Goal: Task Accomplishment & Management: Manage account settings

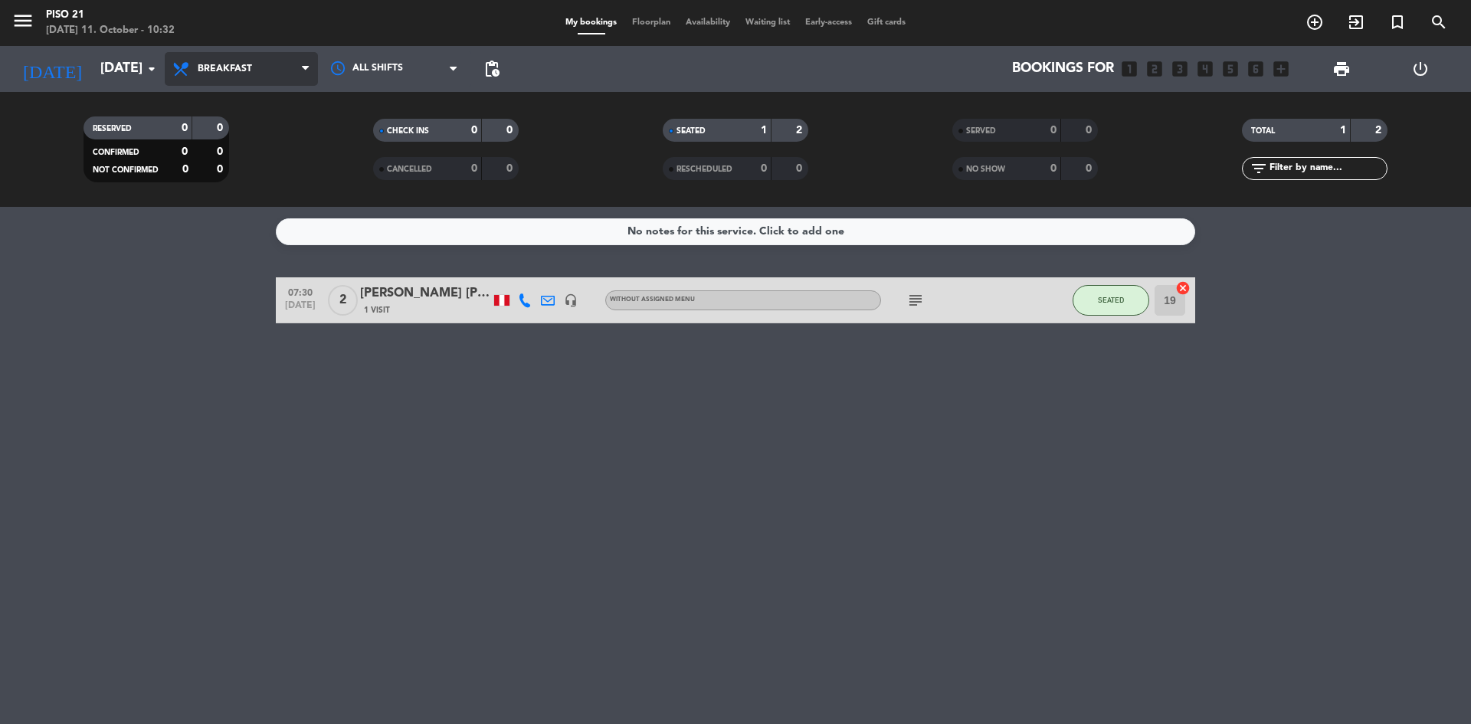
click at [260, 67] on span "Breakfast" at bounding box center [241, 69] width 153 height 34
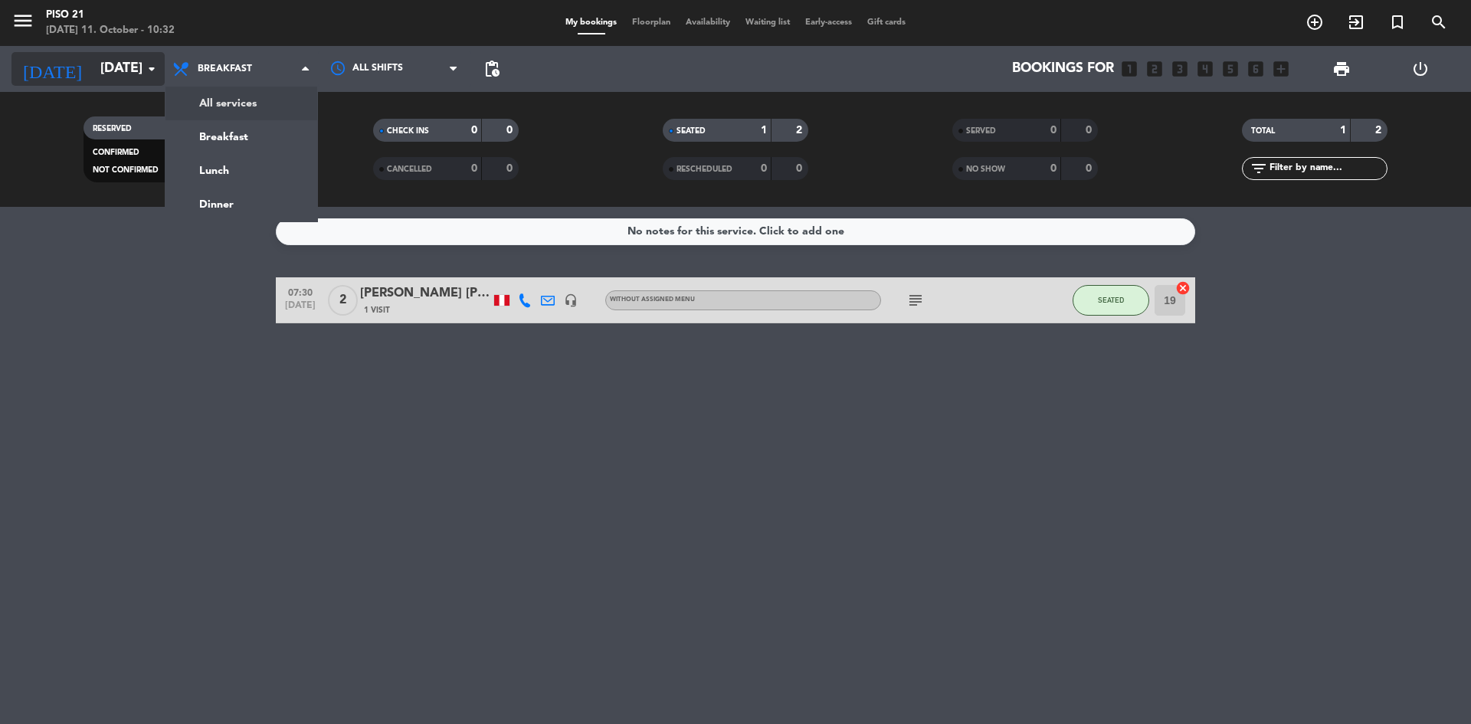
click at [133, 76] on input "[DATE]" at bounding box center [182, 69] width 178 height 31
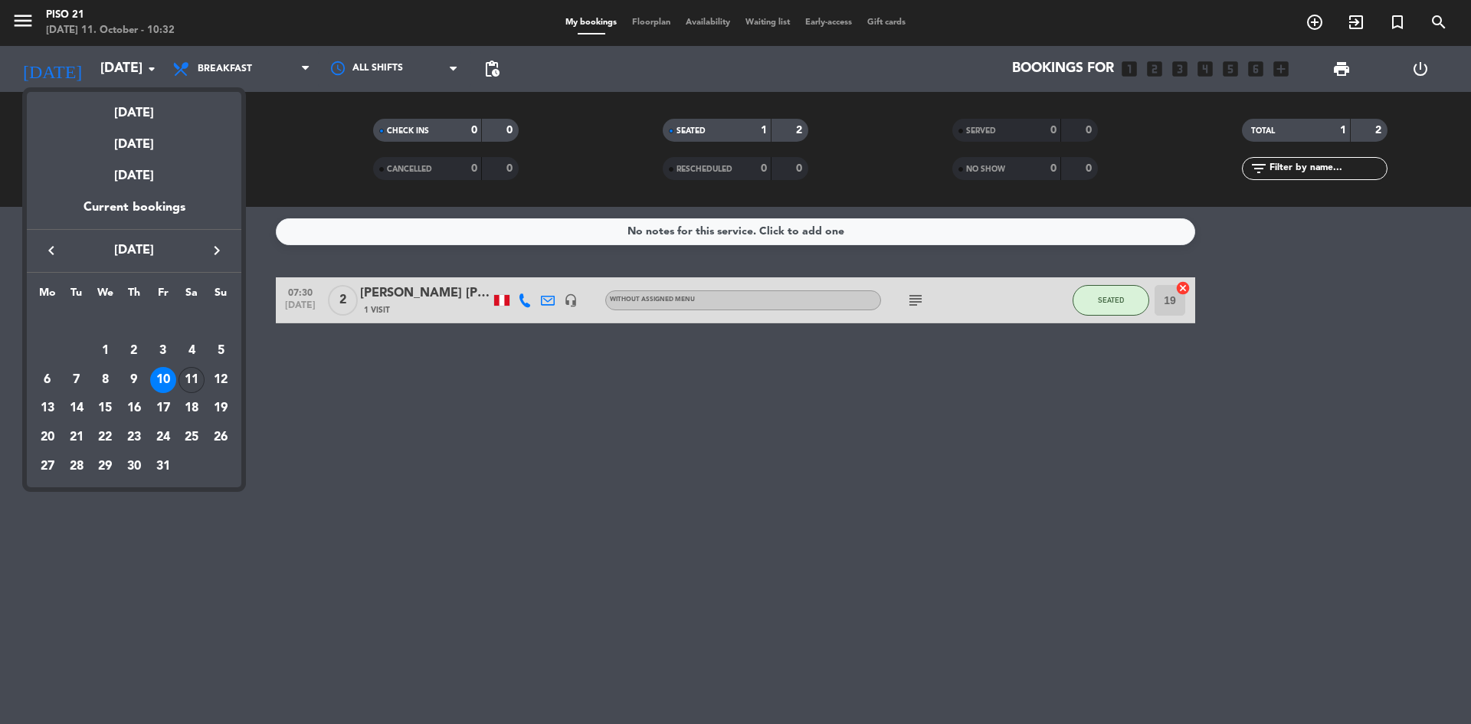
click at [196, 378] on div "11" at bounding box center [192, 380] width 26 height 26
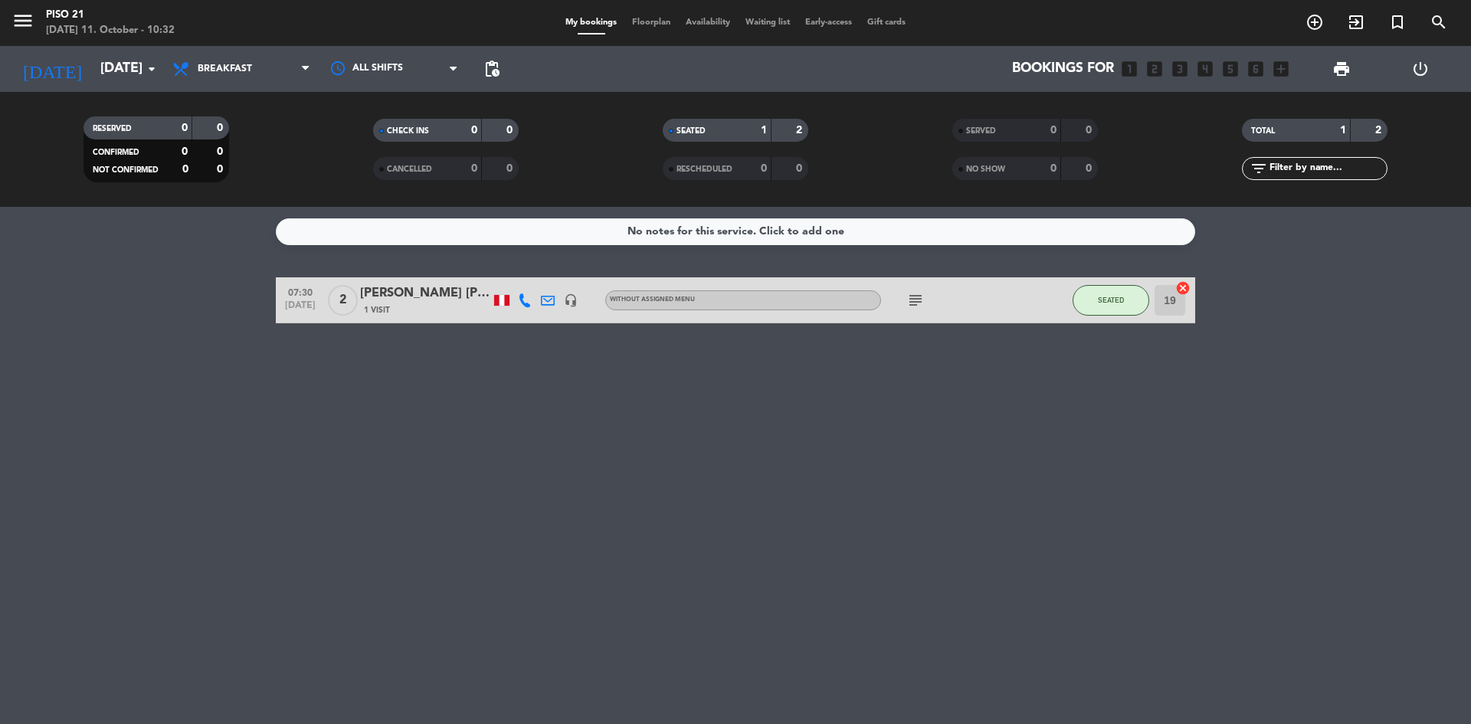
type input "[DATE]"
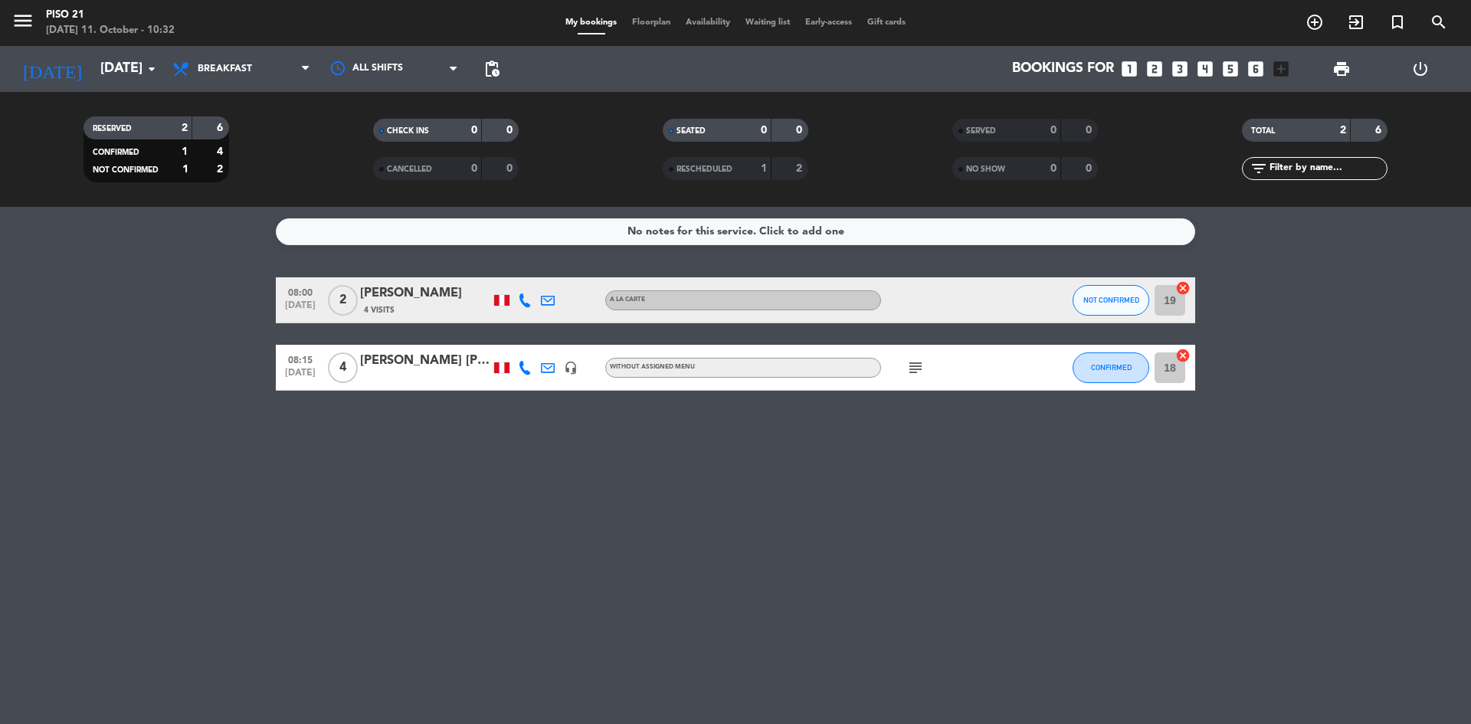
click at [250, 63] on span "Breakfast" at bounding box center [241, 69] width 153 height 34
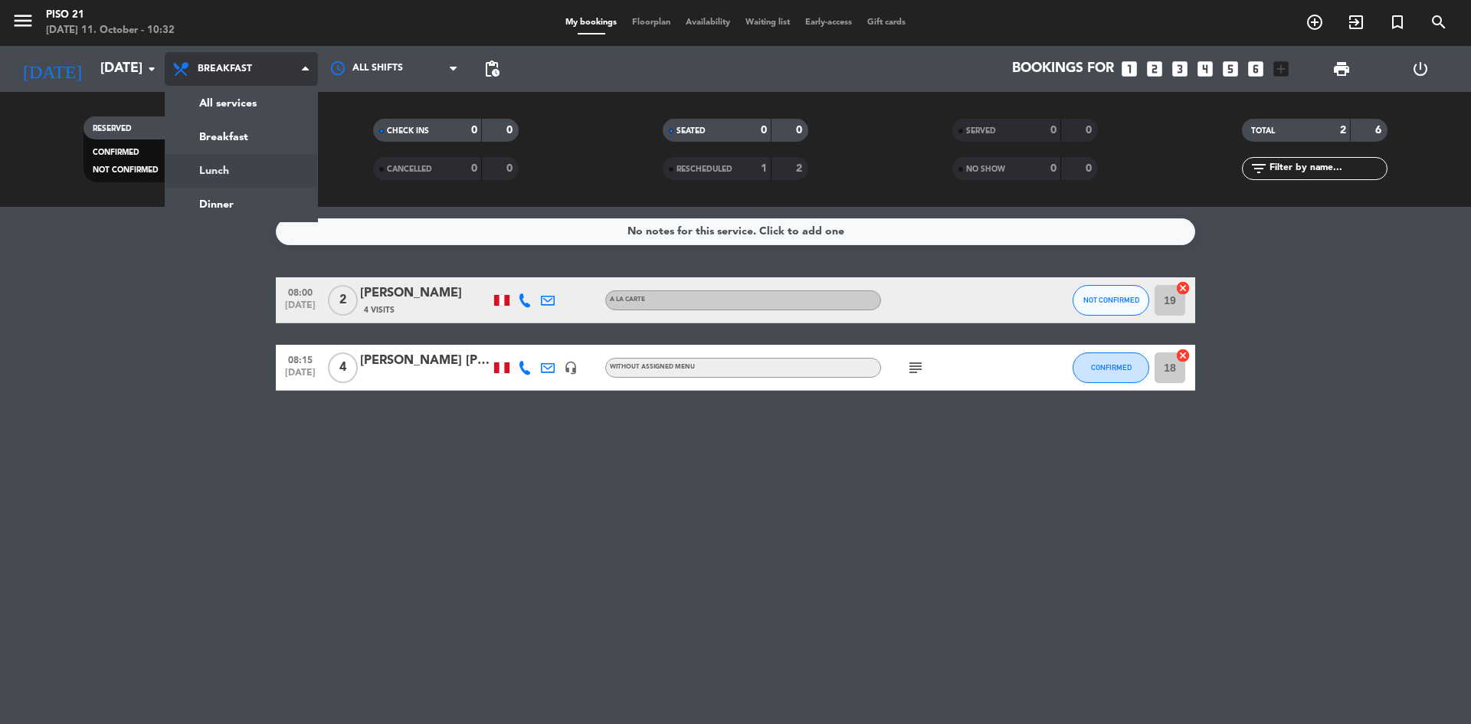
click at [252, 164] on div "menu Piso 21 [DATE] 11. October - 10:32 My bookings Floorplan Availability Wait…" at bounding box center [735, 103] width 1471 height 207
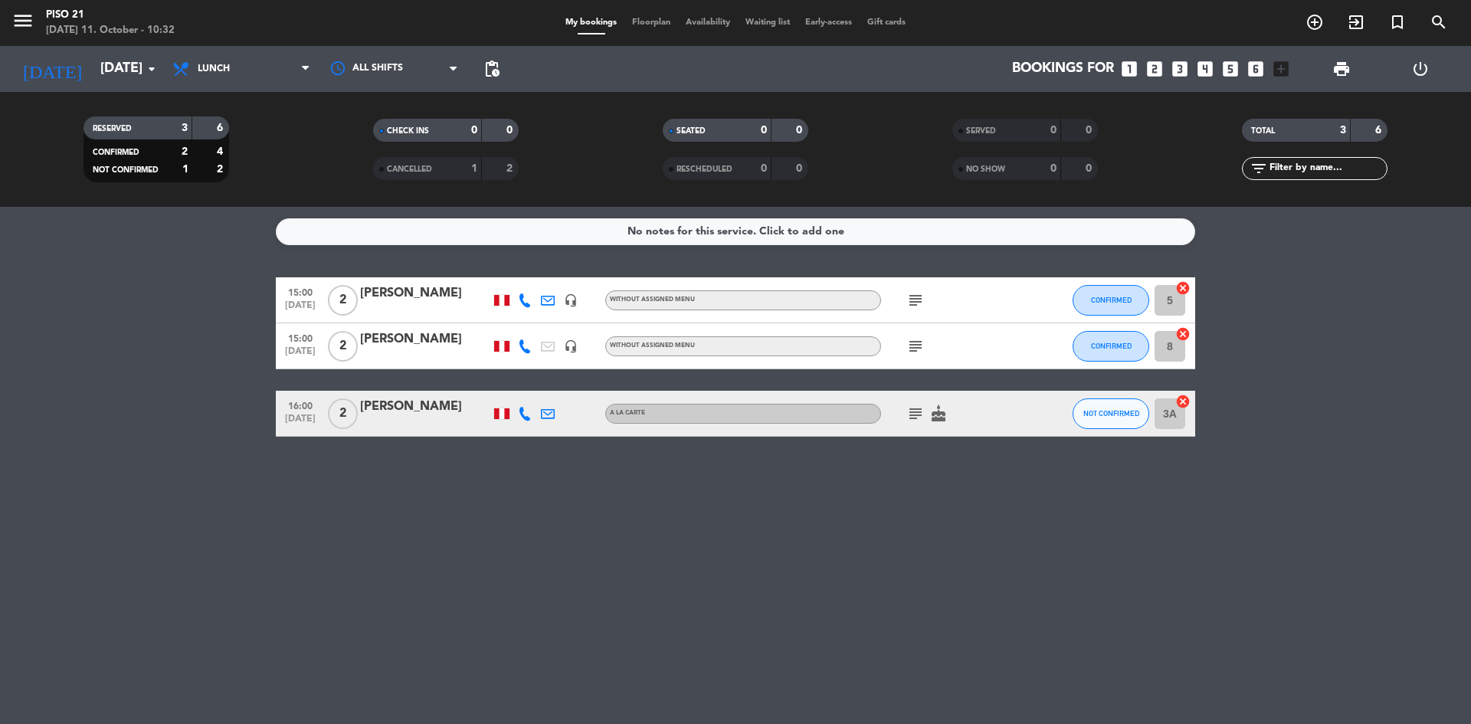
click at [408, 349] on div "[PERSON_NAME]" at bounding box center [425, 340] width 130 height 20
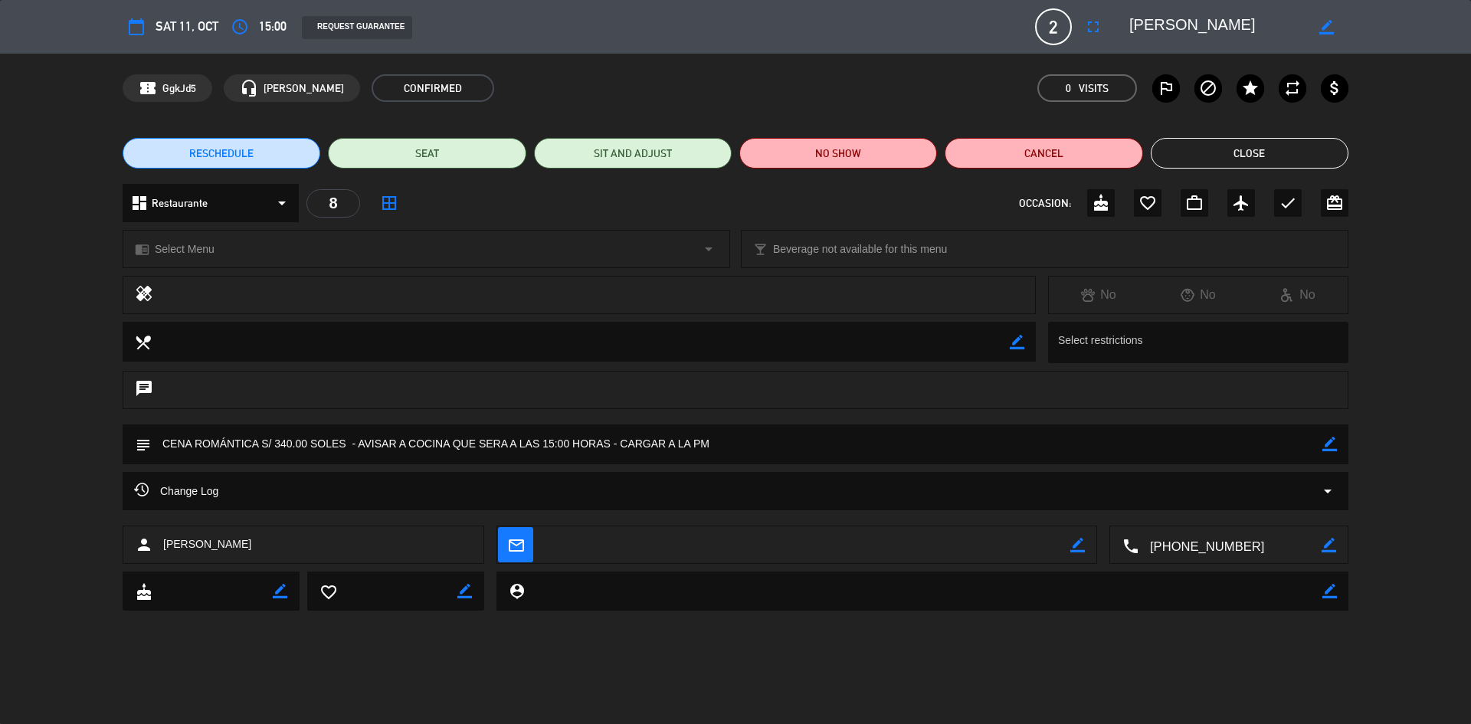
click at [1191, 146] on button "Close" at bounding box center [1250, 153] width 198 height 31
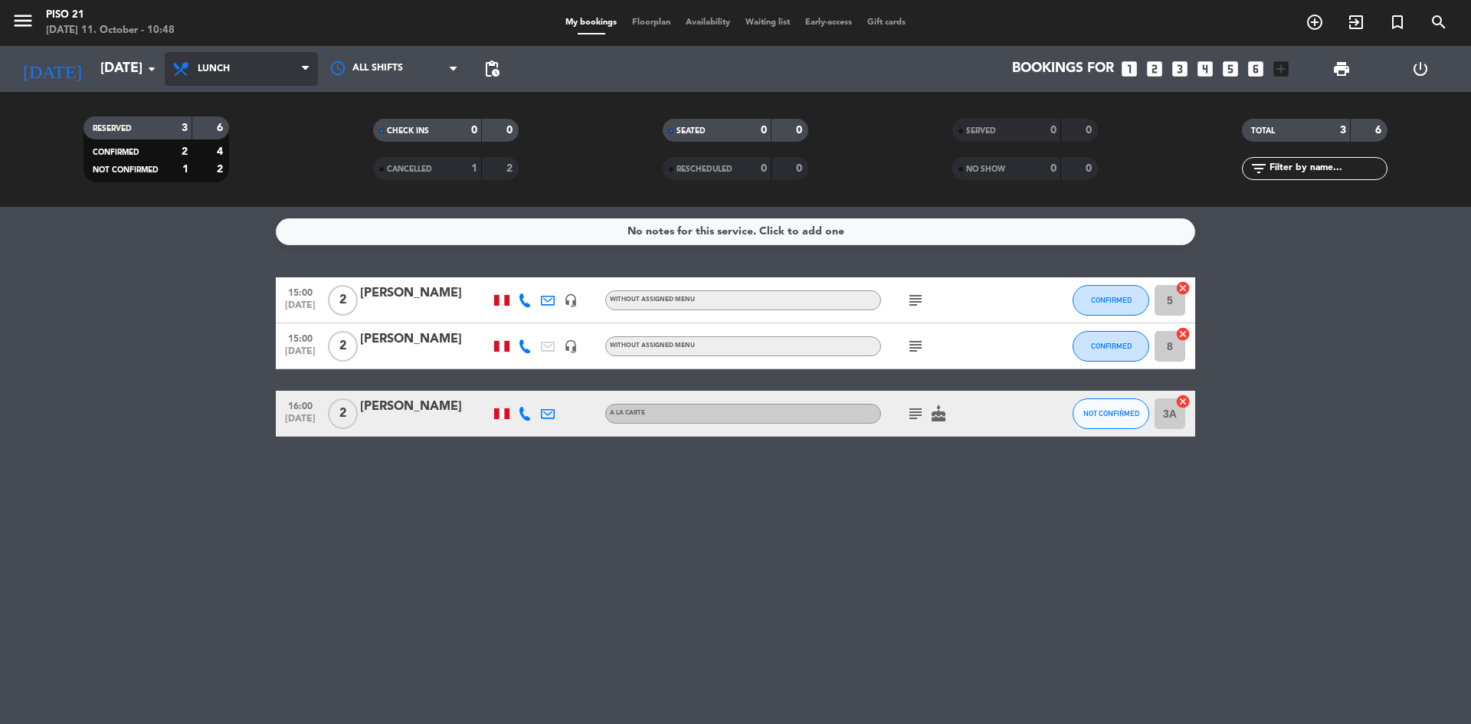
click at [264, 62] on span "Lunch" at bounding box center [241, 69] width 153 height 34
click at [287, 95] on div "menu Piso 21 [DATE] 11. October - 10:48 My bookings Floorplan Availability Wait…" at bounding box center [735, 103] width 1471 height 207
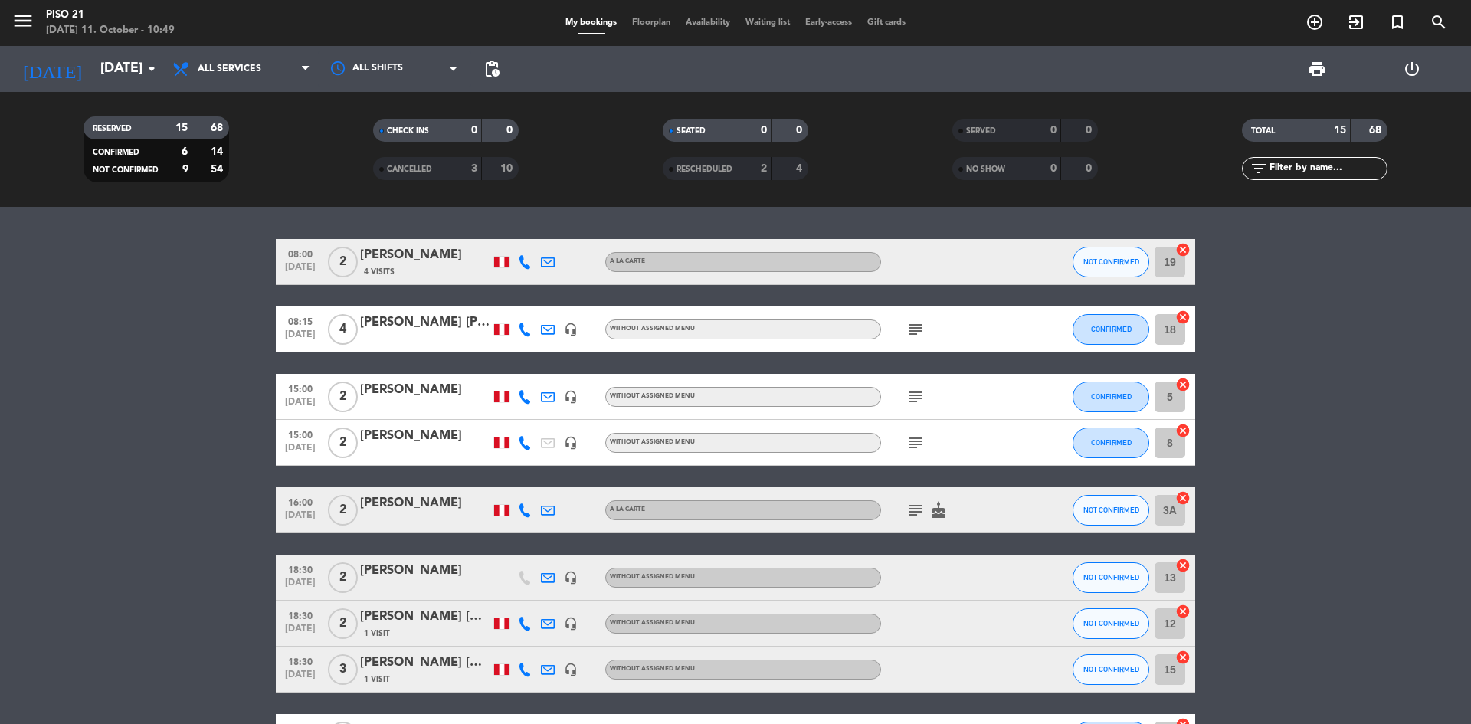
click at [966, 328] on div "subject" at bounding box center [950, 329] width 138 height 45
click at [437, 343] on div at bounding box center [425, 339] width 130 height 12
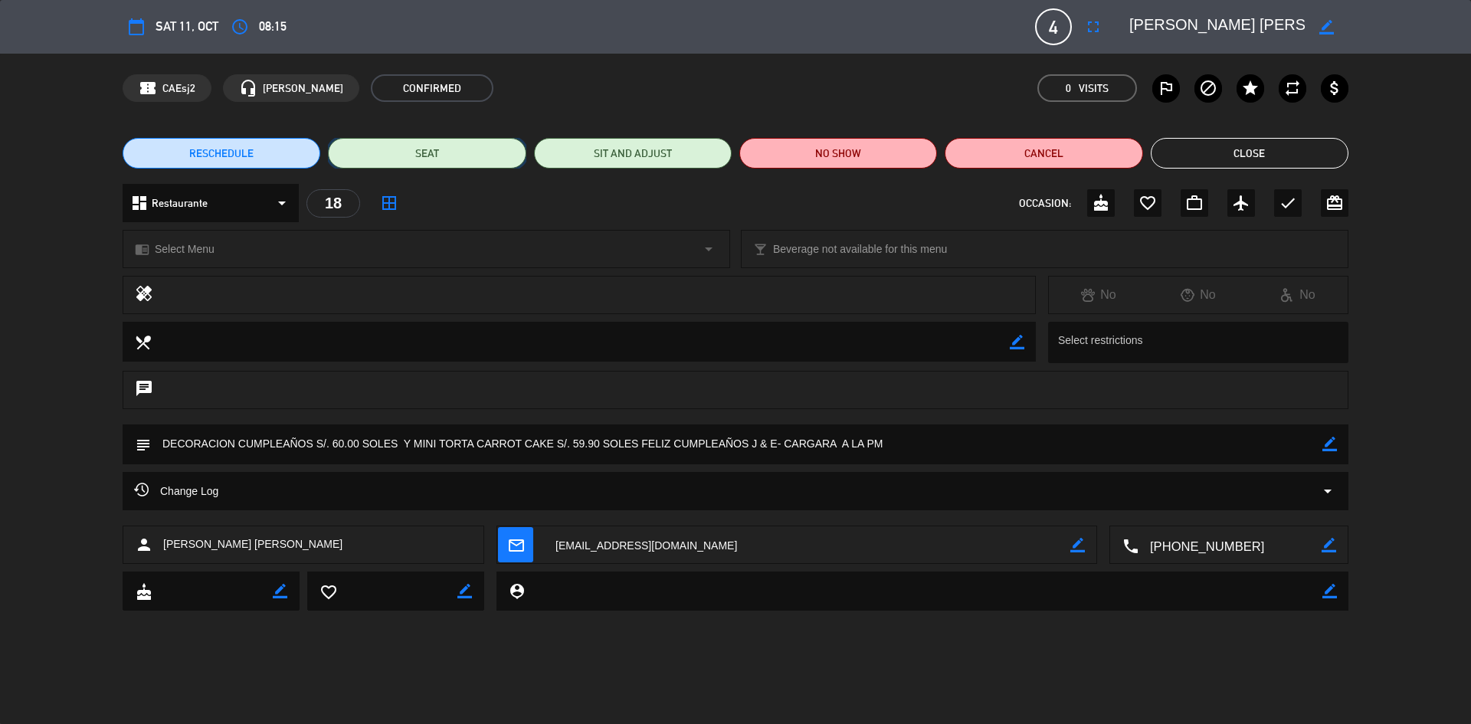
click at [441, 149] on button "SEAT" at bounding box center [427, 153] width 198 height 31
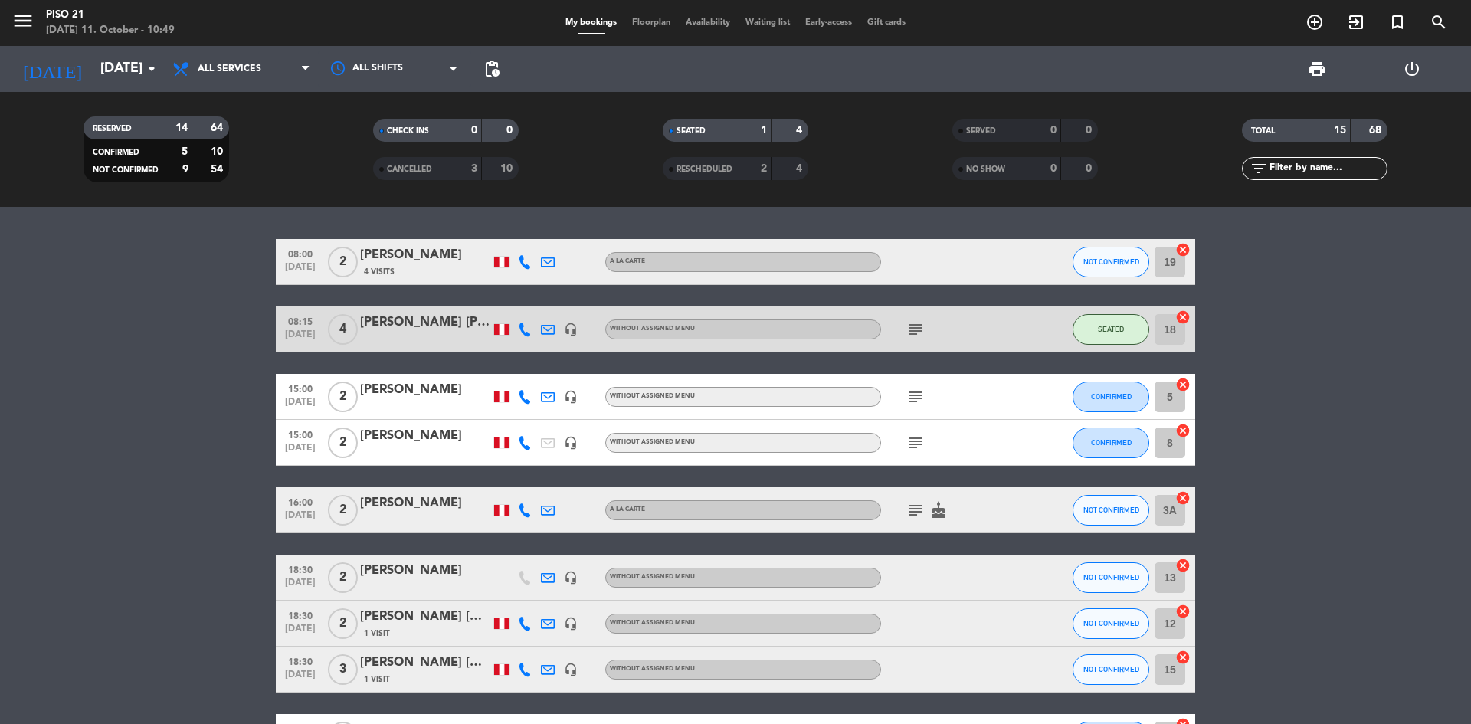
click at [441, 396] on div "[PERSON_NAME]" at bounding box center [425, 390] width 130 height 20
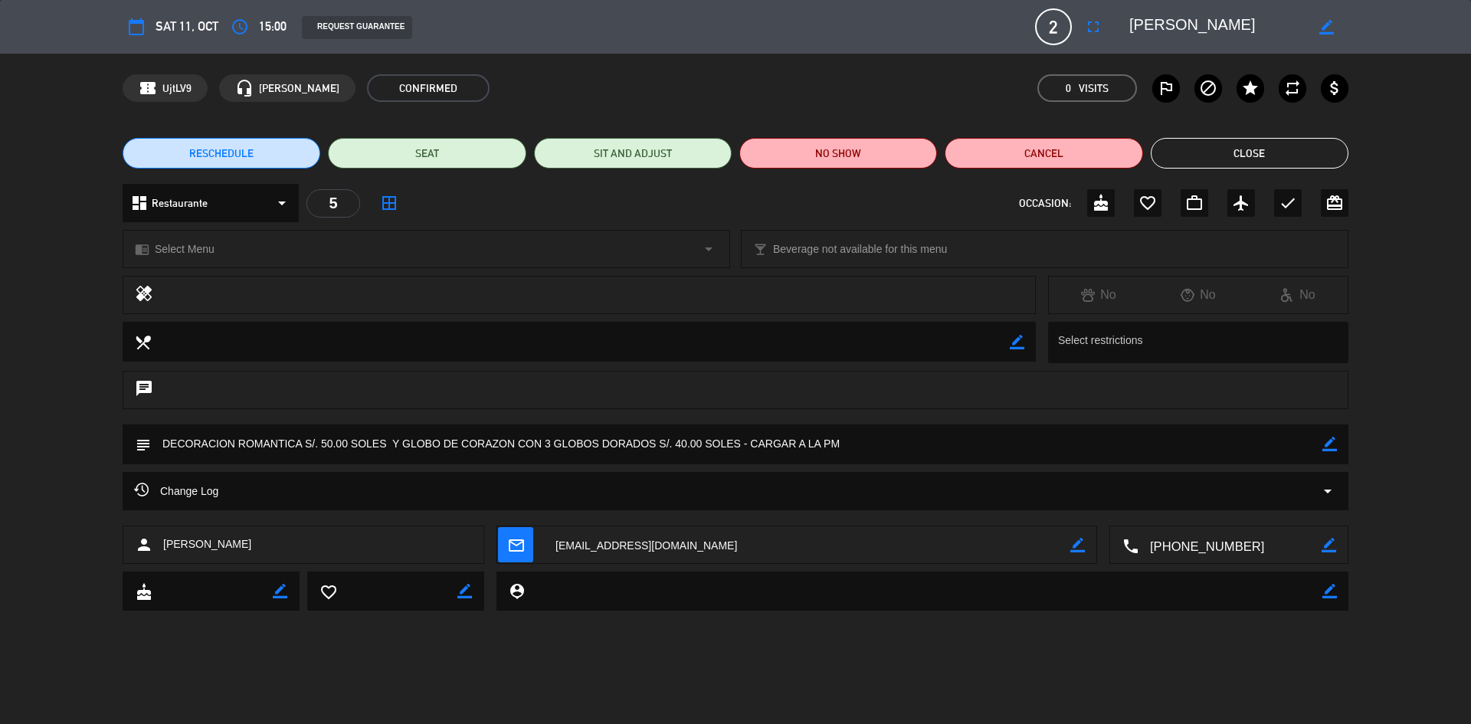
click at [1251, 159] on button "Close" at bounding box center [1250, 153] width 198 height 31
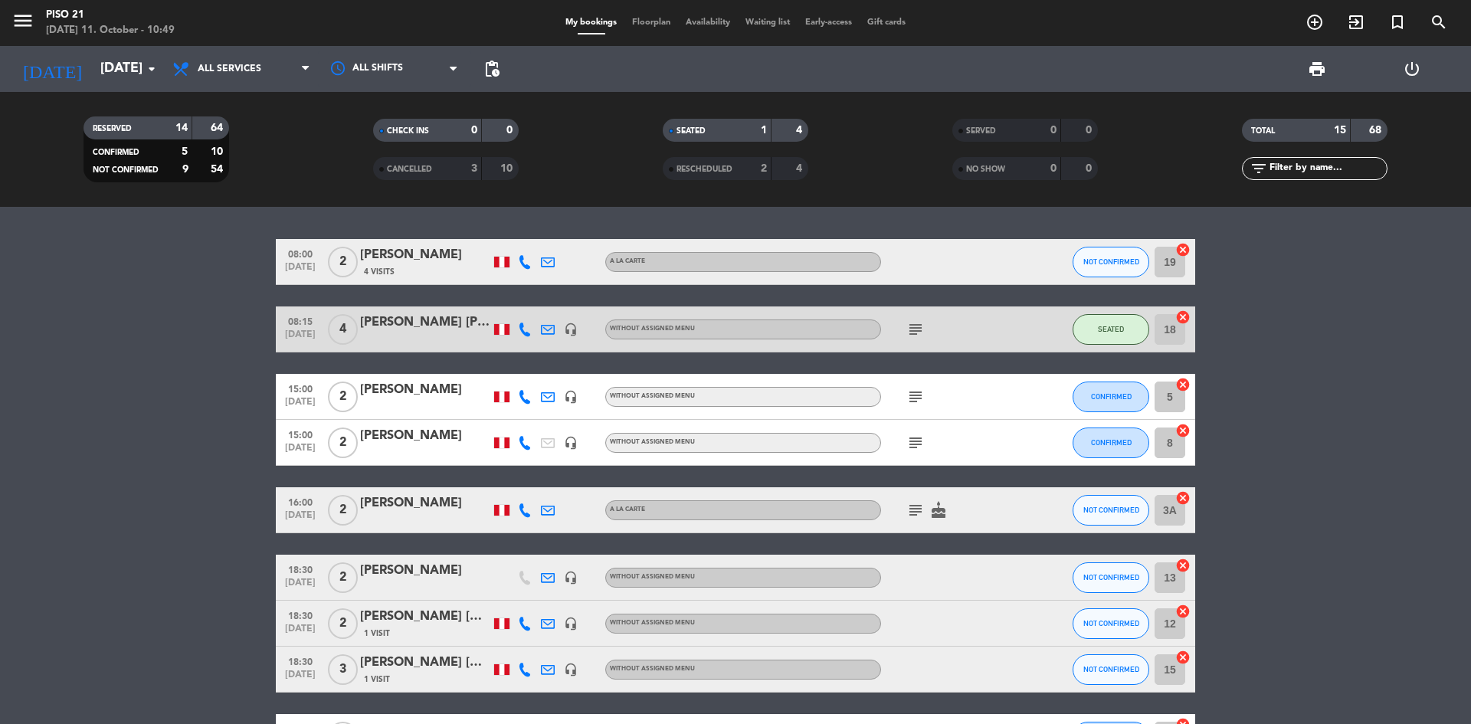
click at [415, 409] on div at bounding box center [425, 407] width 130 height 12
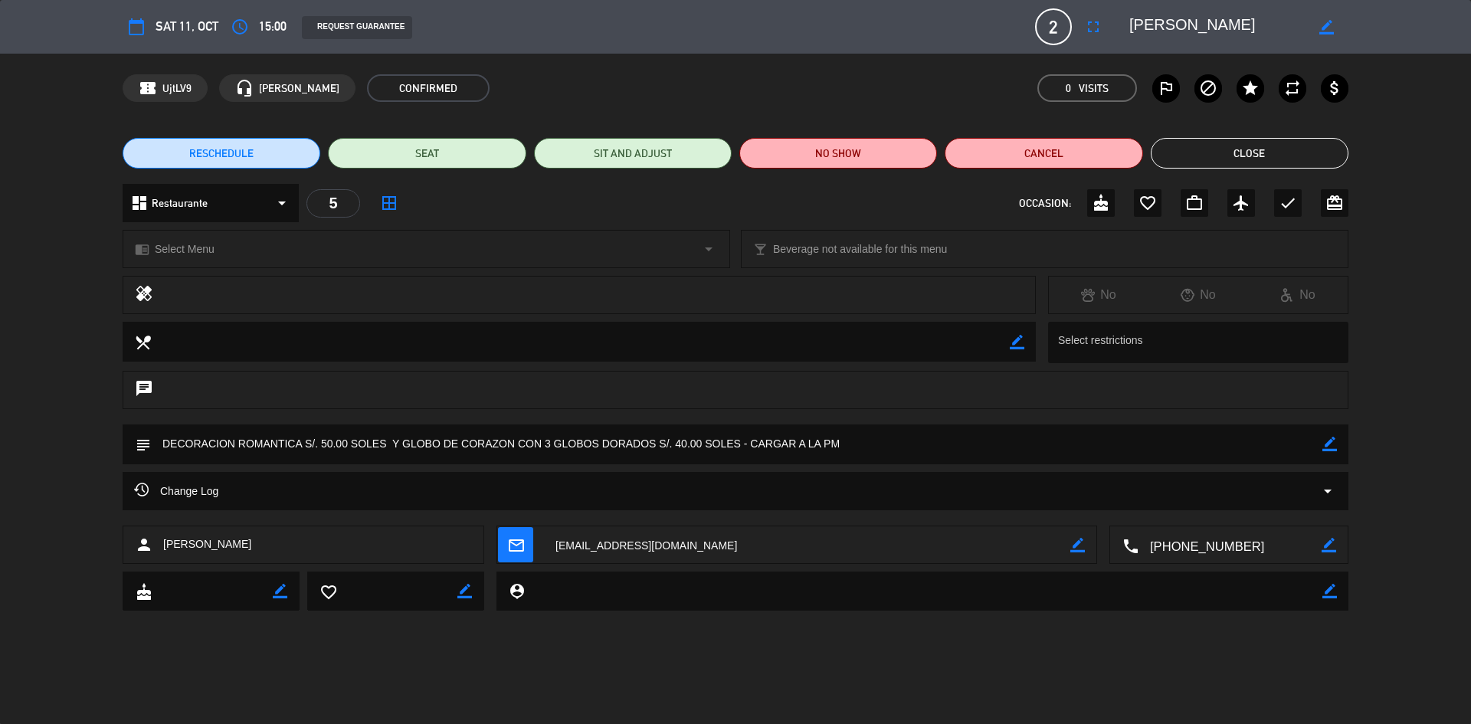
click at [1238, 153] on button "Close" at bounding box center [1250, 153] width 198 height 31
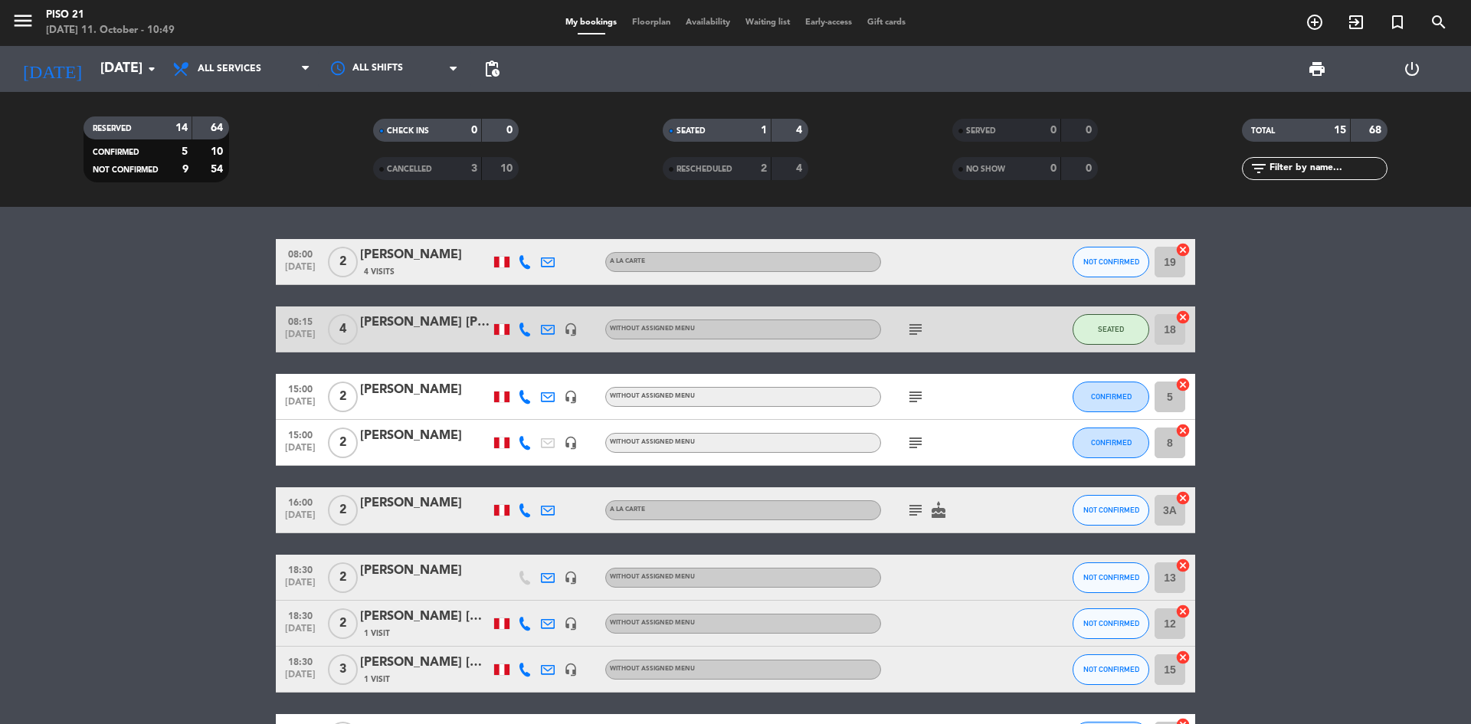
click at [408, 510] on div "[PERSON_NAME]" at bounding box center [425, 504] width 130 height 20
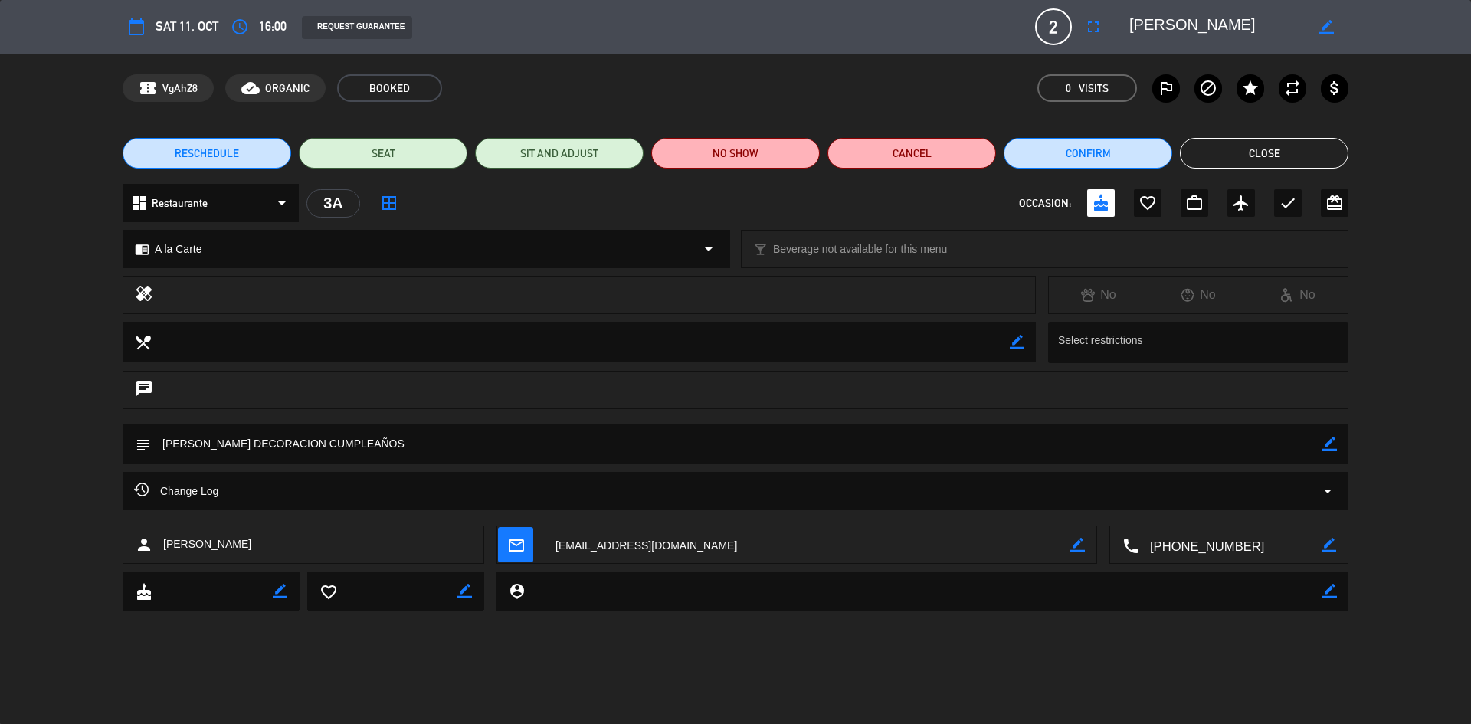
click at [1188, 548] on textarea at bounding box center [1230, 545] width 183 height 38
click at [898, 153] on button "Cancel" at bounding box center [912, 153] width 169 height 31
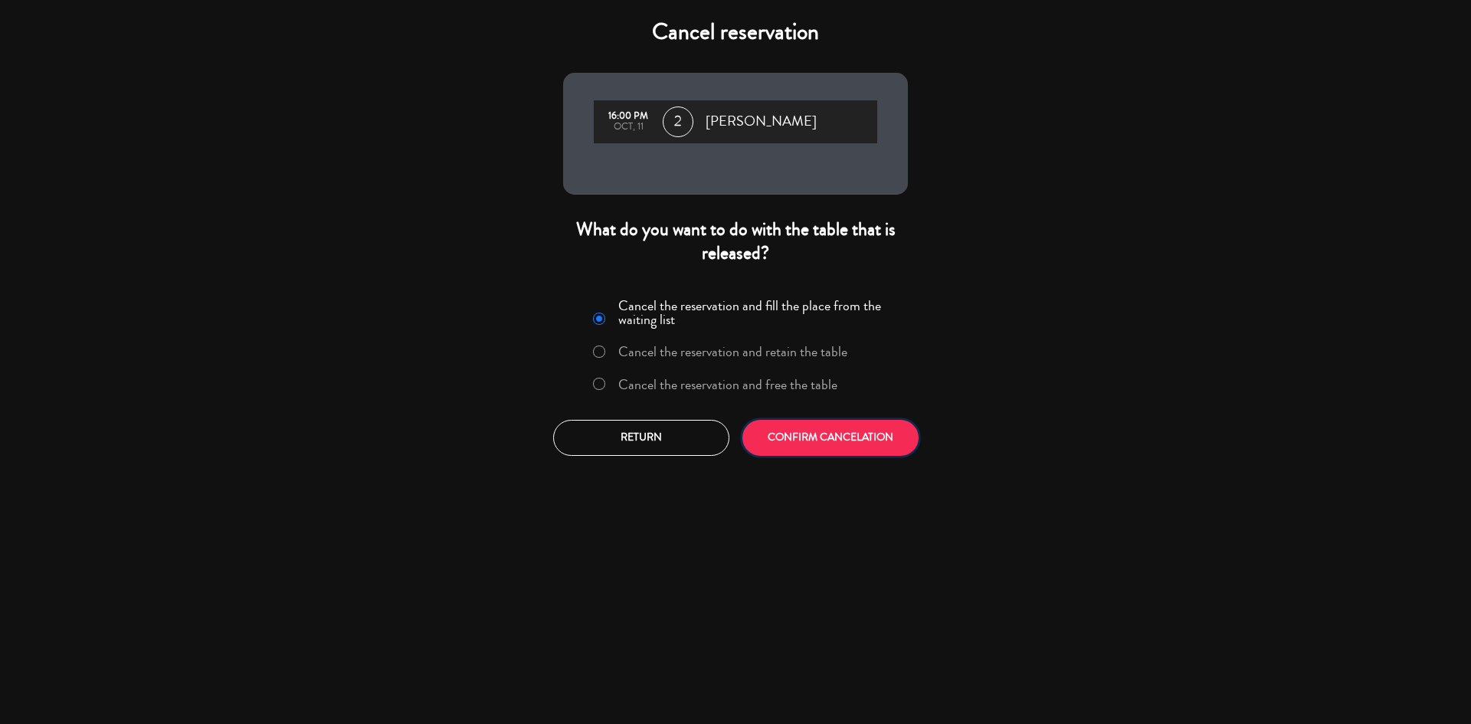
click at [841, 433] on button "CONFIRM CANCELATION" at bounding box center [831, 438] width 176 height 36
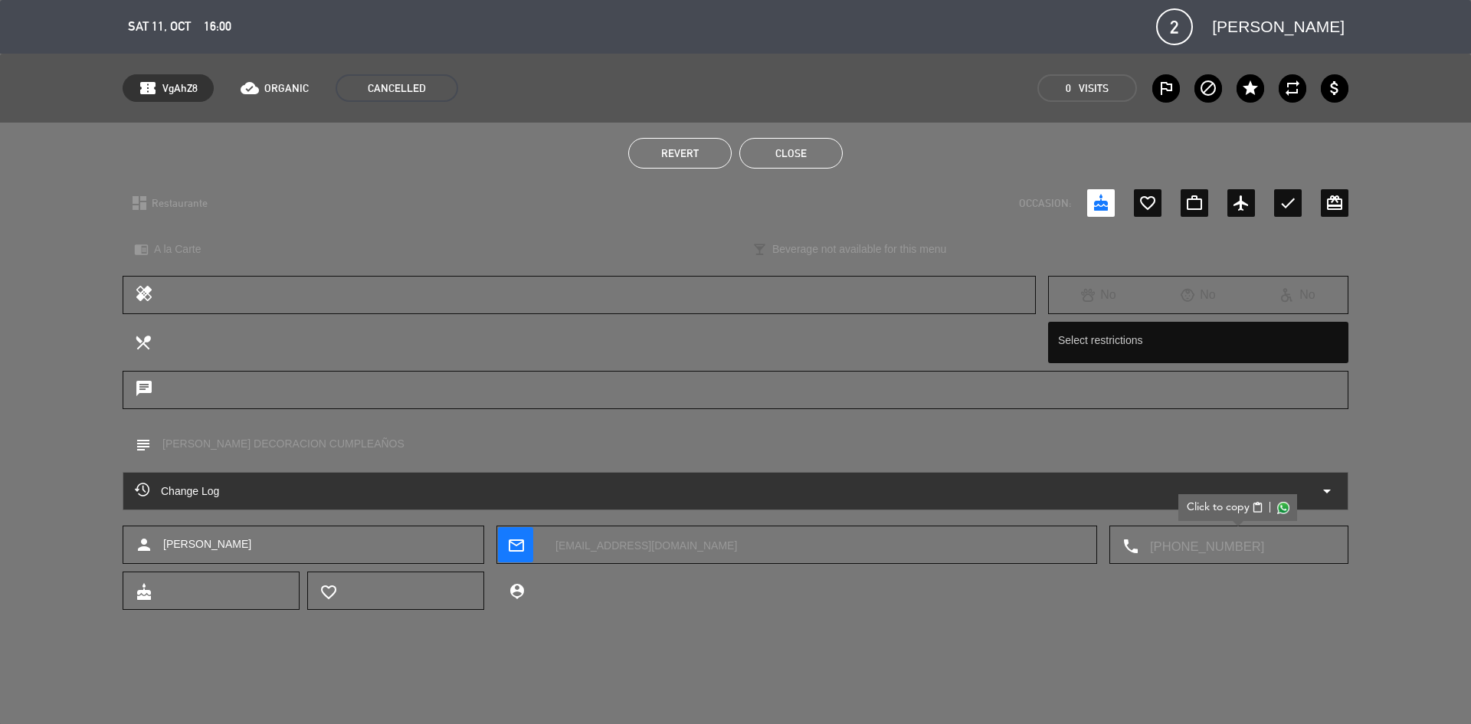
click at [822, 149] on button "Close" at bounding box center [790, 153] width 103 height 31
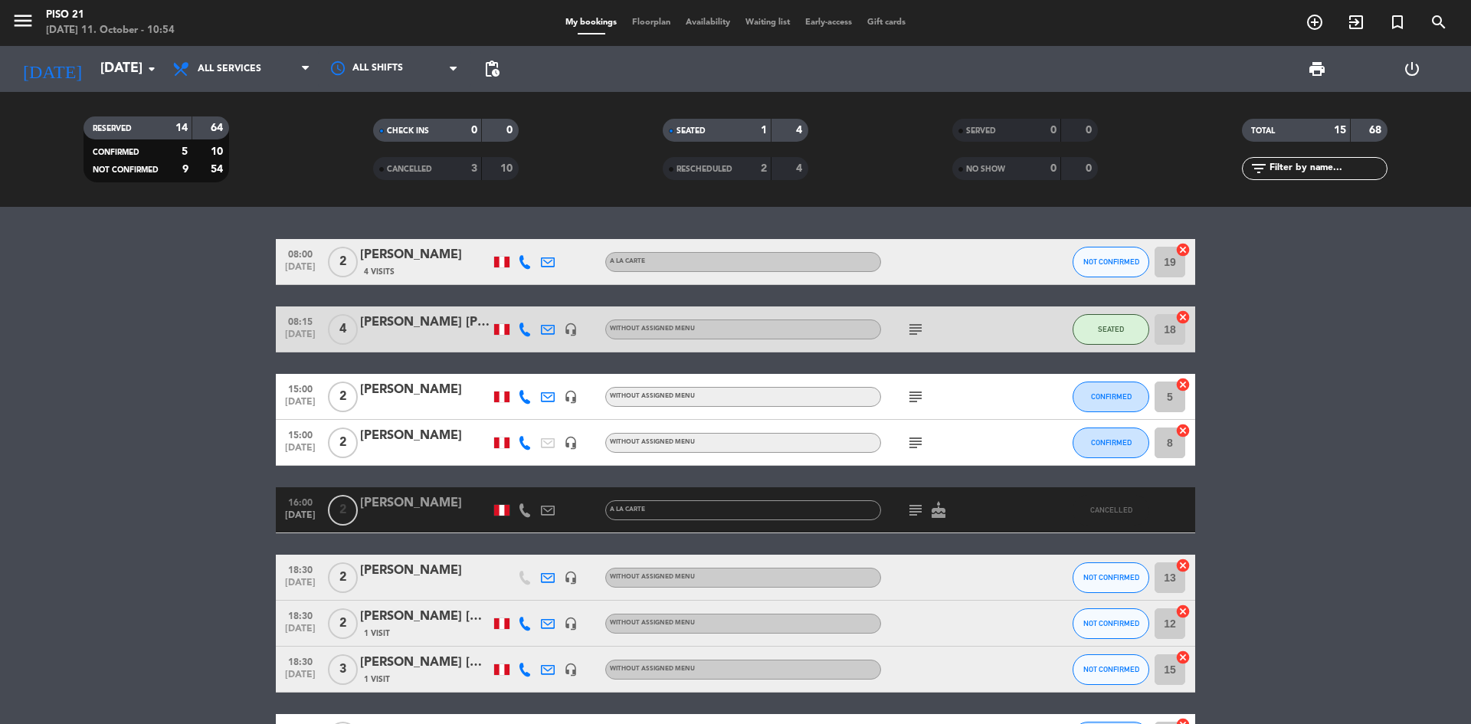
click at [1284, 480] on bookings-row "08:00 [DATE] 2 [PERSON_NAME] 4 Visits A la Carte NOT CONFIRMED 19 cancel 08:15 …" at bounding box center [735, 680] width 1471 height 883
click at [707, 513] on div "A la Carte" at bounding box center [743, 510] width 276 height 20
click at [490, 506] on div at bounding box center [501, 509] width 23 height 45
click at [468, 504] on div "[PERSON_NAME]" at bounding box center [425, 504] width 130 height 20
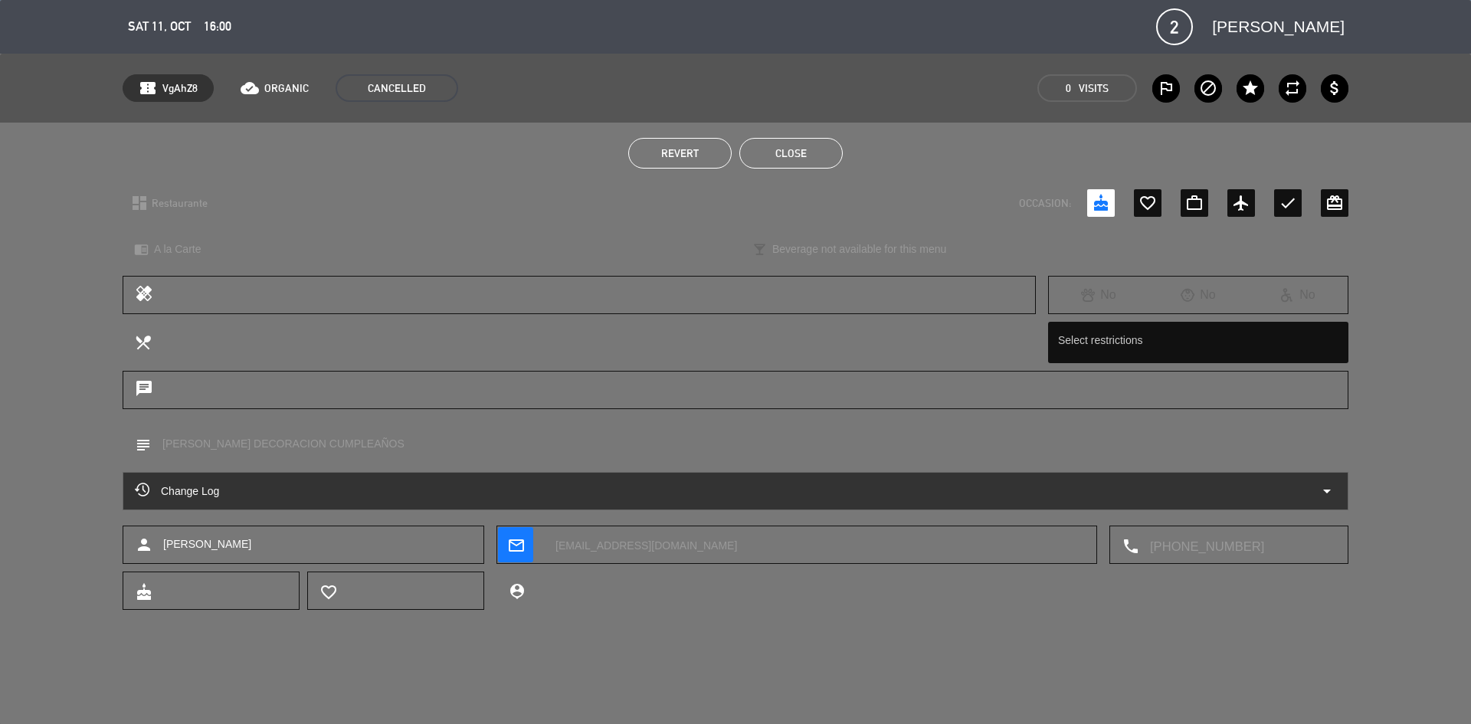
click at [789, 152] on button "Close" at bounding box center [790, 153] width 103 height 31
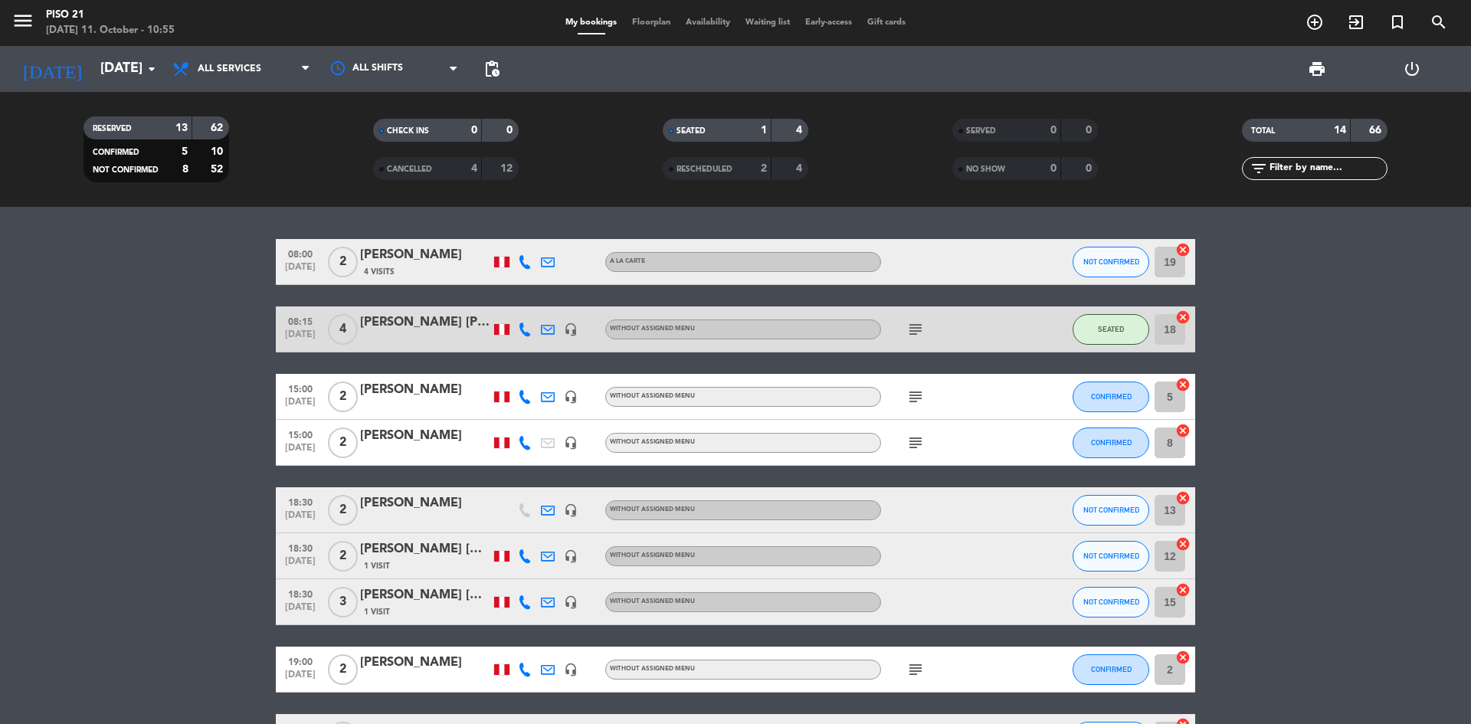
click at [413, 507] on div "[PERSON_NAME]" at bounding box center [425, 504] width 130 height 20
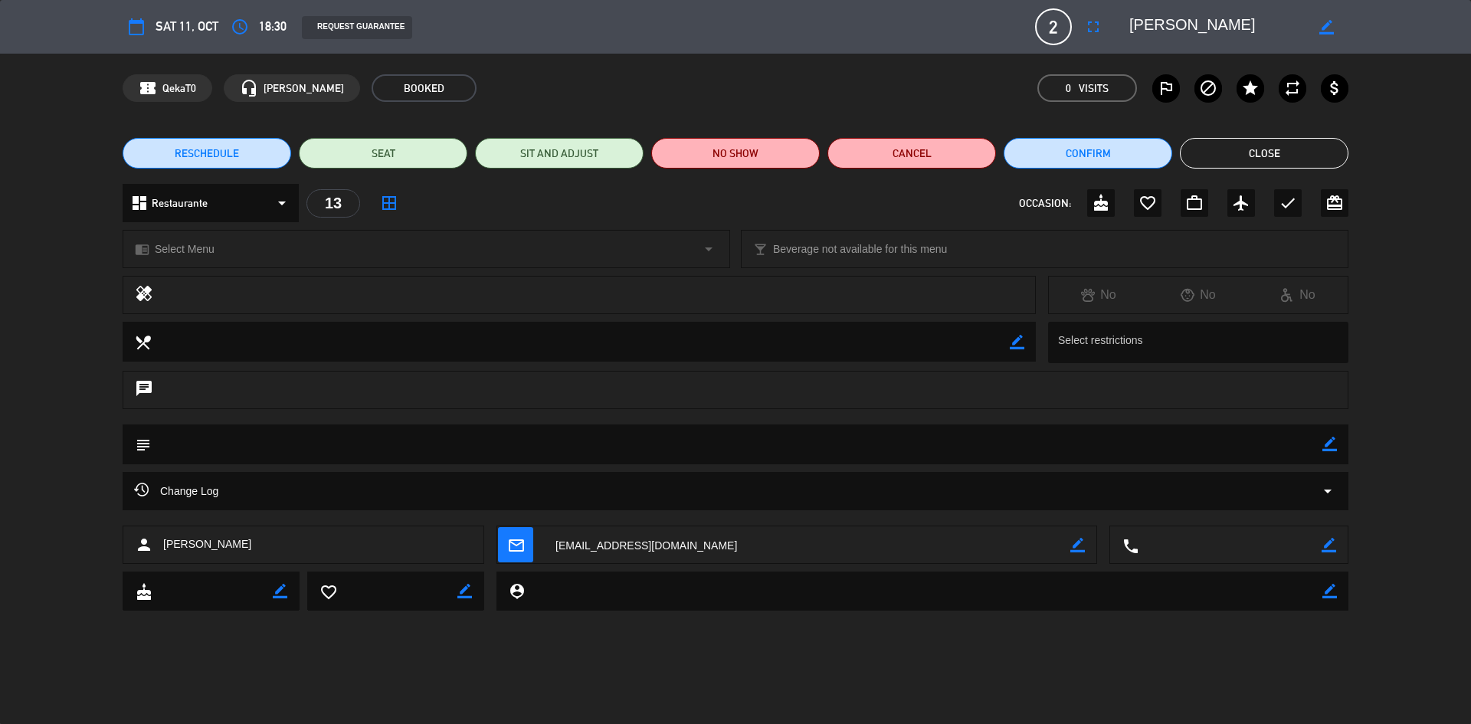
click at [1249, 152] on button "Close" at bounding box center [1264, 153] width 169 height 31
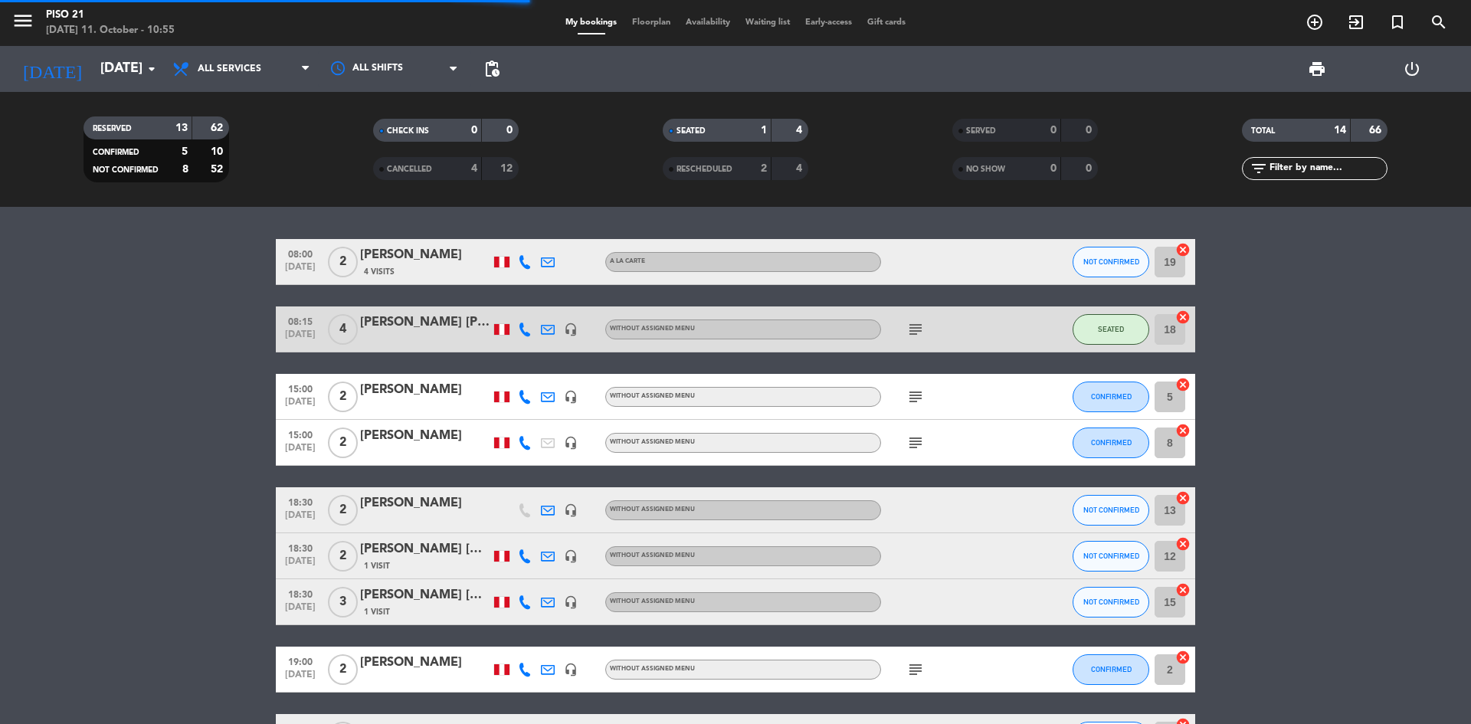
click at [416, 553] on div "[PERSON_NAME] [GEOGRAPHIC_DATA]" at bounding box center [425, 549] width 130 height 20
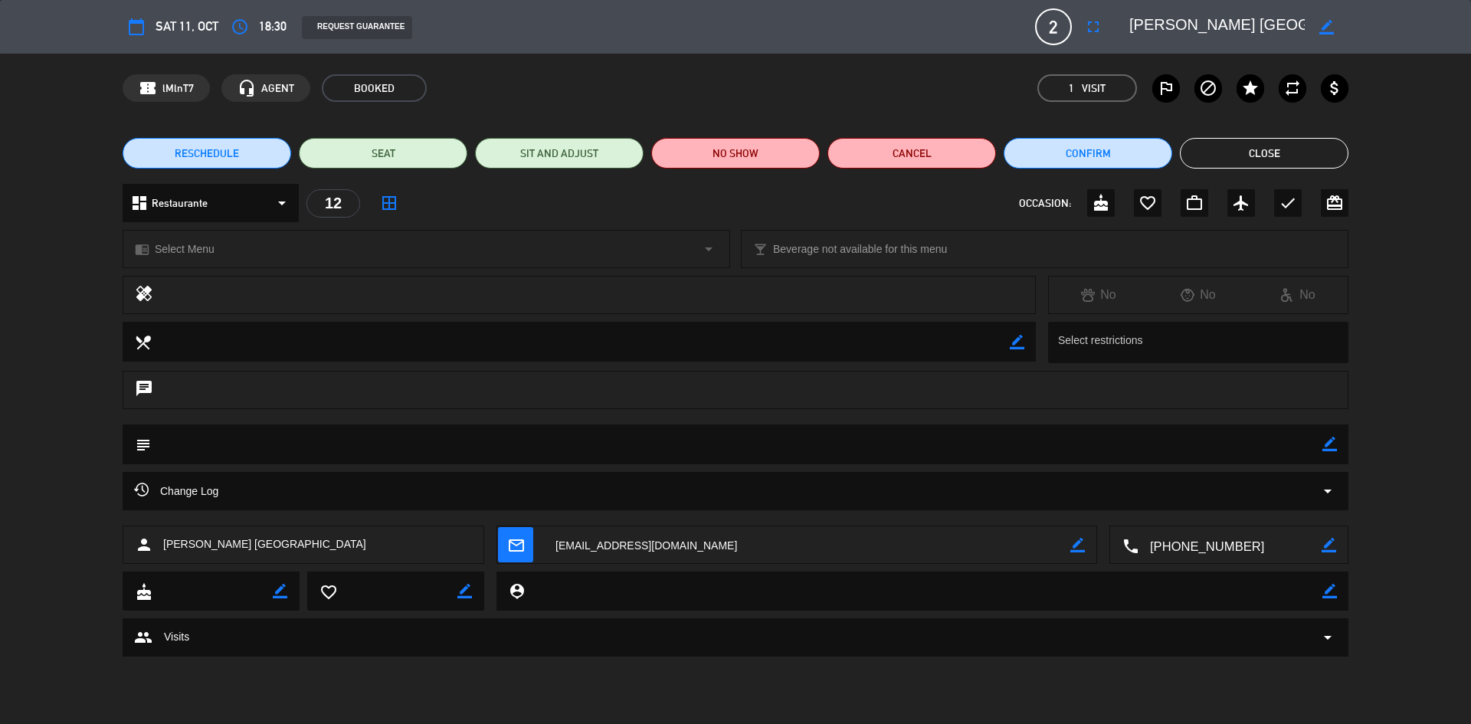
drag, startPoint x: 1179, startPoint y: 549, endPoint x: 1189, endPoint y: 551, distance: 9.3
click at [1185, 550] on textarea at bounding box center [1230, 545] width 183 height 38
click at [1322, 444] on textarea at bounding box center [737, 444] width 1172 height 39
click at [1325, 434] on div "border_color" at bounding box center [1330, 445] width 15 height 40
click at [1333, 441] on icon "border_color" at bounding box center [1330, 444] width 15 height 15
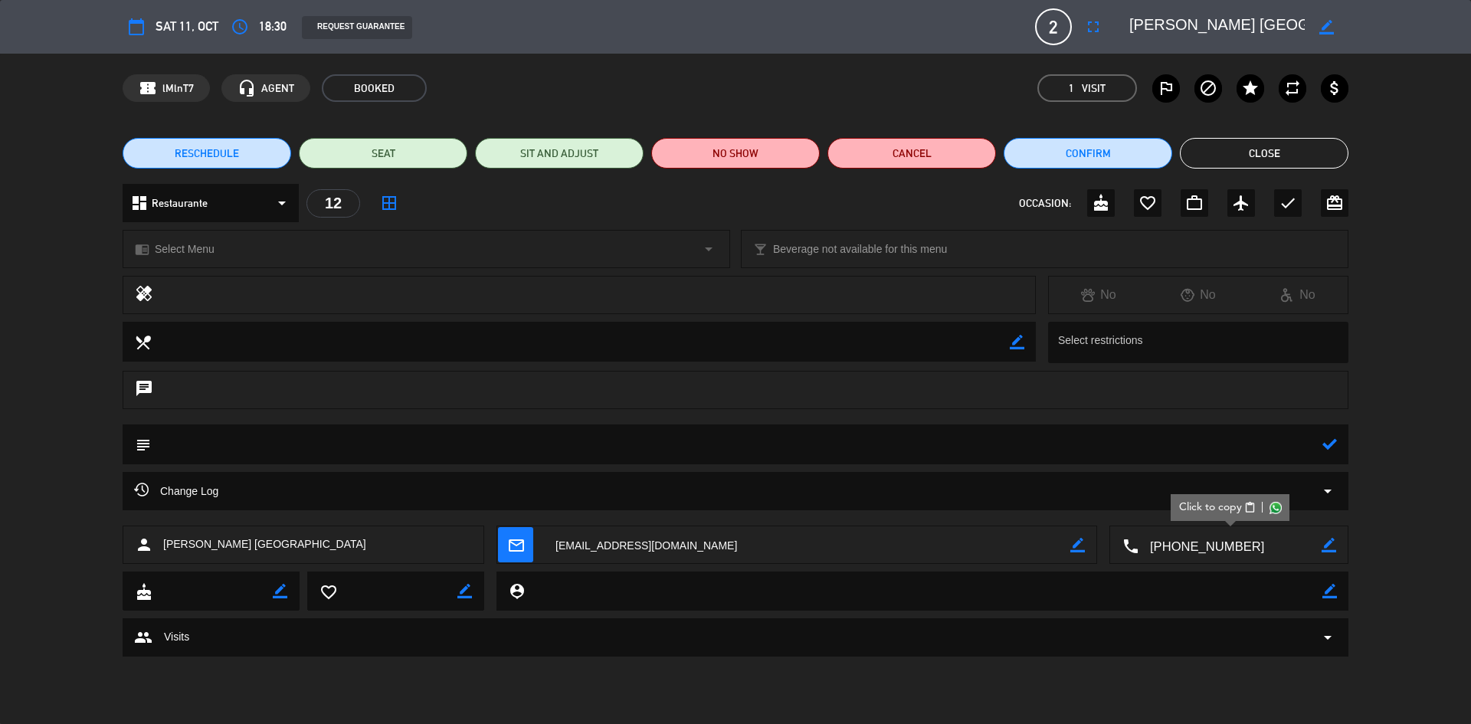
click at [238, 457] on textarea at bounding box center [737, 444] width 1172 height 39
click at [1337, 439] on div "subject" at bounding box center [736, 445] width 1226 height 40
click at [1334, 438] on icon at bounding box center [1330, 444] width 15 height 15
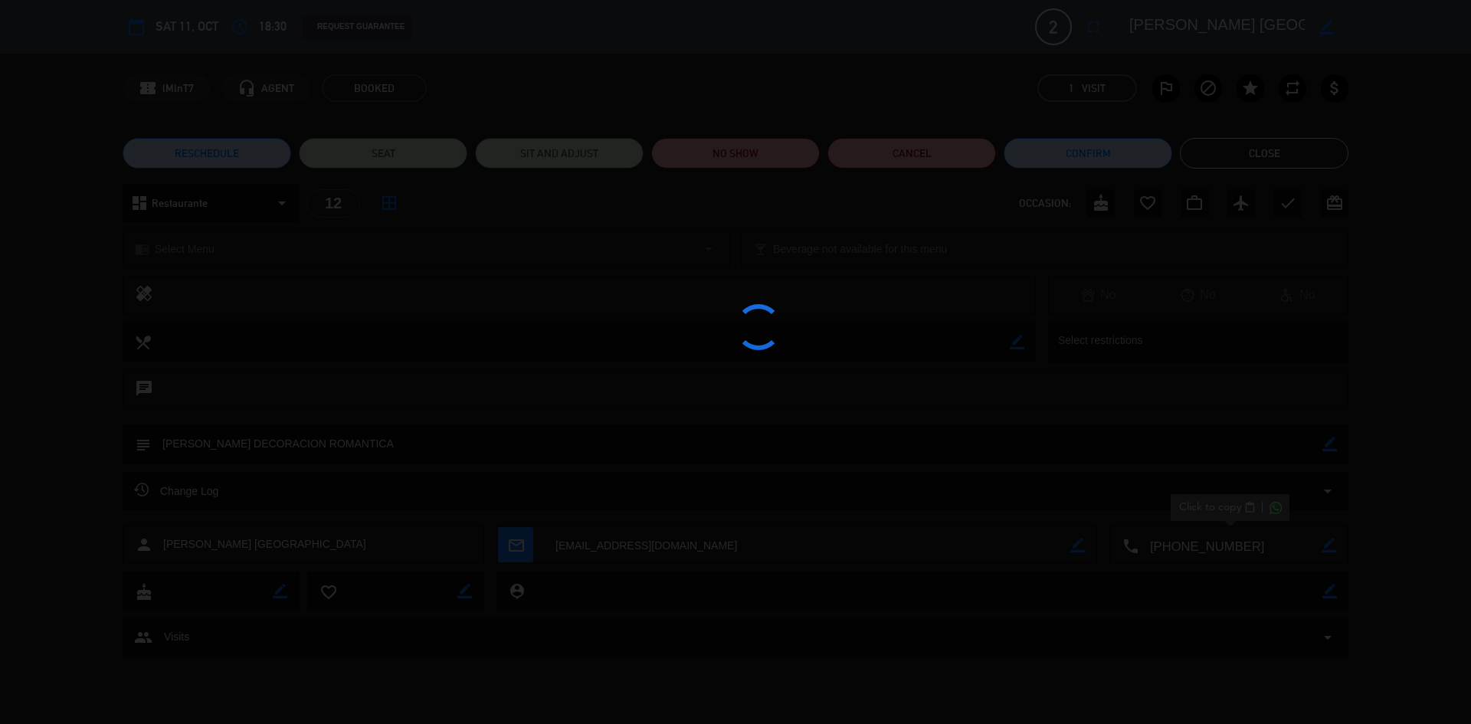
type textarea "[PERSON_NAME] DECORACION ROMANTICA"
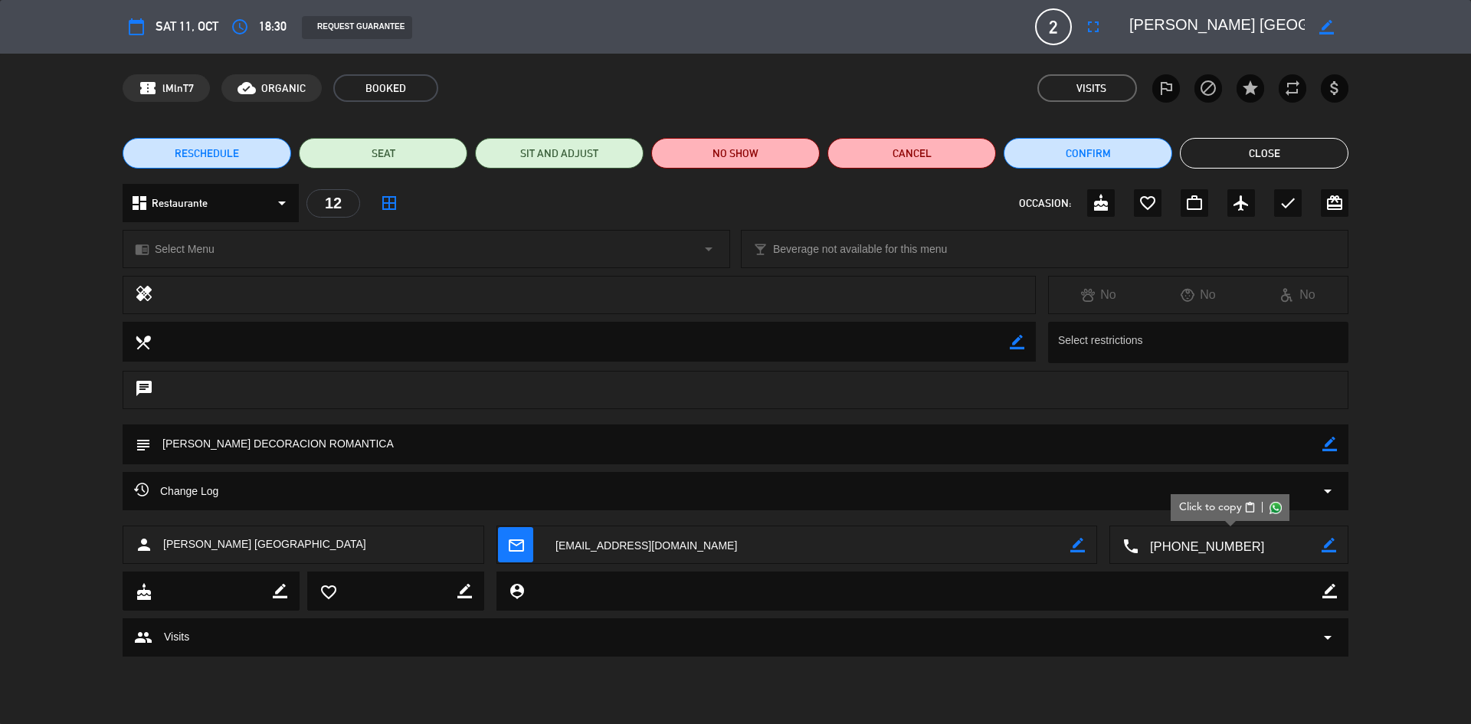
click at [1258, 151] on button "Close" at bounding box center [1264, 153] width 169 height 31
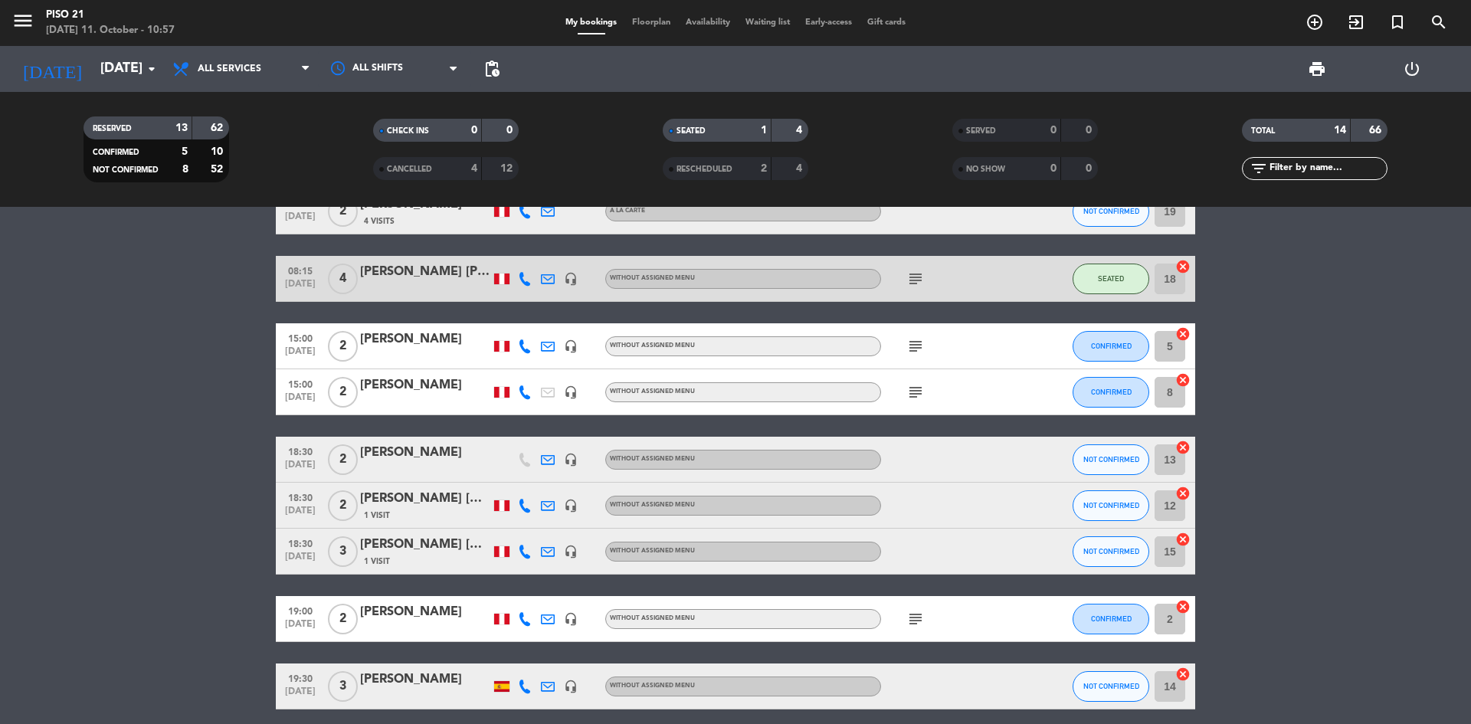
scroll to position [77, 0]
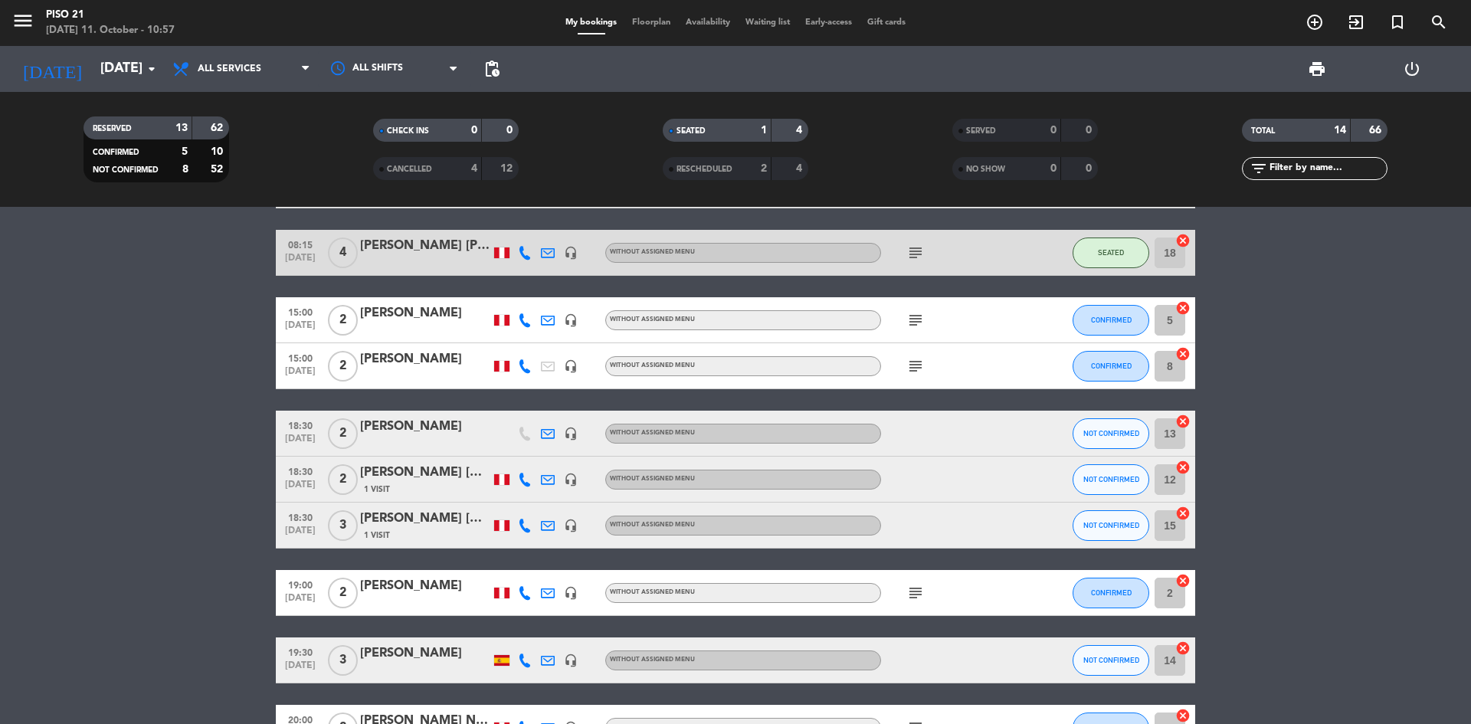
click at [409, 507] on div "18:30 [DATE] 3 [PERSON_NAME] [GEOGRAPHIC_DATA] 1 Visit headset_mic Without assi…" at bounding box center [736, 526] width 920 height 46
click at [415, 529] on div "1 Visit" at bounding box center [425, 535] width 130 height 13
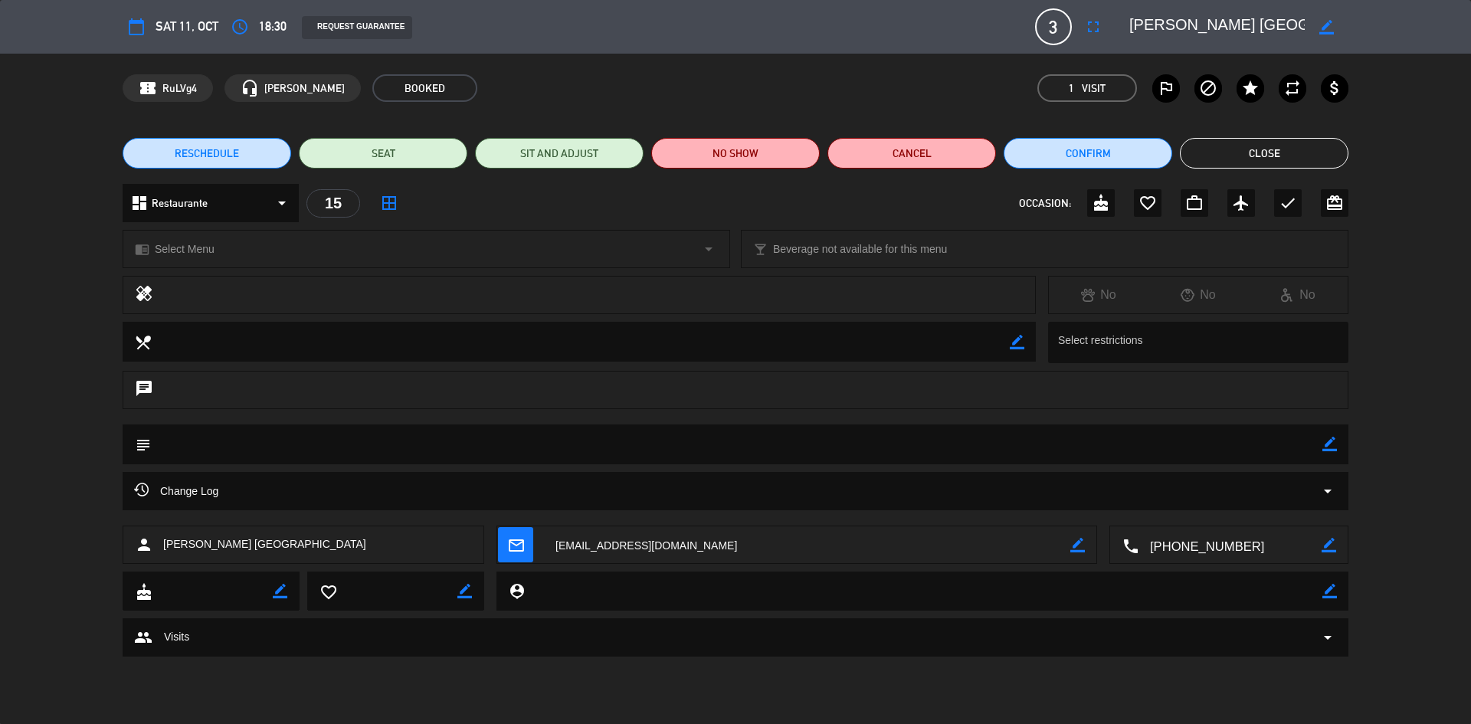
click at [1241, 148] on button "Close" at bounding box center [1264, 153] width 169 height 31
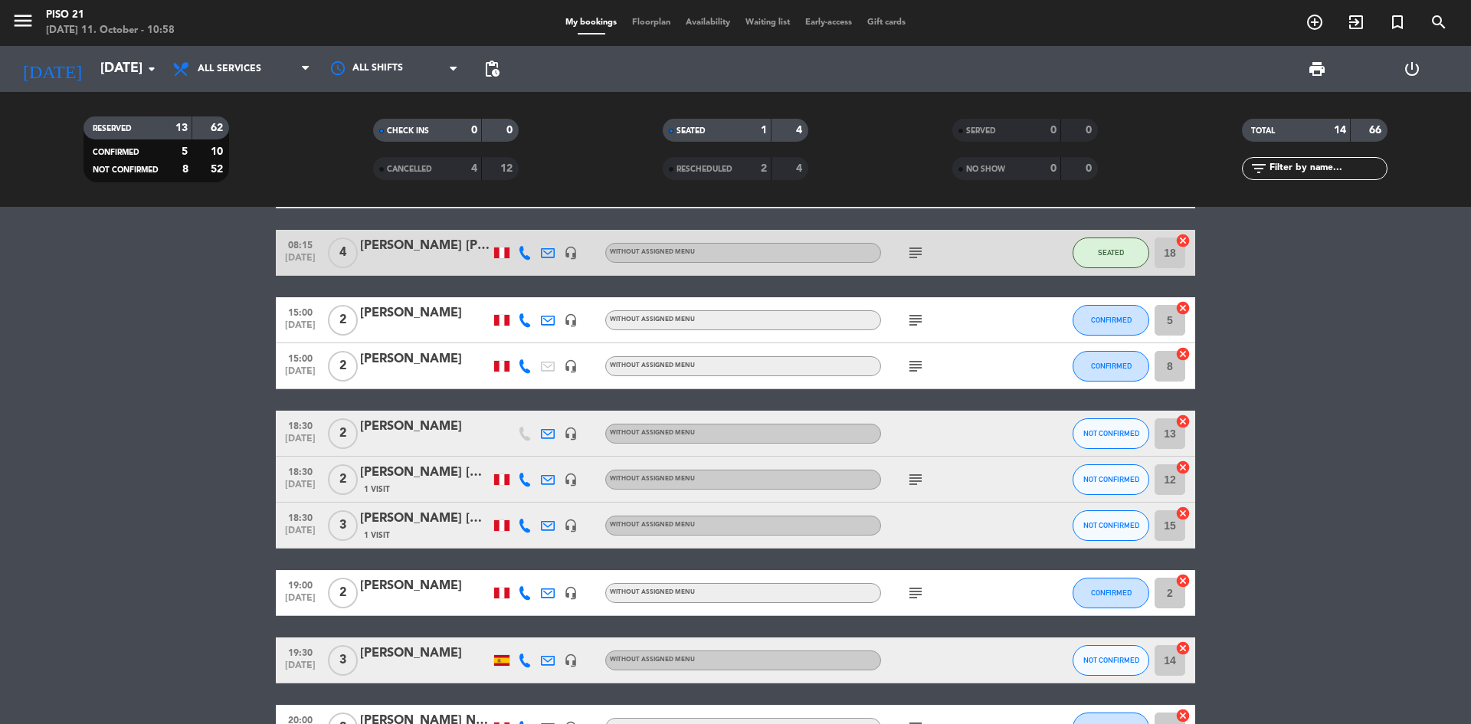
click at [426, 585] on div "[PERSON_NAME]" at bounding box center [425, 586] width 130 height 20
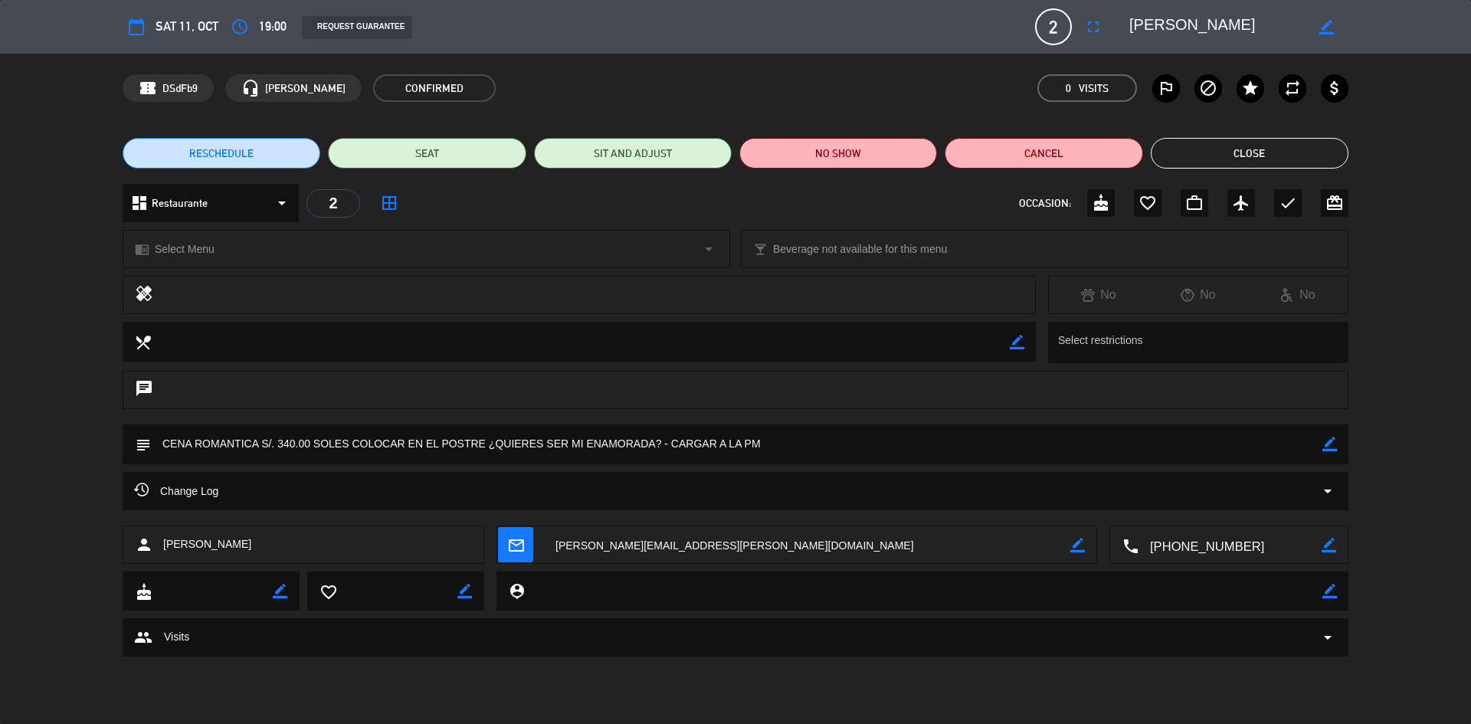
click at [1256, 159] on button "Close" at bounding box center [1250, 153] width 198 height 31
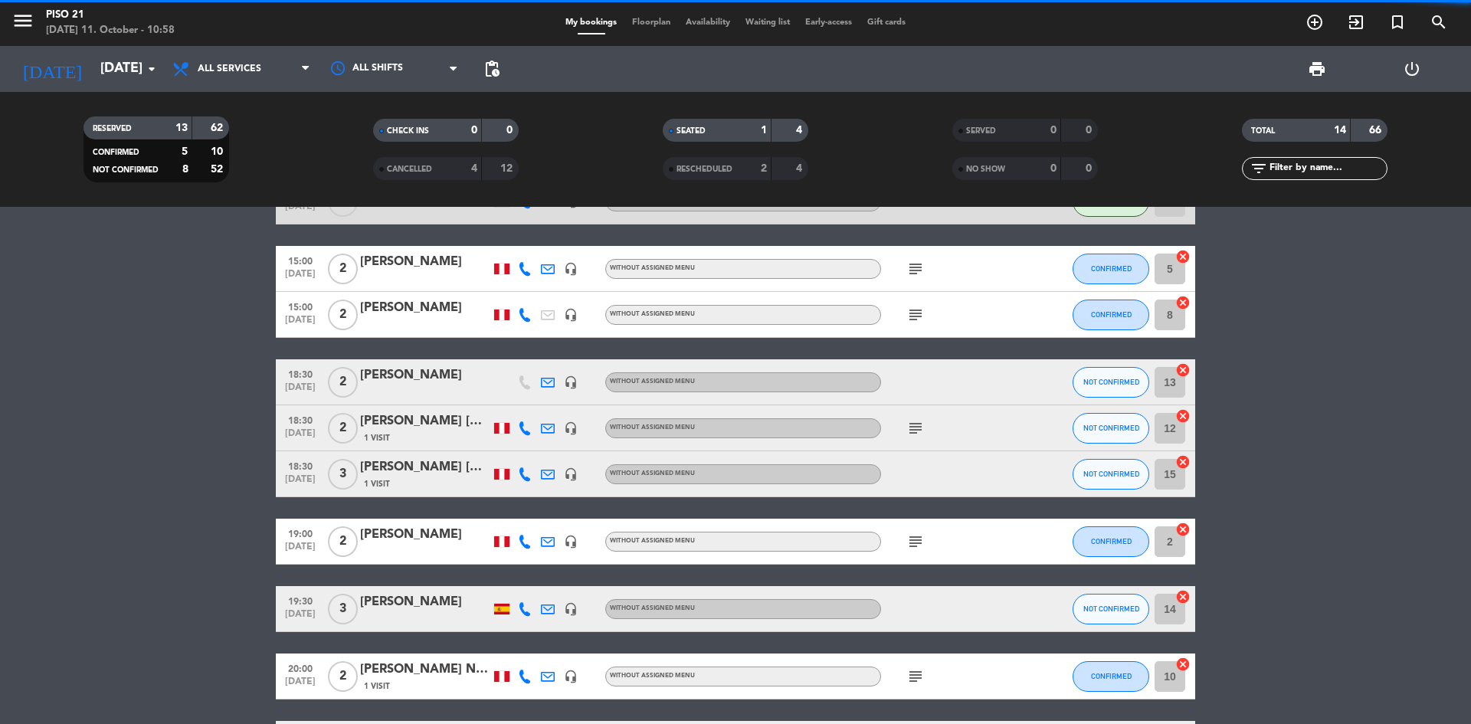
scroll to position [230, 0]
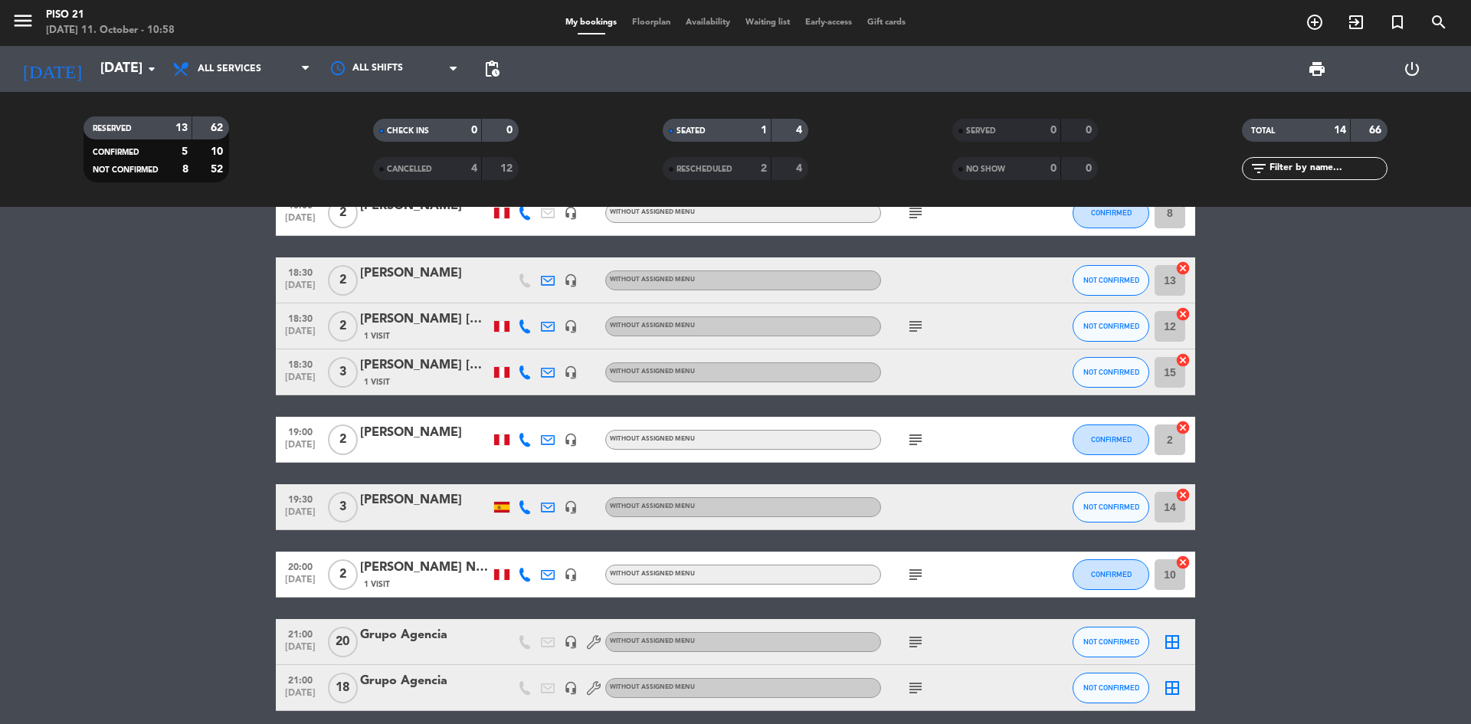
click at [418, 516] on div at bounding box center [425, 517] width 130 height 12
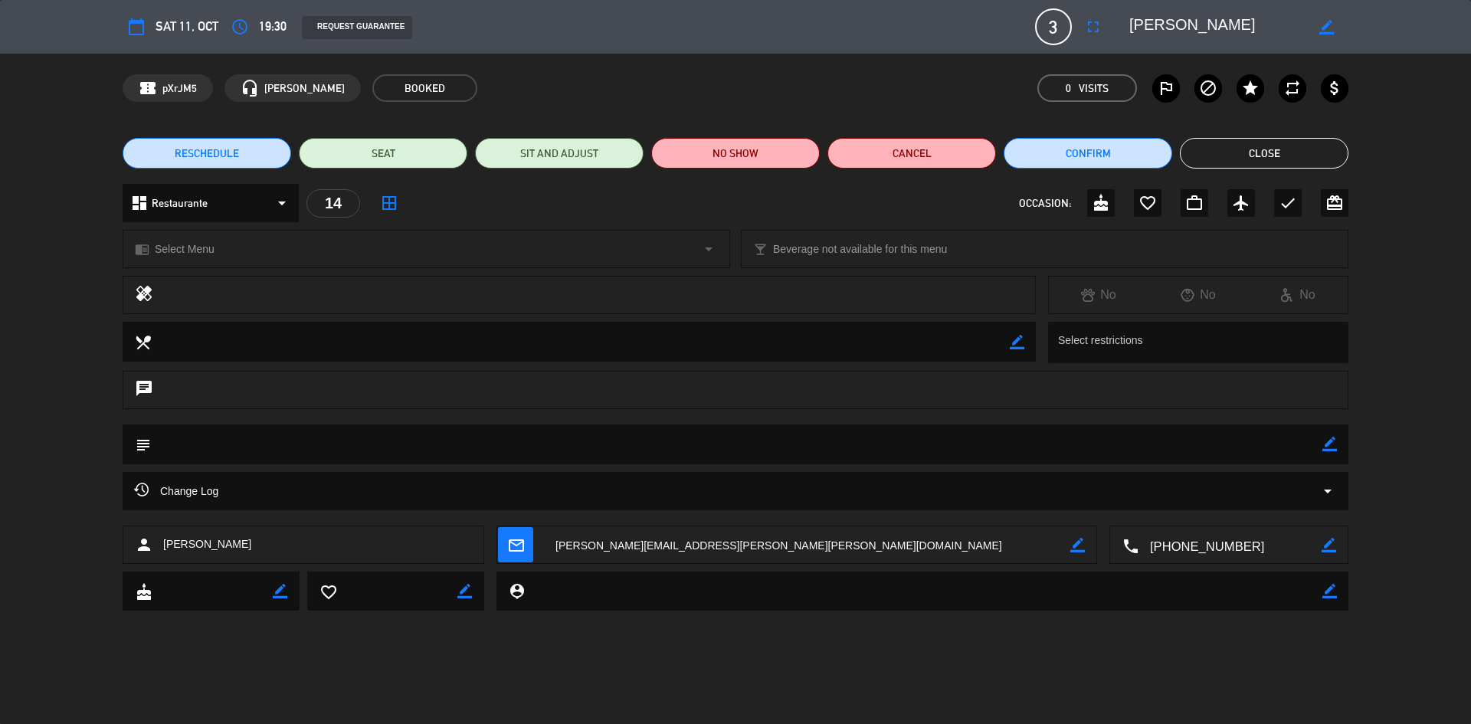
click at [1205, 542] on textarea at bounding box center [1230, 545] width 183 height 38
click at [1195, 539] on textarea at bounding box center [1230, 545] width 183 height 38
click at [1270, 145] on button "Close" at bounding box center [1264, 153] width 169 height 31
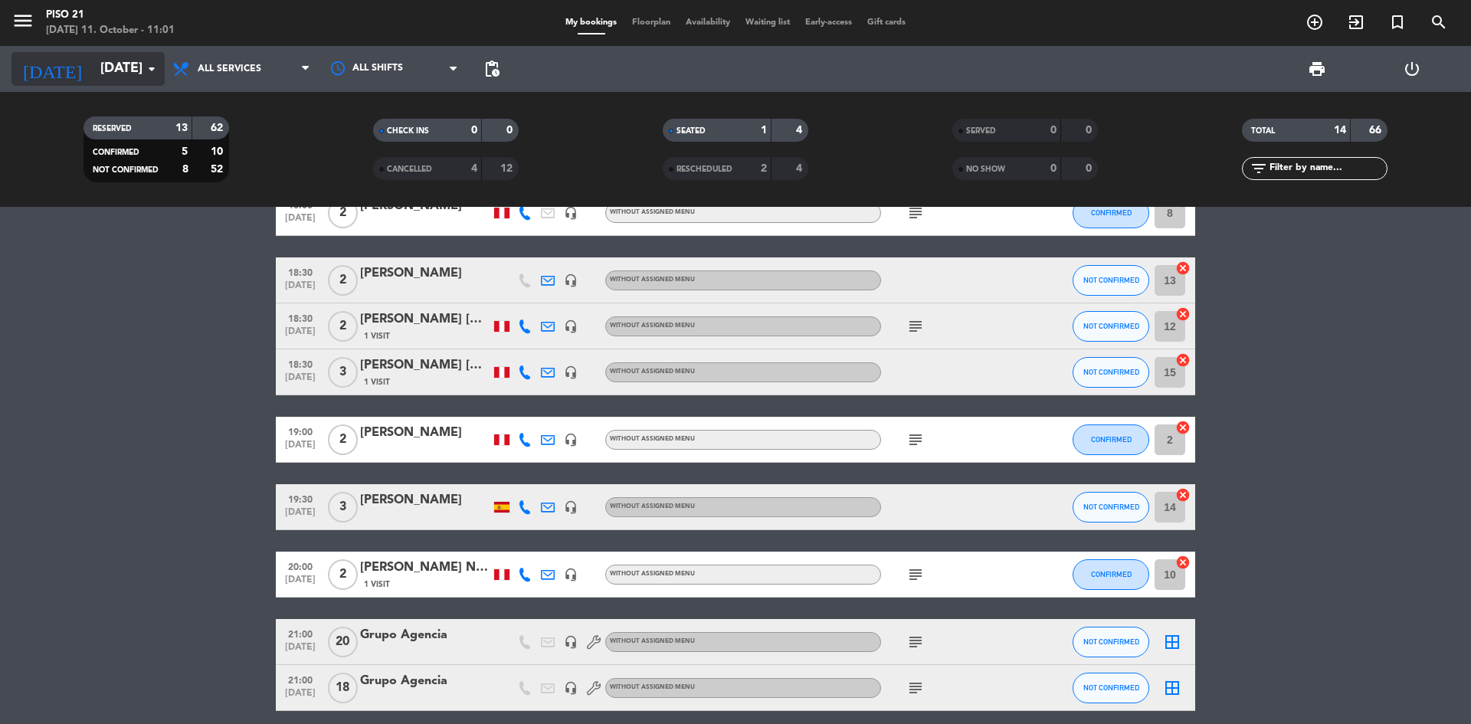
click at [130, 67] on input "[DATE]" at bounding box center [182, 69] width 178 height 31
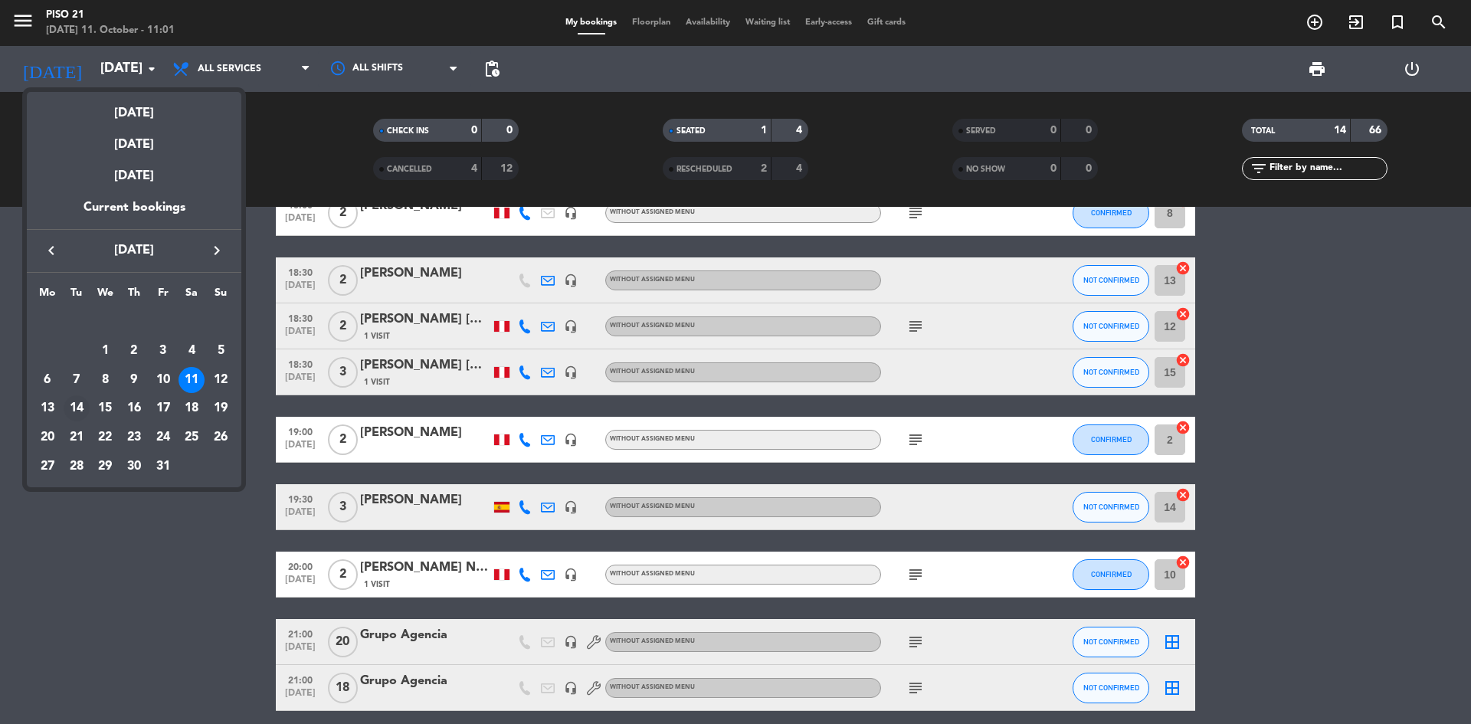
click at [81, 408] on div "14" at bounding box center [77, 408] width 26 height 26
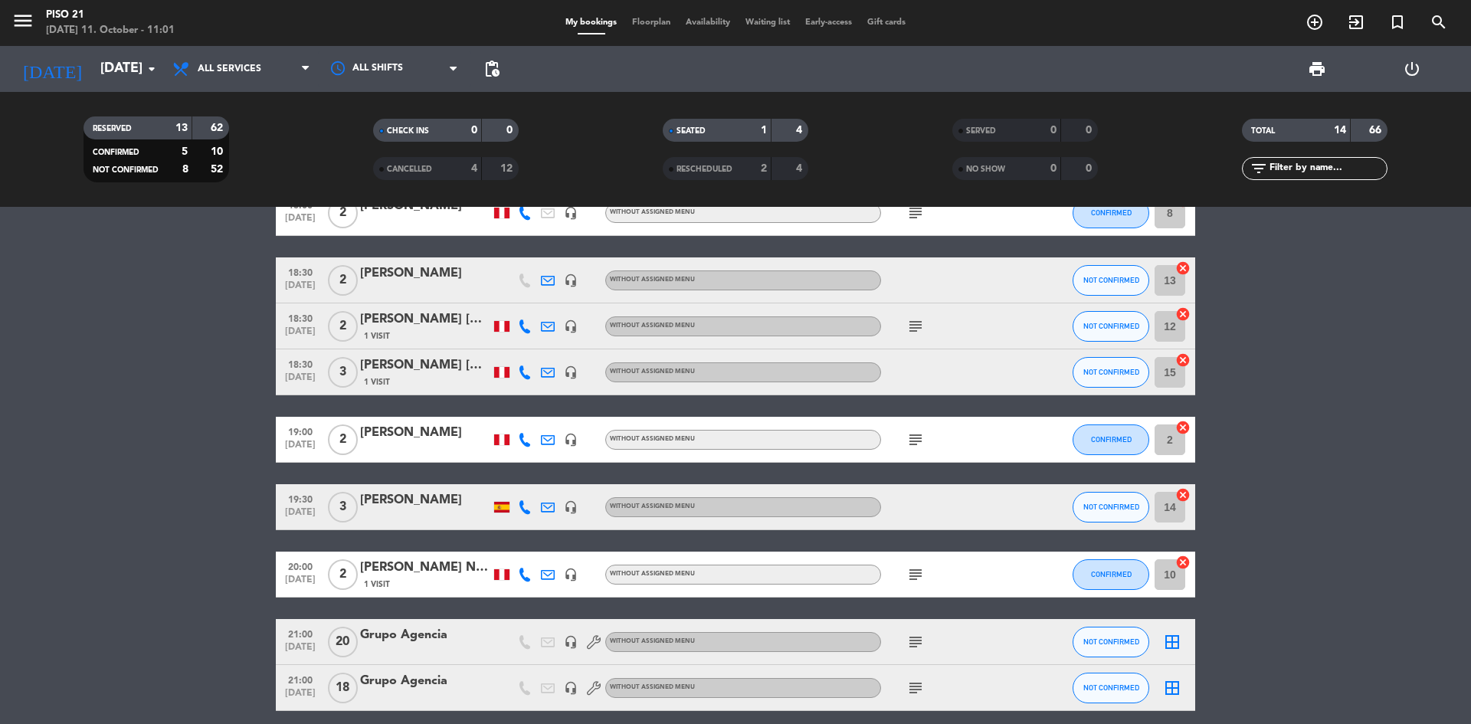
type input "[DATE]"
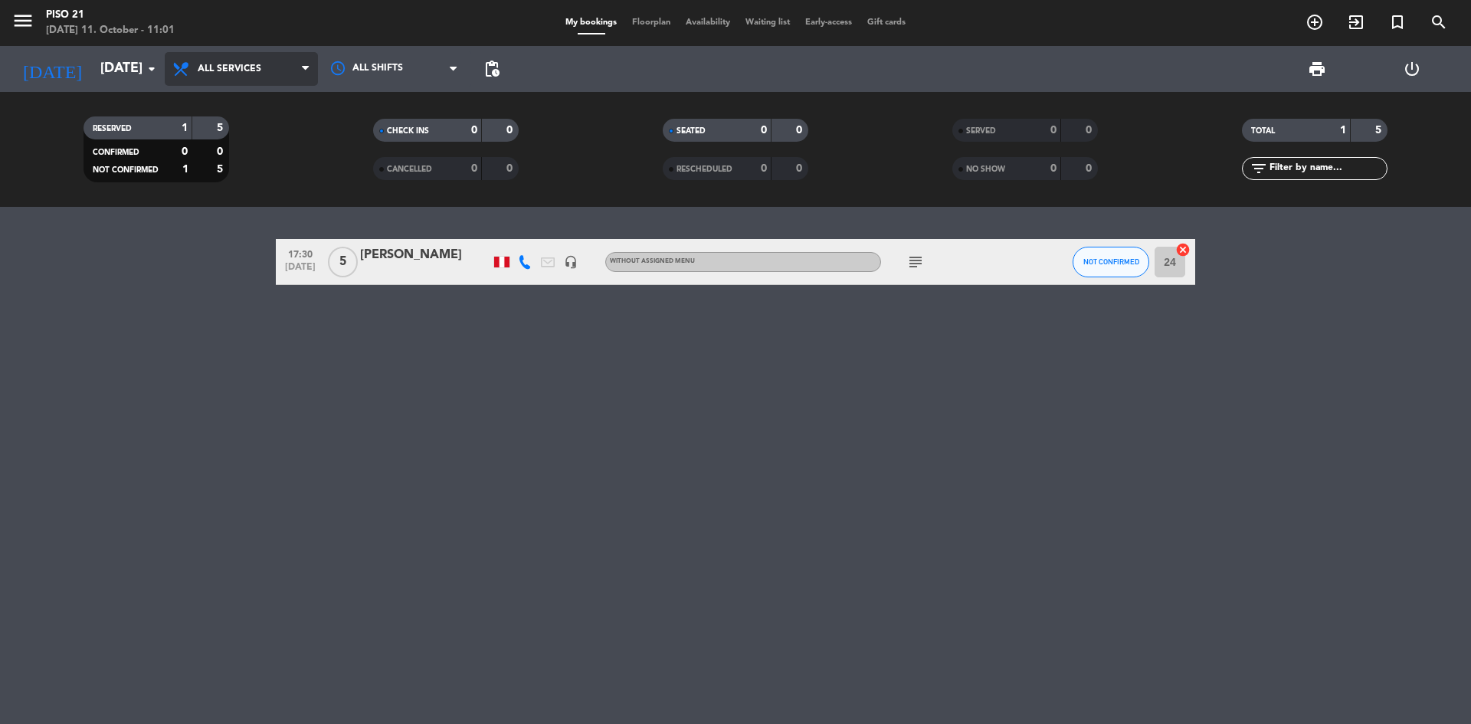
click at [218, 77] on span "All services" at bounding box center [241, 69] width 153 height 34
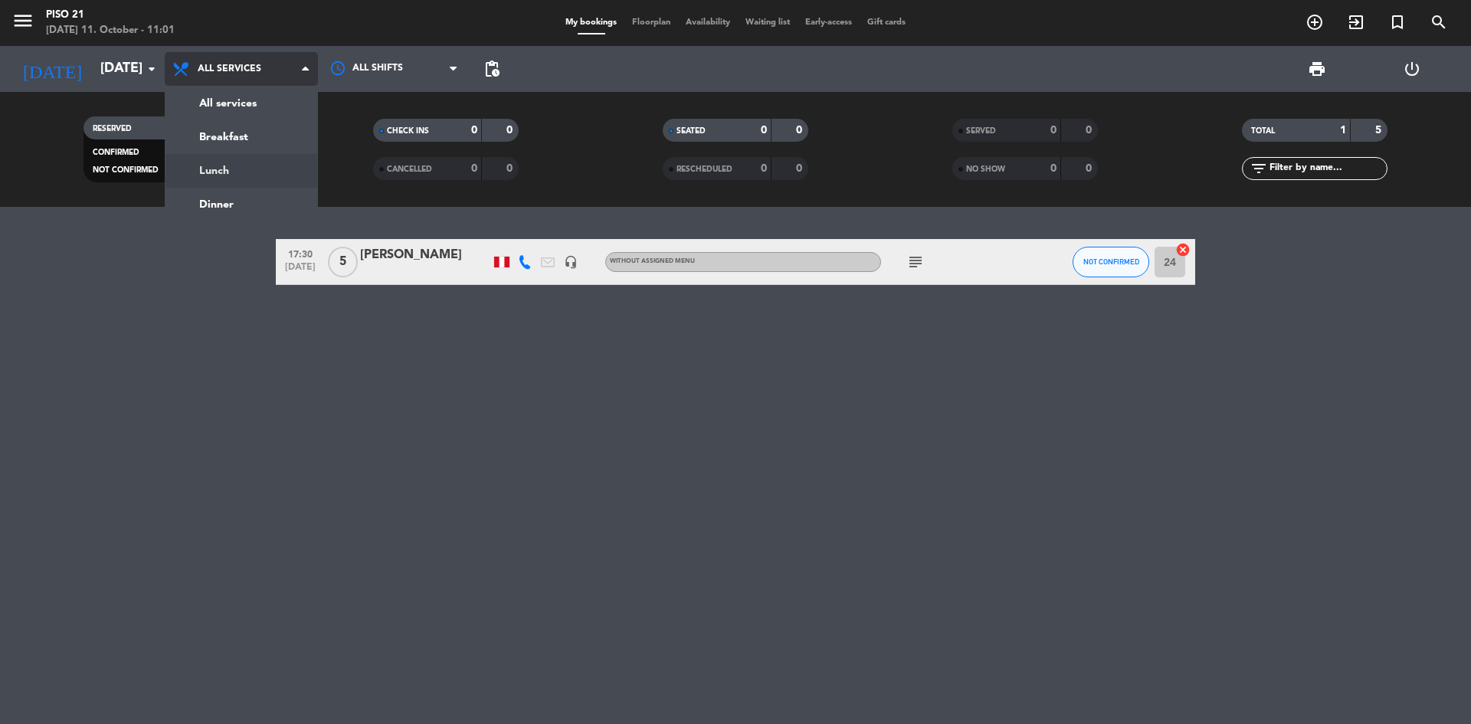
click at [243, 163] on div "menu Piso 21 [DATE] 11. October - 11:01 My bookings Floorplan Availability Wait…" at bounding box center [735, 103] width 1471 height 207
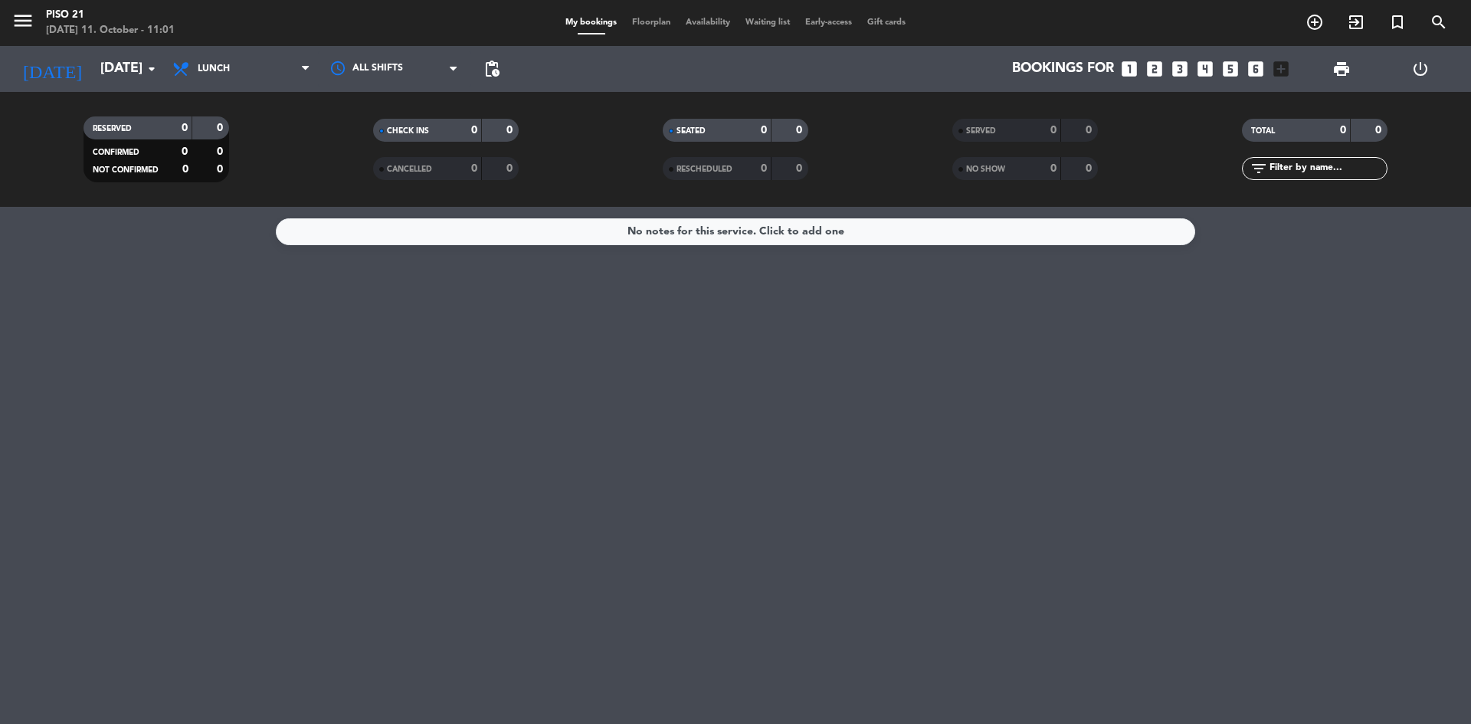
click at [1157, 64] on icon "looks_two" at bounding box center [1155, 69] width 20 height 20
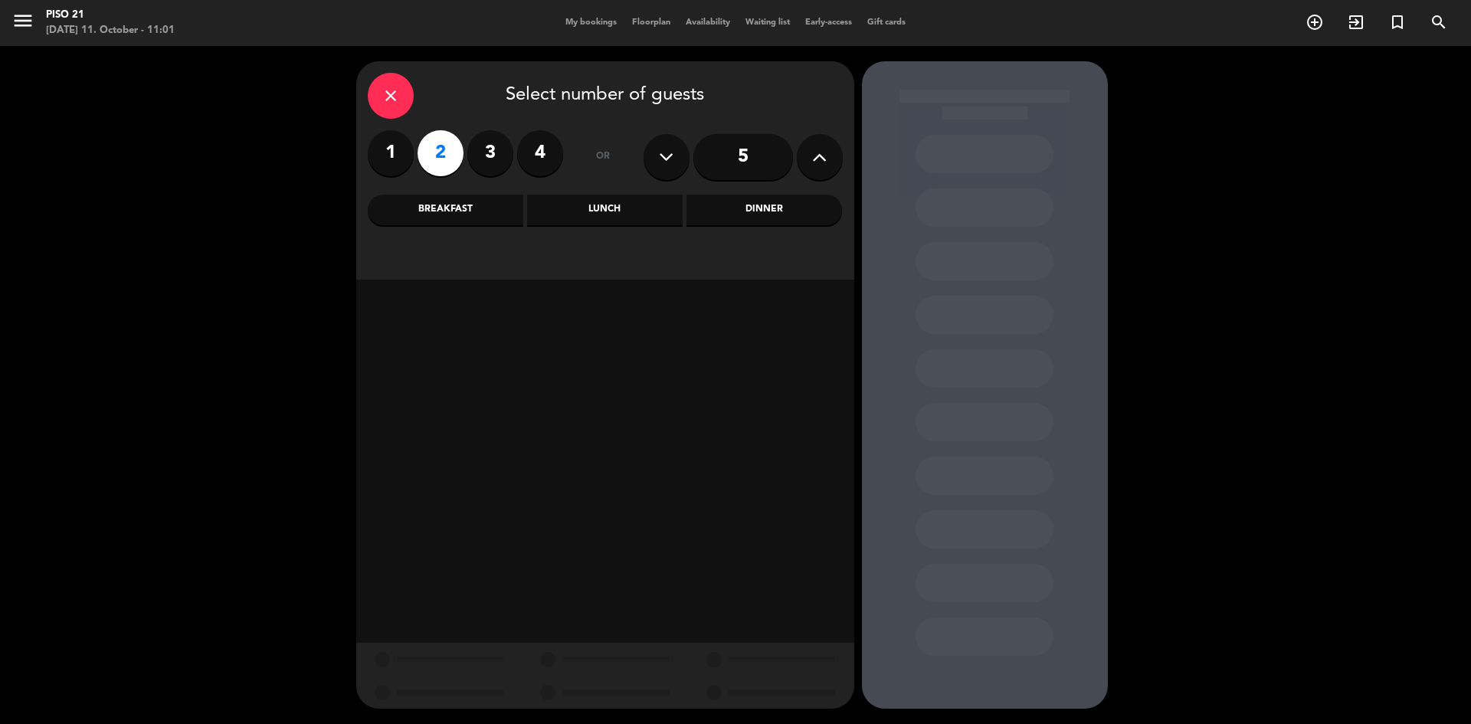
click at [559, 224] on div "Lunch" at bounding box center [605, 210] width 156 height 31
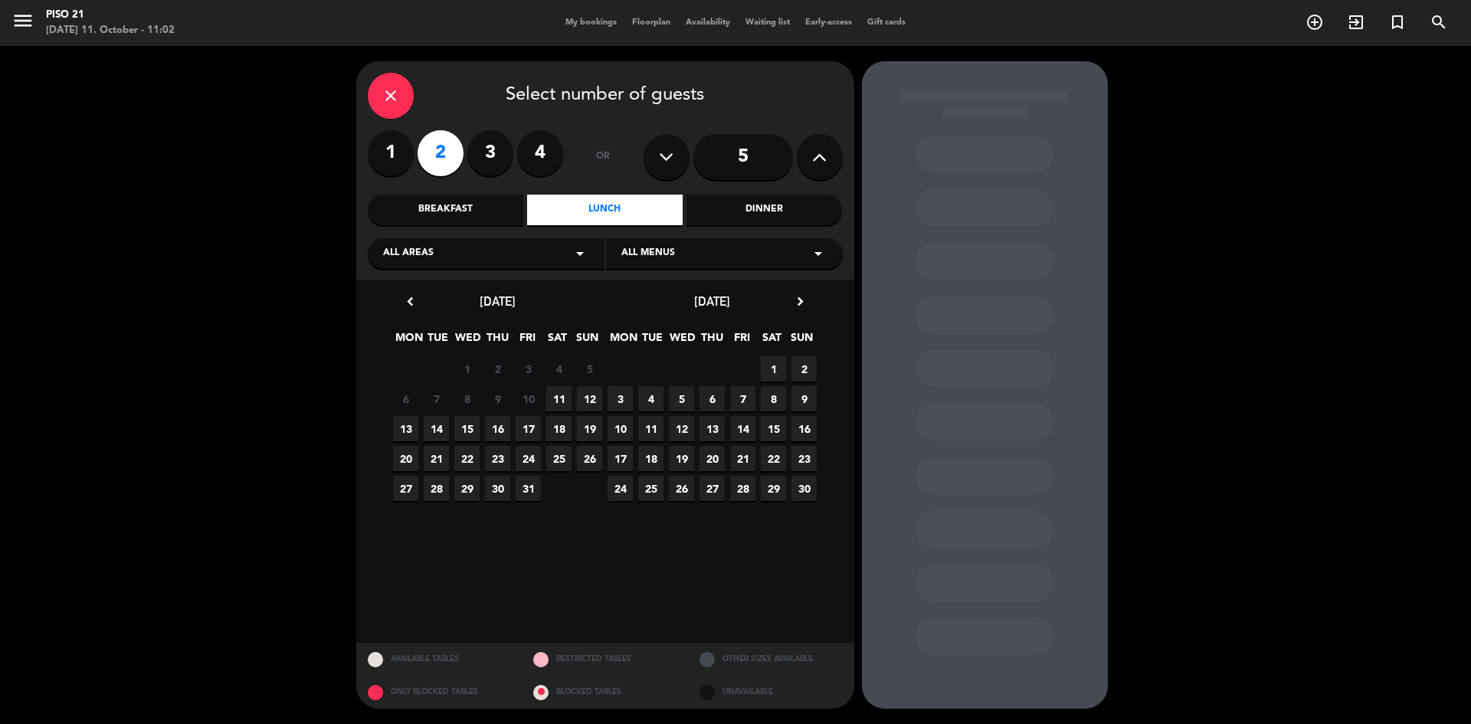
click at [432, 432] on span "14" at bounding box center [436, 428] width 25 height 25
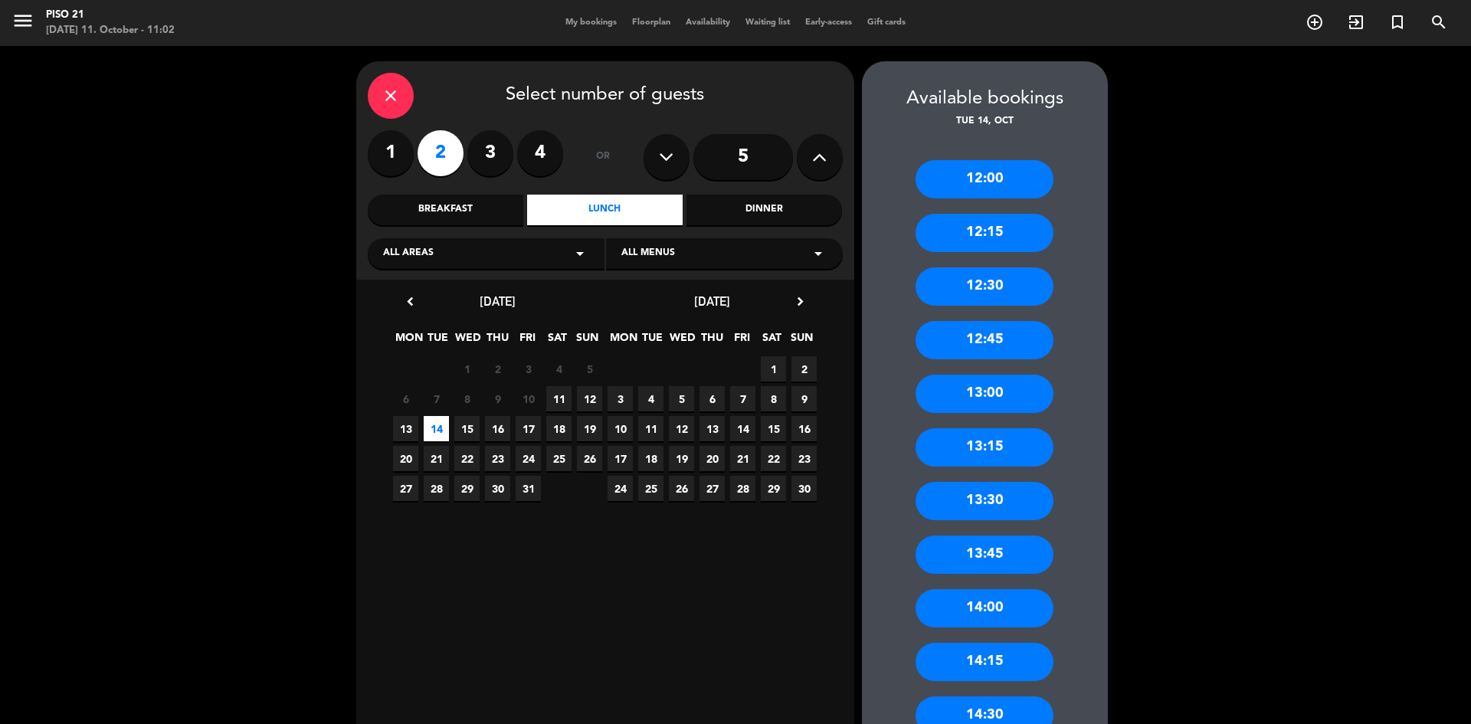
click at [1007, 490] on div "13:30" at bounding box center [985, 501] width 138 height 38
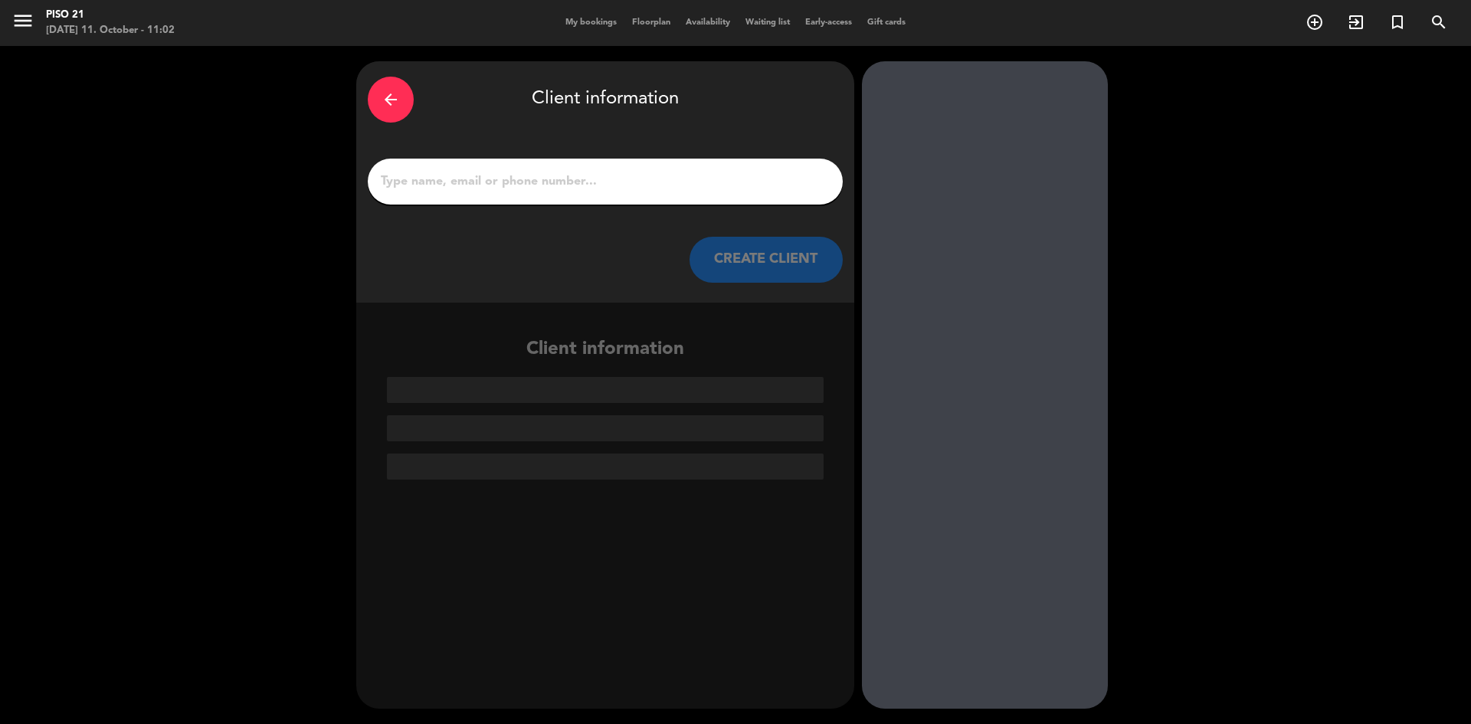
click at [525, 191] on input "1" at bounding box center [605, 181] width 452 height 21
click at [492, 192] on input "1" at bounding box center [605, 181] width 452 height 21
paste input "[PERSON_NAME] [PERSON_NAME]"
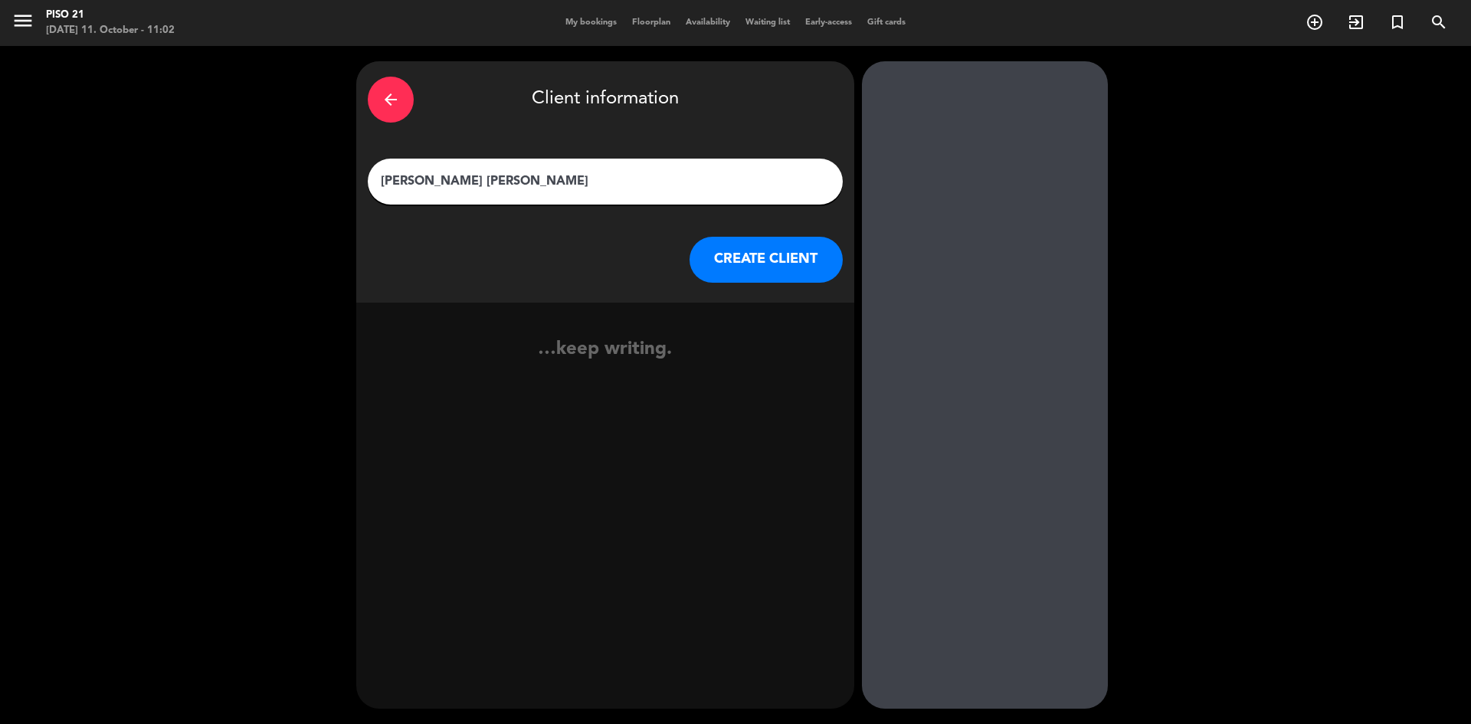
type input "[PERSON_NAME] [PERSON_NAME]"
click at [755, 252] on button "CREATE CLIENT" at bounding box center [766, 260] width 153 height 46
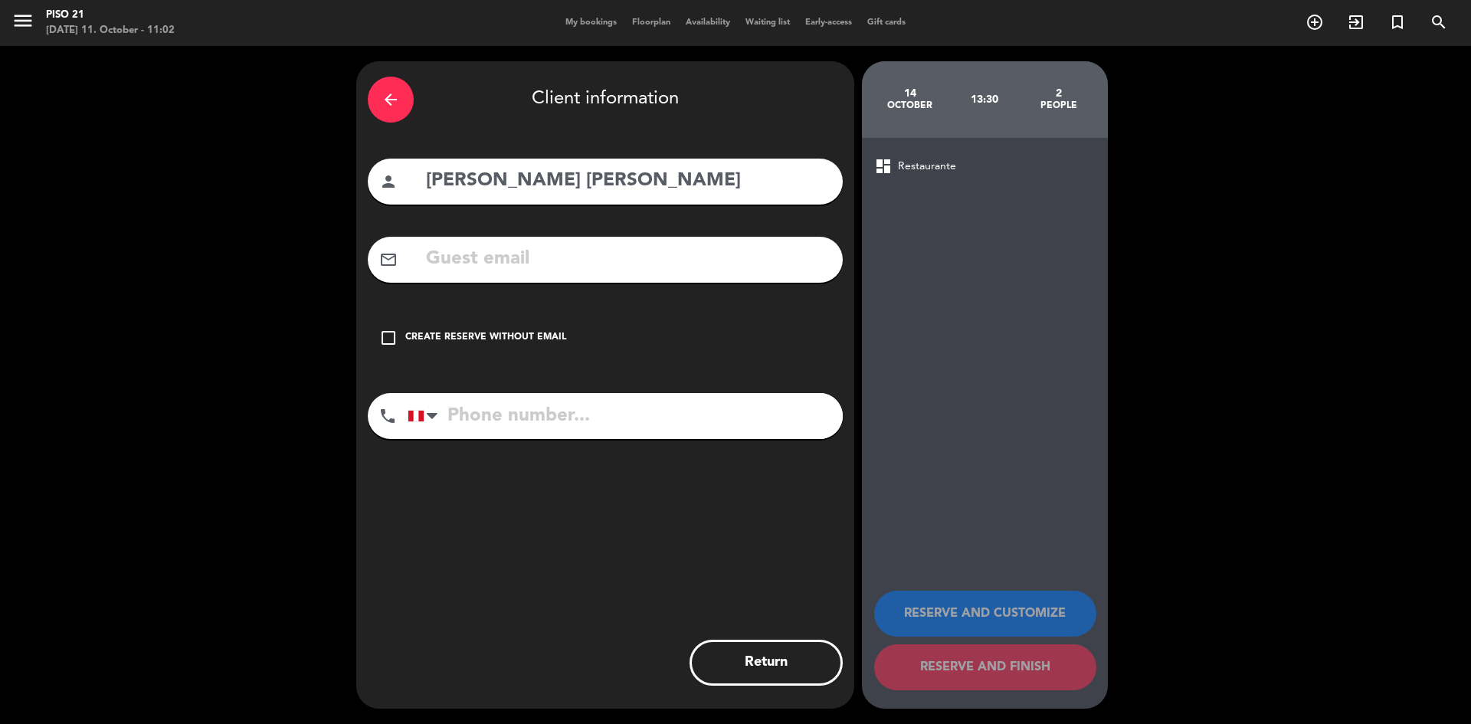
click at [504, 267] on input "text" at bounding box center [628, 259] width 407 height 31
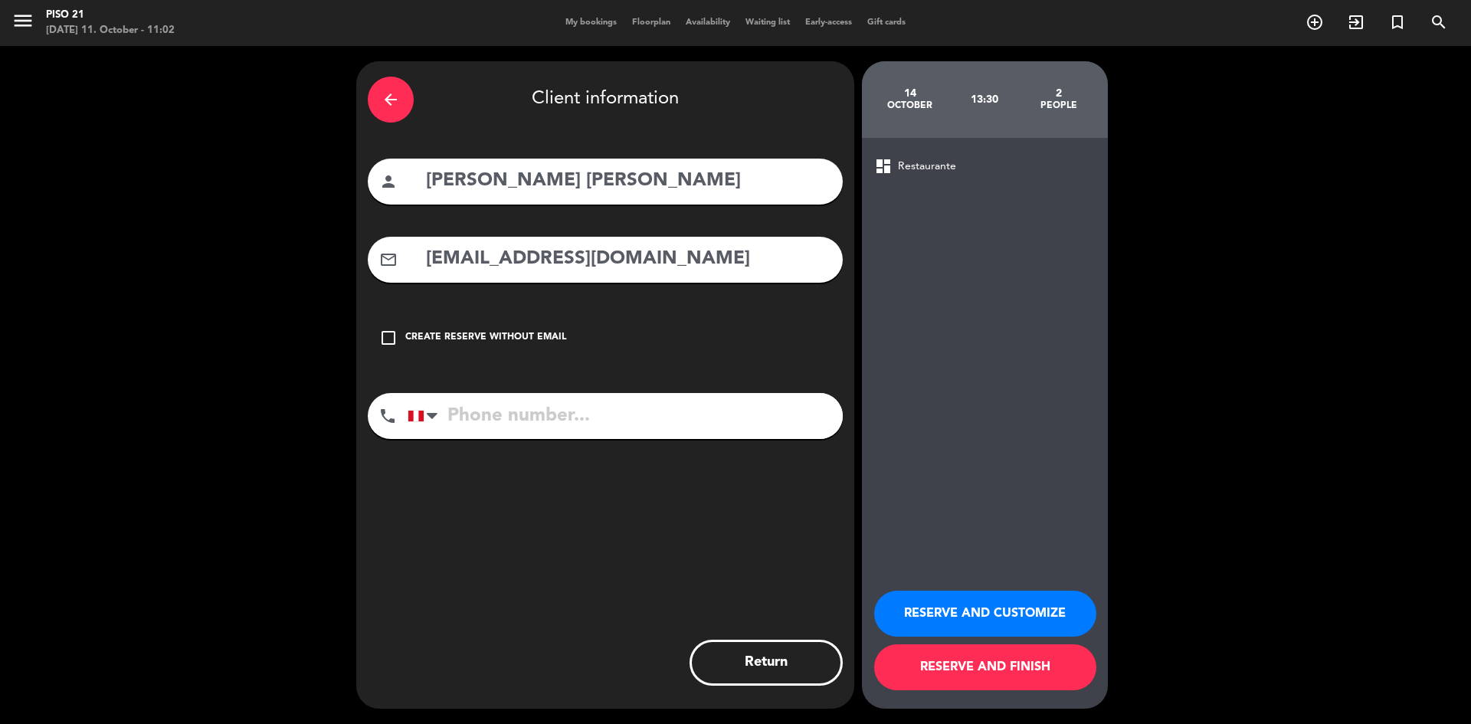
type input "[EMAIL_ADDRESS][DOMAIN_NAME]"
click at [487, 418] on input "tel" at bounding box center [625, 416] width 435 height 46
type input "951773685"
click at [1059, 605] on button "RESERVE AND CUSTOMIZE" at bounding box center [985, 614] width 222 height 46
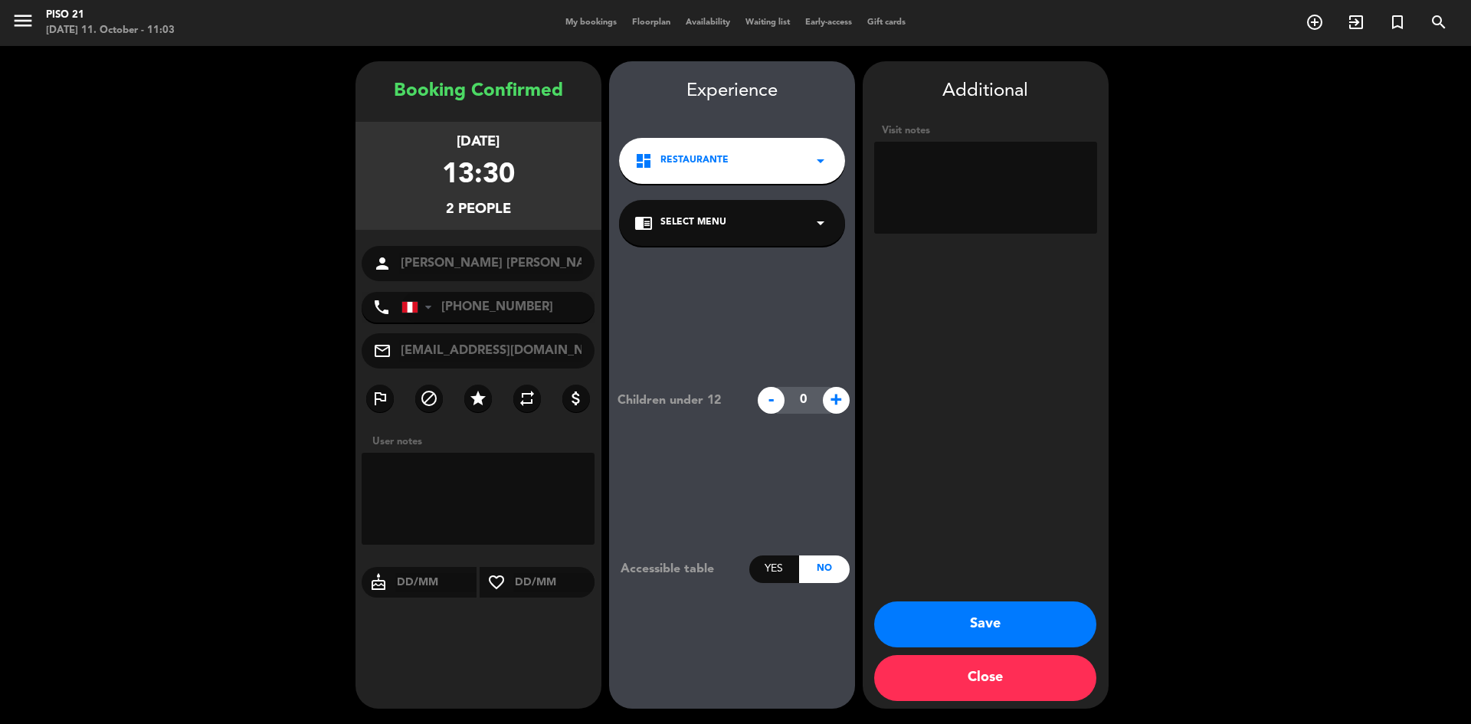
click at [972, 177] on textarea at bounding box center [985, 188] width 223 height 92
drag, startPoint x: 924, startPoint y: 185, endPoint x: 910, endPoint y: 179, distance: 14.8
click at [923, 185] on textarea at bounding box center [985, 188] width 223 height 92
click at [961, 160] on textarea at bounding box center [985, 188] width 223 height 92
click at [0, 0] on lt-span "OFRECIÓ" at bounding box center [0, 0] width 0 height 0
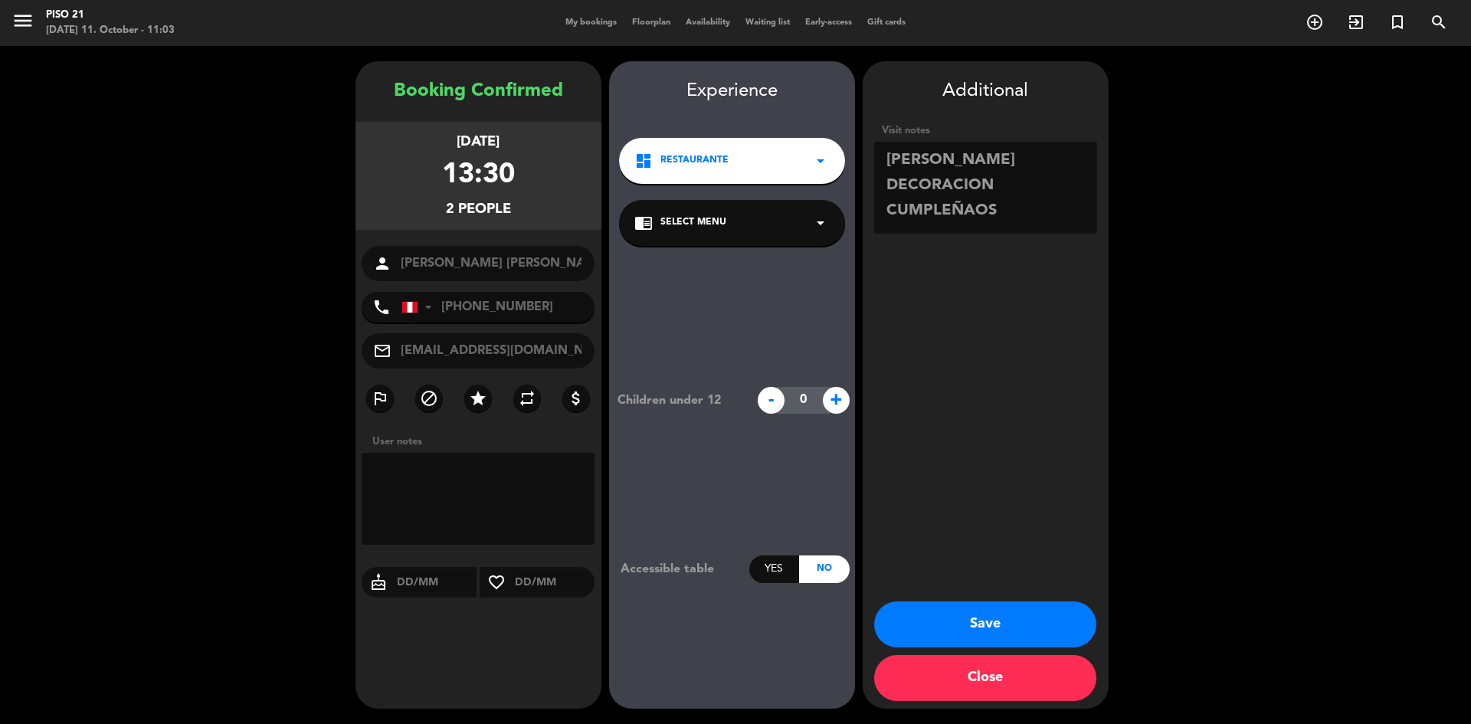
click at [958, 211] on textarea at bounding box center [985, 188] width 223 height 92
click at [0, 0] on lt-em "CÚMPLENOS" at bounding box center [0, 0] width 0 height 0
click at [950, 215] on textarea at bounding box center [985, 188] width 223 height 92
type textarea "[PERSON_NAME] DECORACION CÚMPLEAÑOS"
click at [1007, 630] on button "Save" at bounding box center [985, 625] width 222 height 46
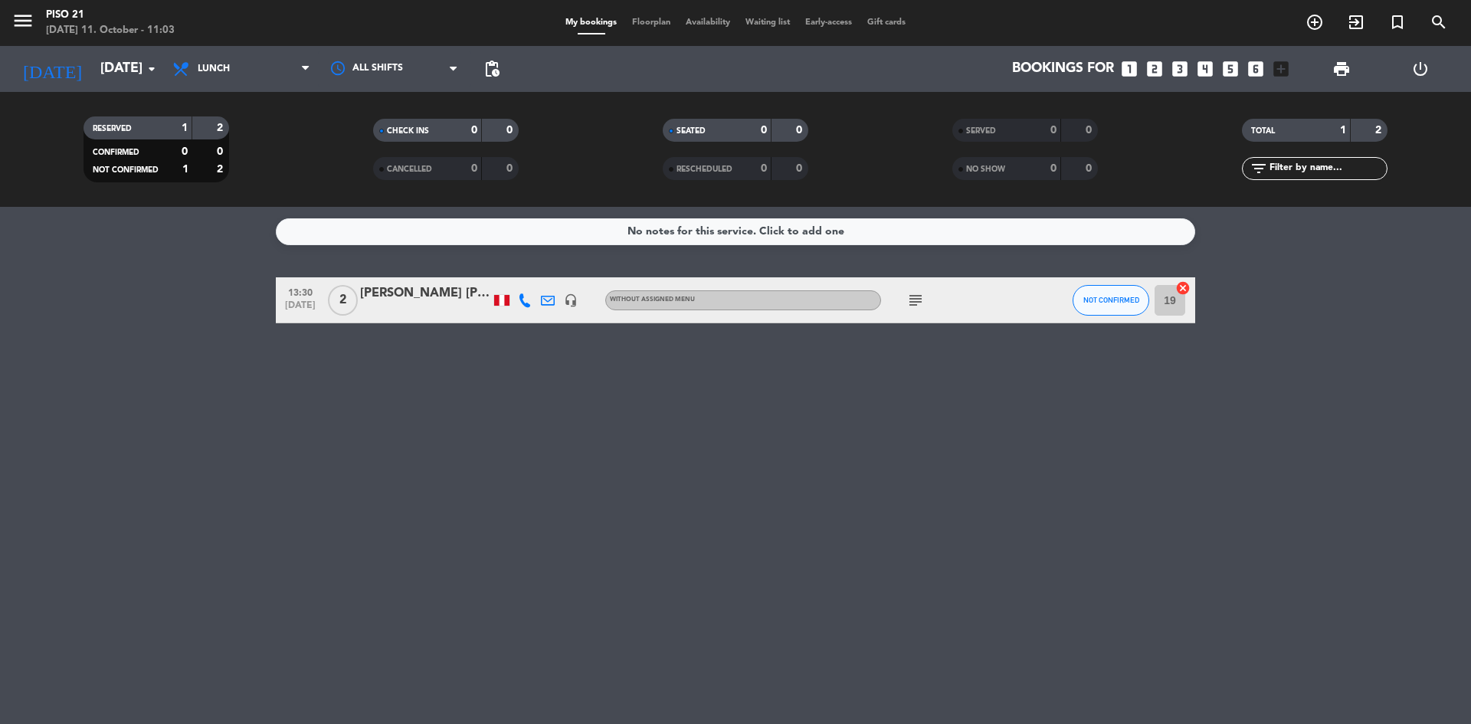
click at [439, 306] on div at bounding box center [425, 310] width 130 height 12
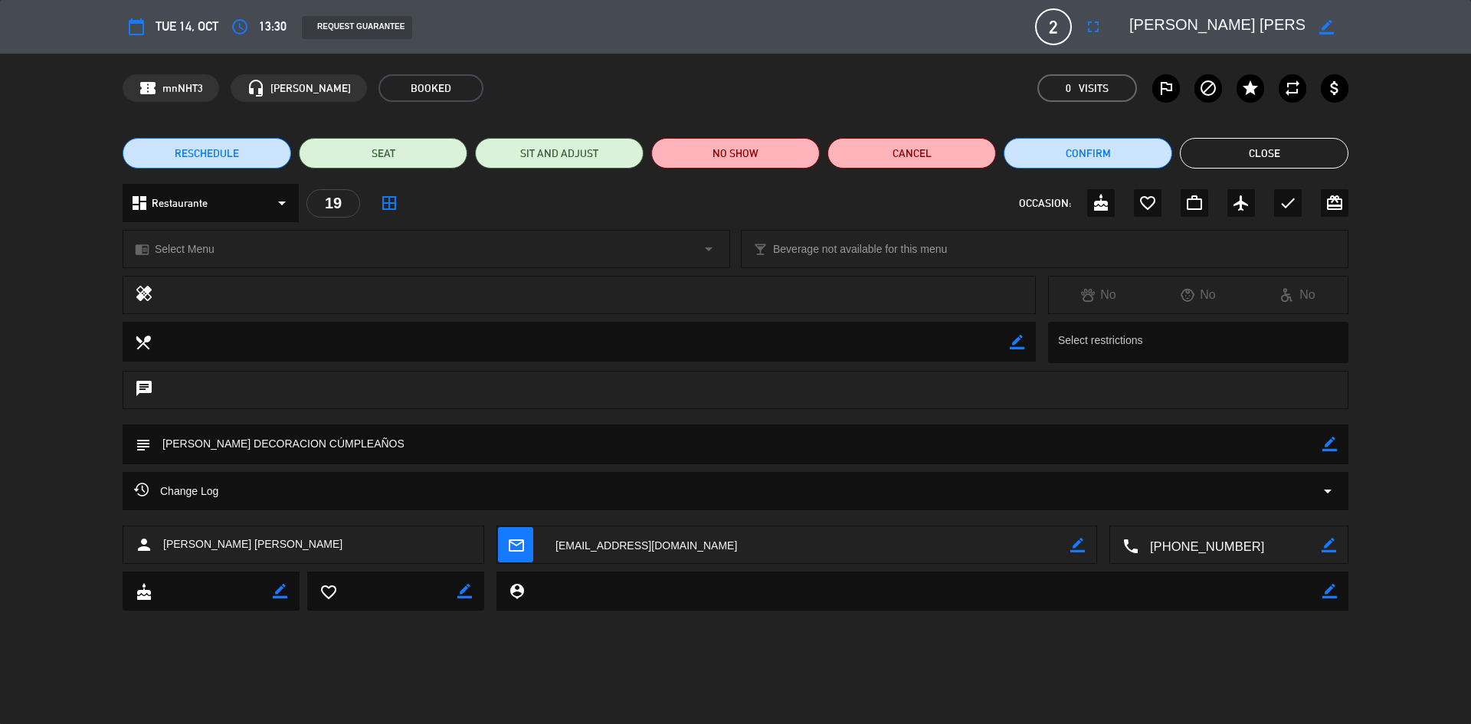
click at [1216, 546] on textarea at bounding box center [1230, 545] width 183 height 38
click at [1274, 143] on button "Close" at bounding box center [1264, 153] width 169 height 31
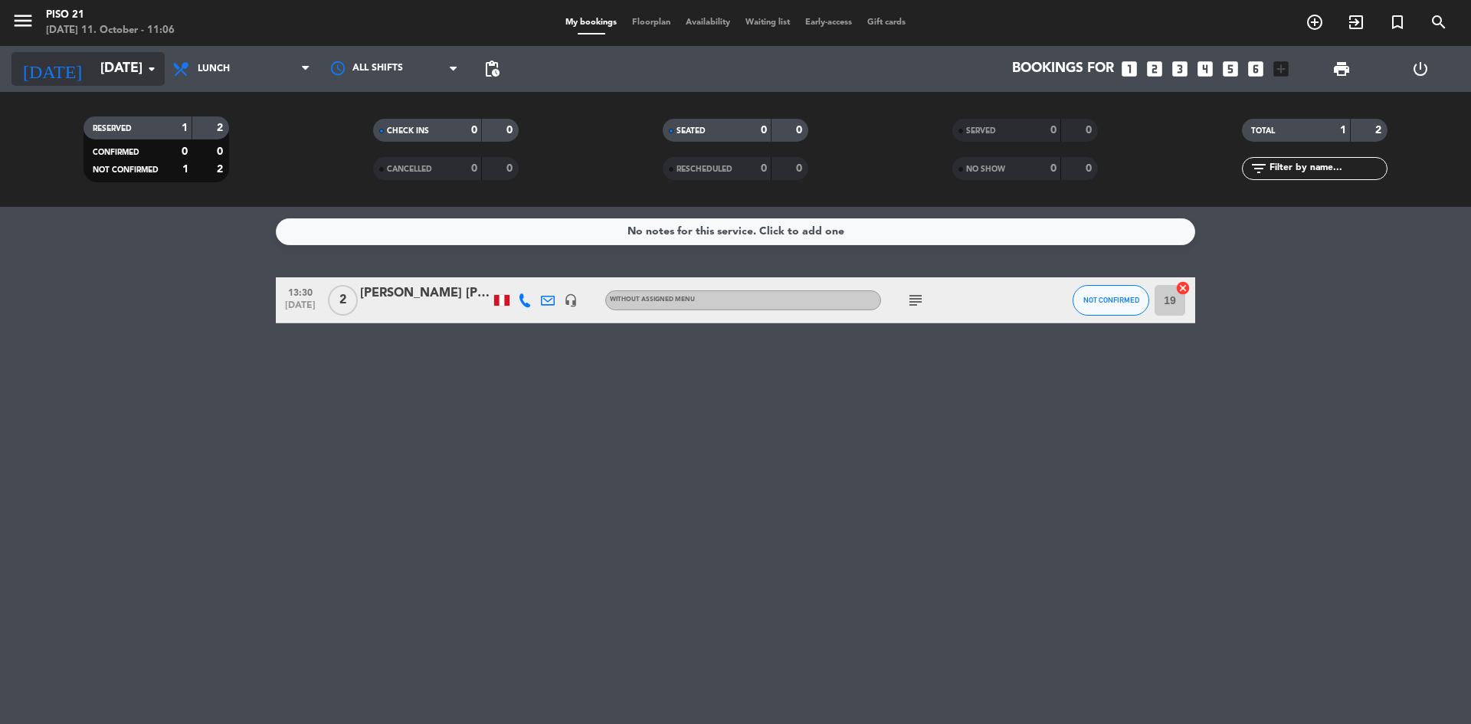
click at [132, 74] on input "[DATE]" at bounding box center [182, 69] width 178 height 31
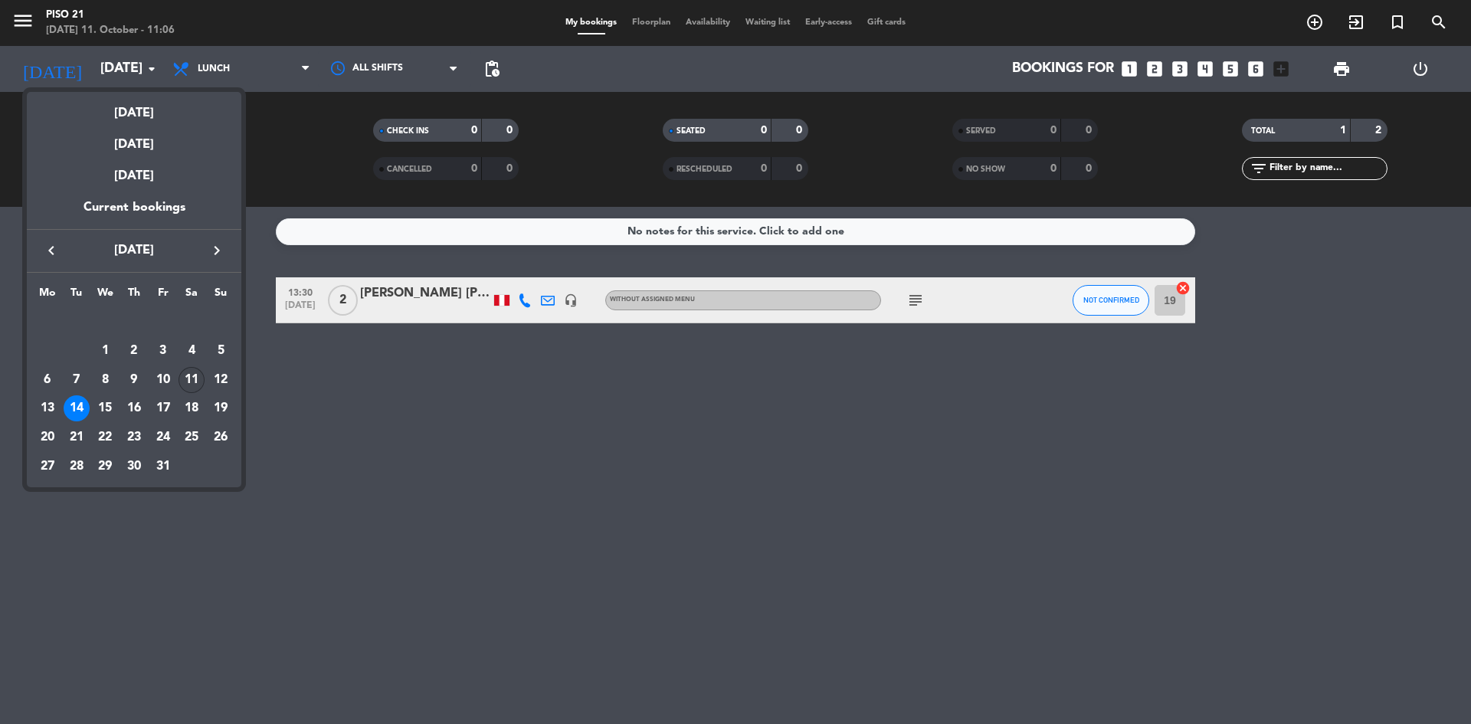
click at [195, 383] on div "11" at bounding box center [192, 380] width 26 height 26
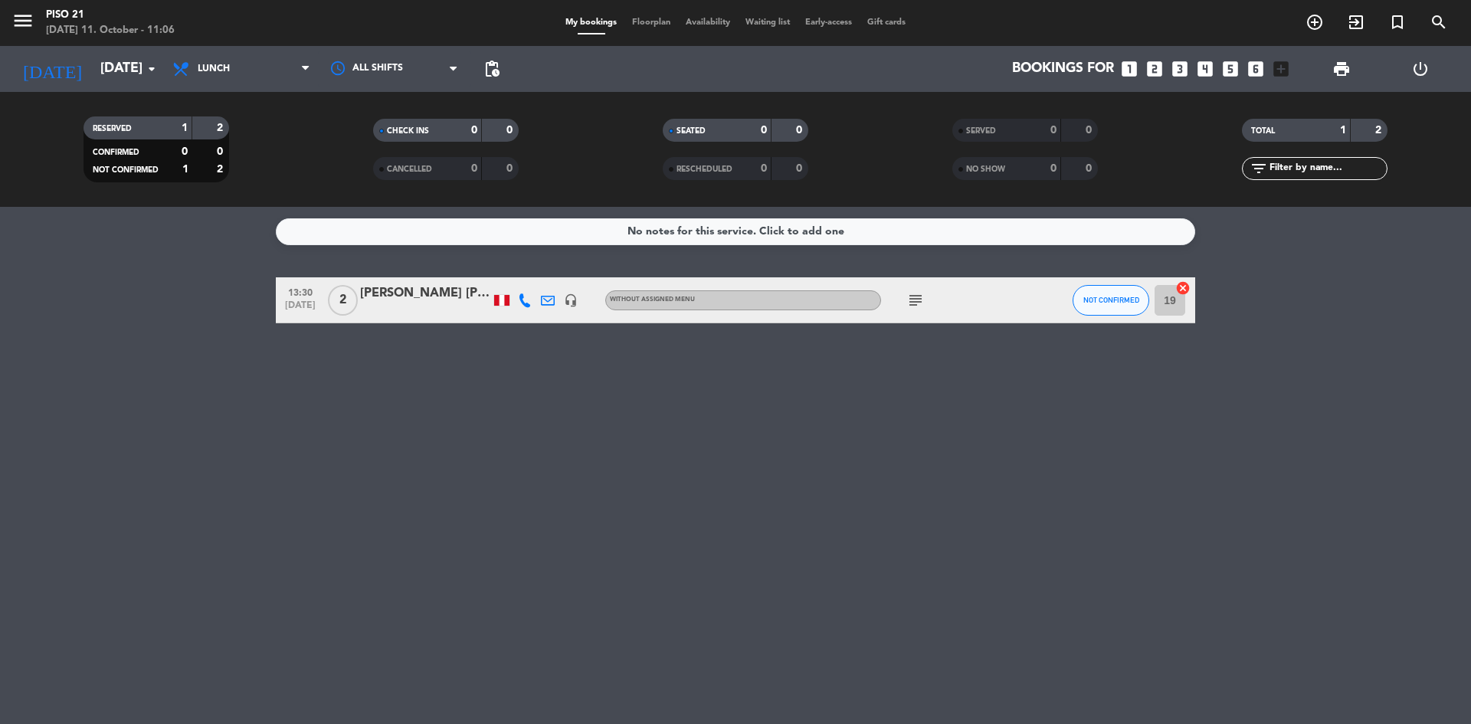
type input "[DATE]"
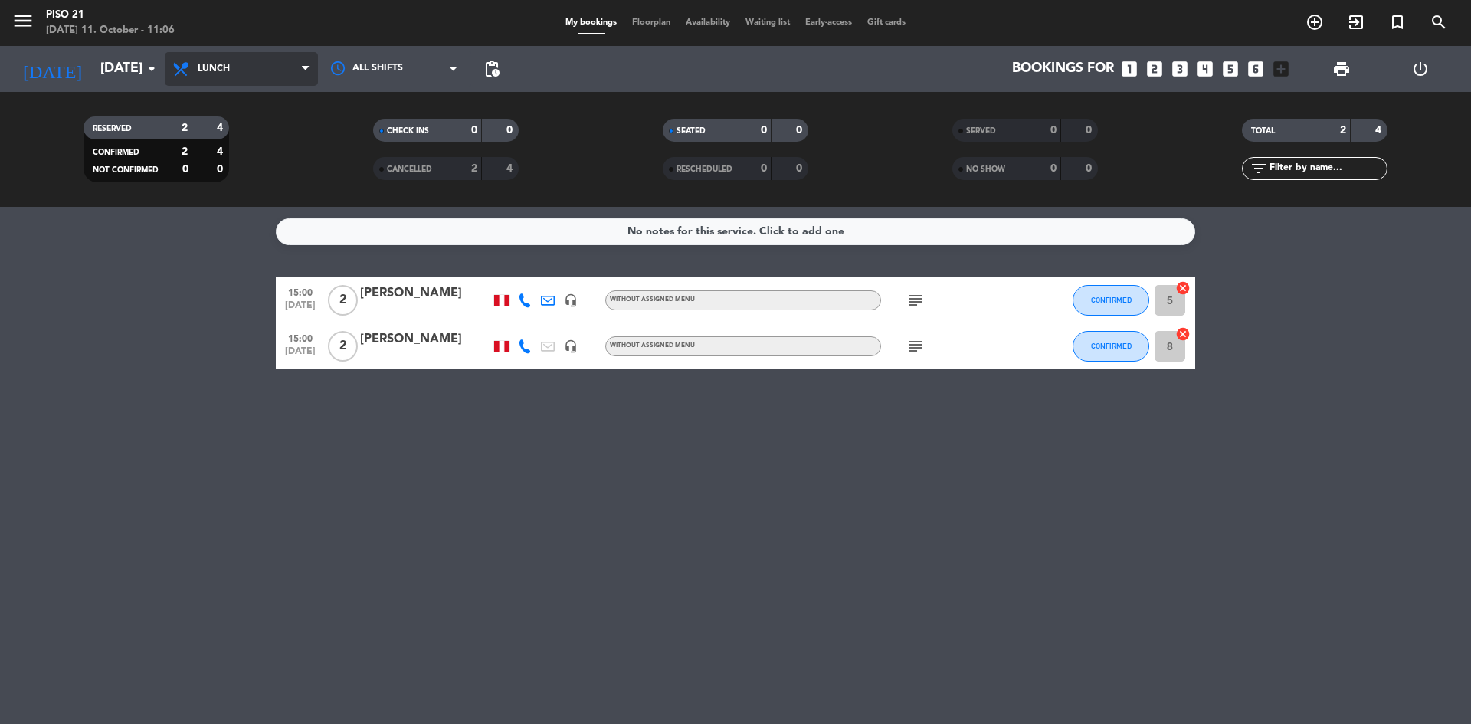
click at [270, 73] on span "Lunch" at bounding box center [241, 69] width 153 height 34
click at [238, 201] on div "menu Piso 21 [DATE] 11. October - 11:06 My bookings Floorplan Availability Wait…" at bounding box center [735, 103] width 1471 height 207
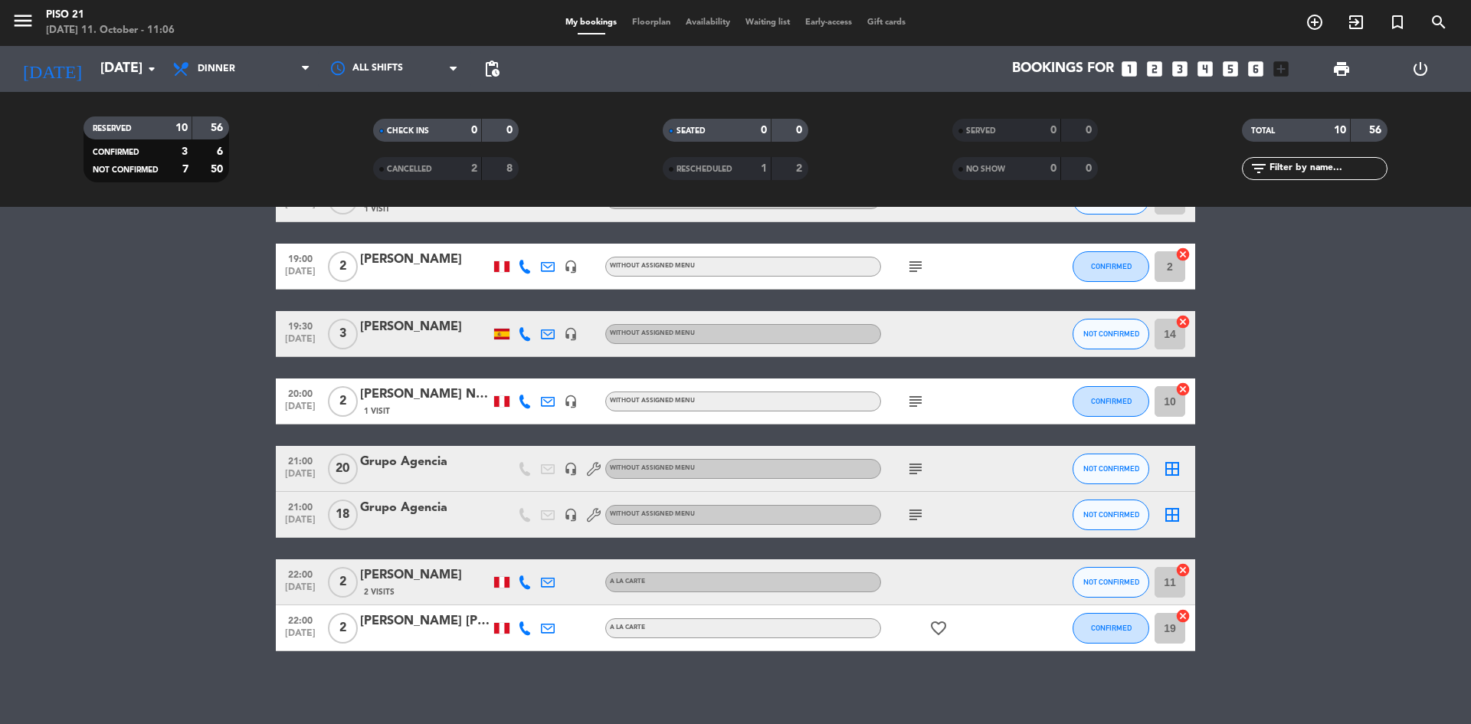
scroll to position [197, 0]
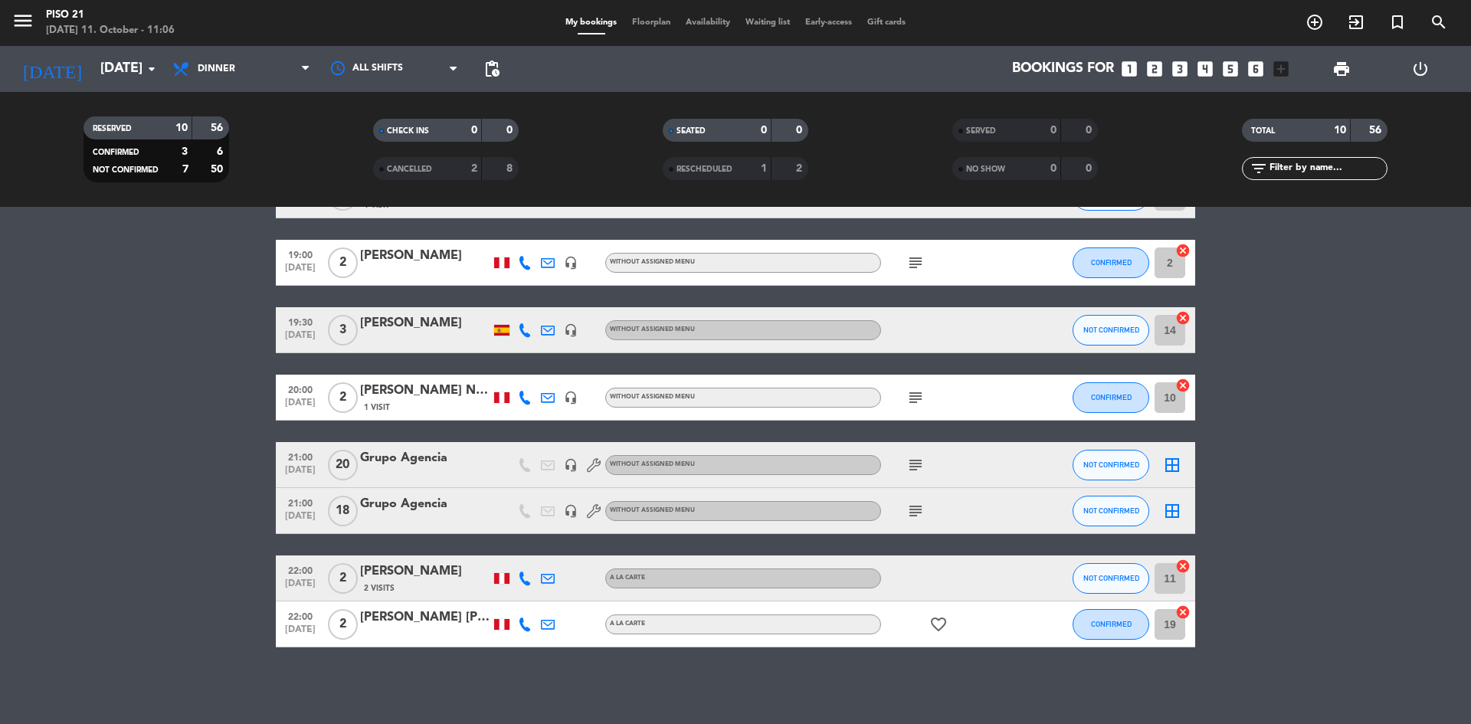
click at [399, 334] on div at bounding box center [425, 340] width 130 height 12
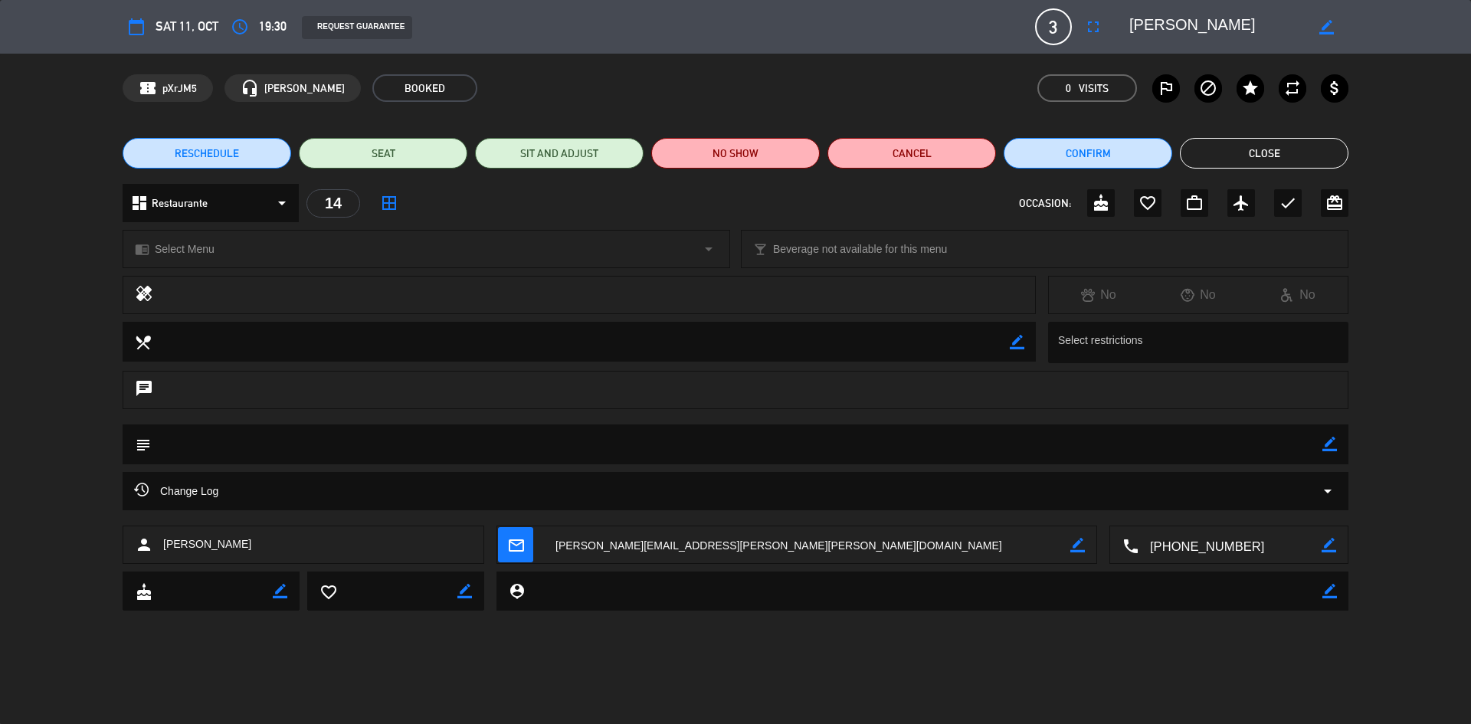
click at [1212, 543] on textarea at bounding box center [1230, 545] width 183 height 38
click at [1327, 448] on icon "border_color" at bounding box center [1330, 444] width 15 height 15
click at [272, 451] on textarea at bounding box center [737, 444] width 1172 height 39
click at [1331, 444] on icon at bounding box center [1330, 444] width 15 height 15
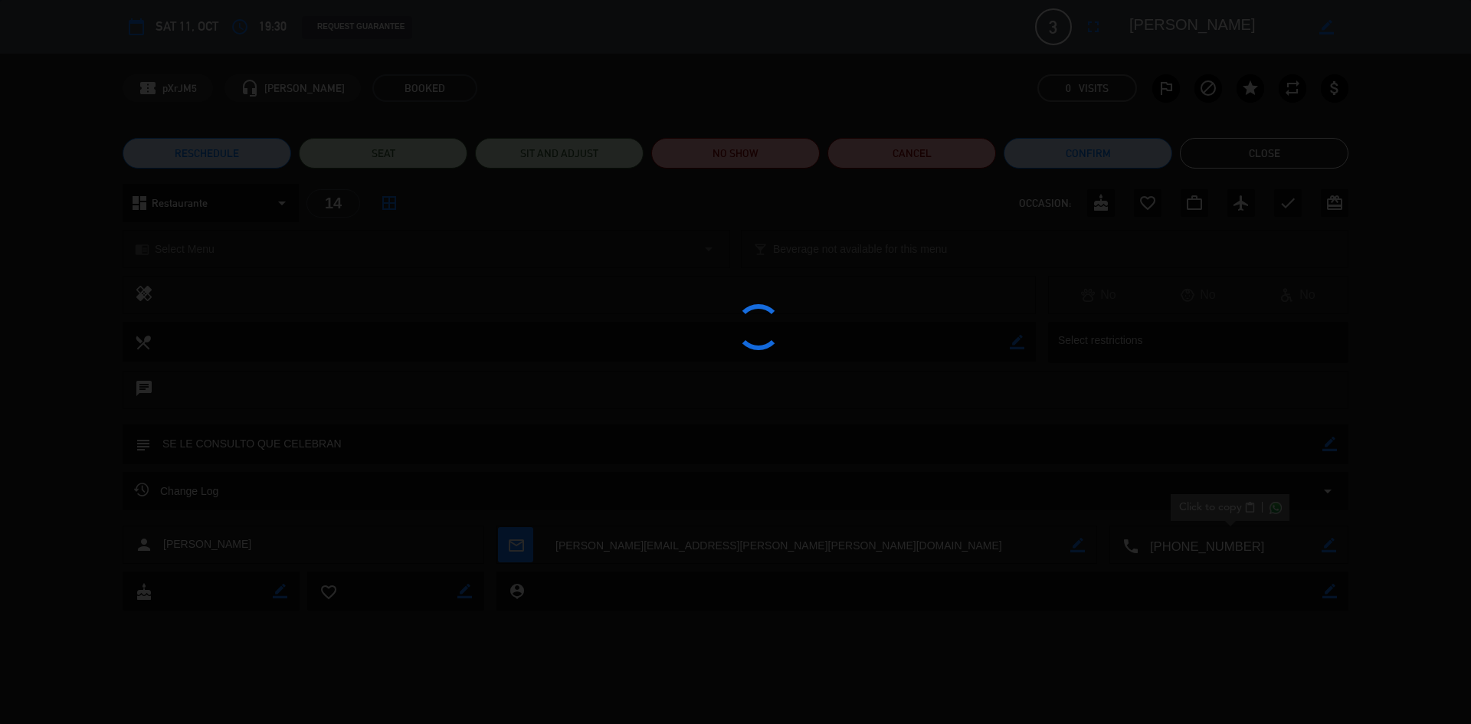
type textarea "SE LE CONSULTO QUE CELEBRAN"
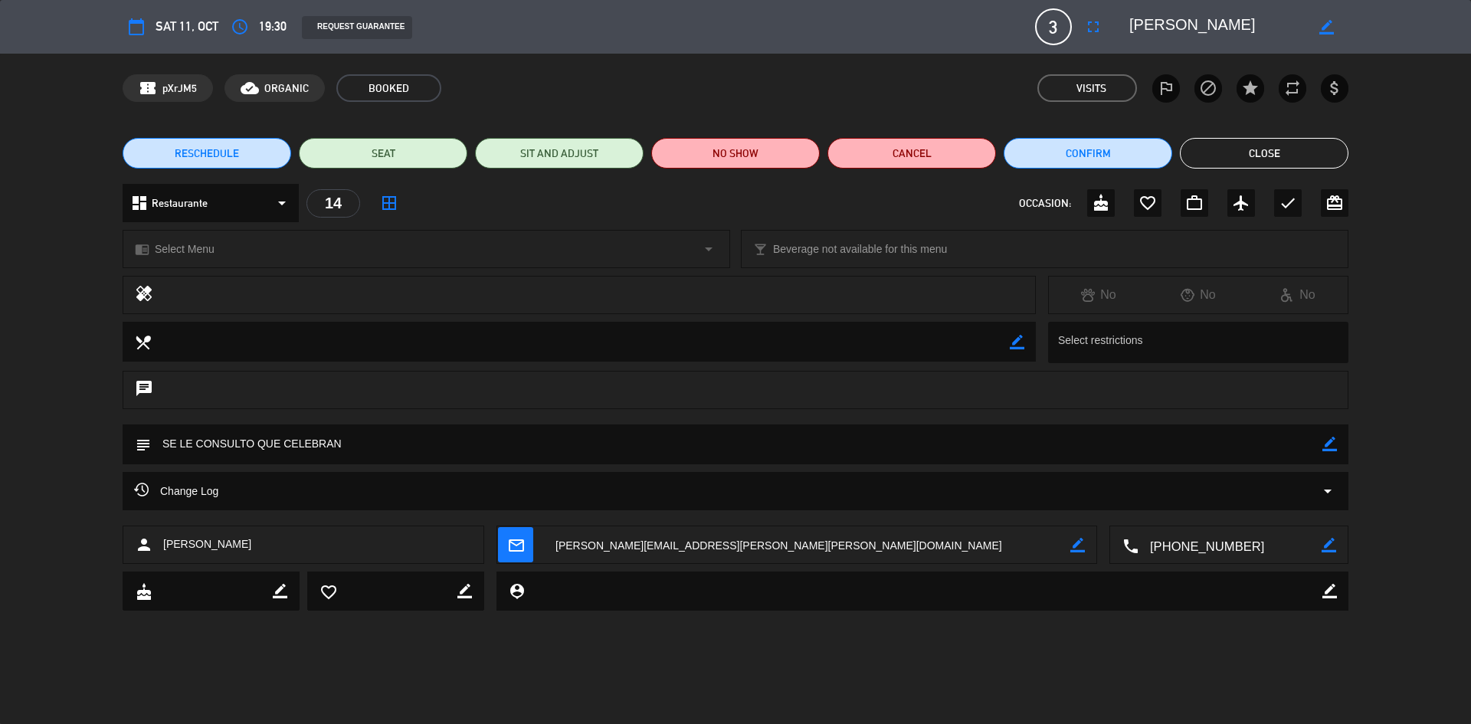
click at [1216, 152] on button "Close" at bounding box center [1264, 153] width 169 height 31
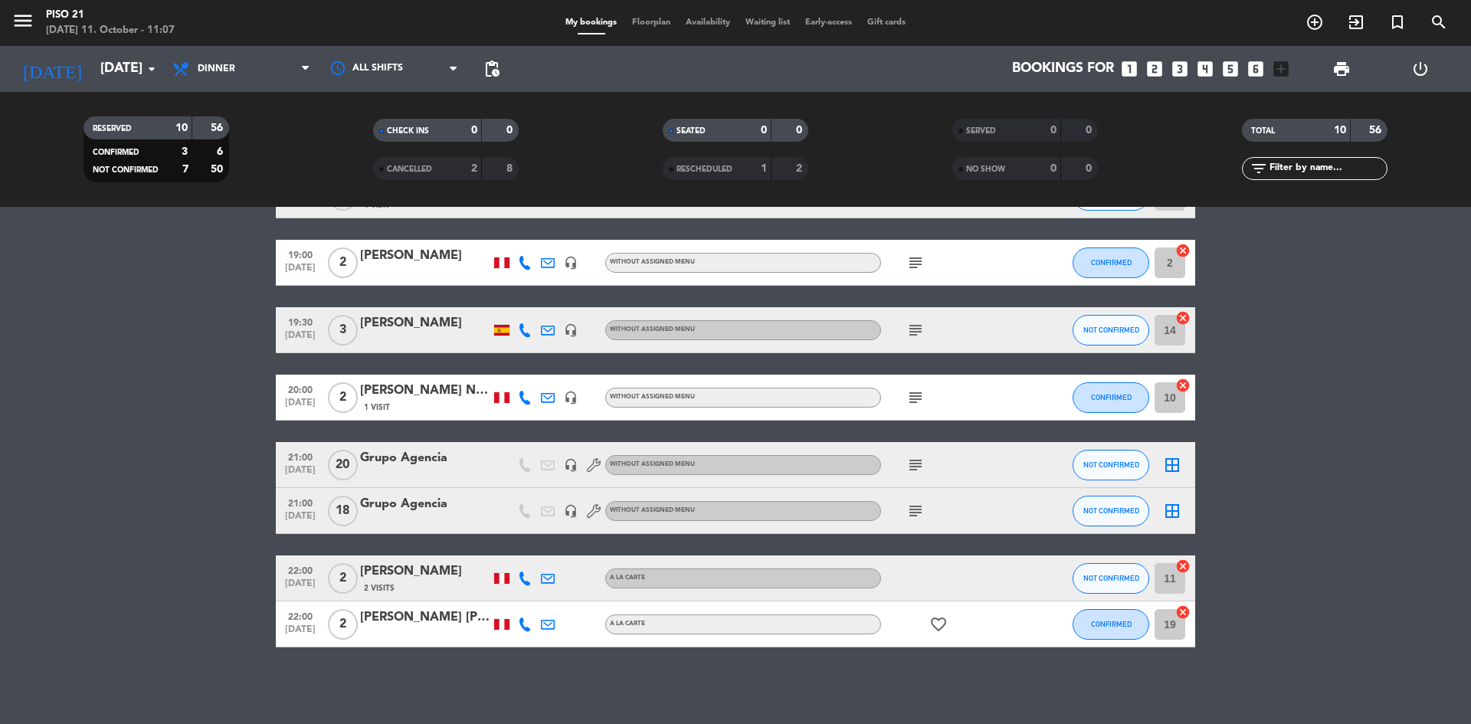
click at [431, 403] on div "1 Visit" at bounding box center [425, 407] width 130 height 13
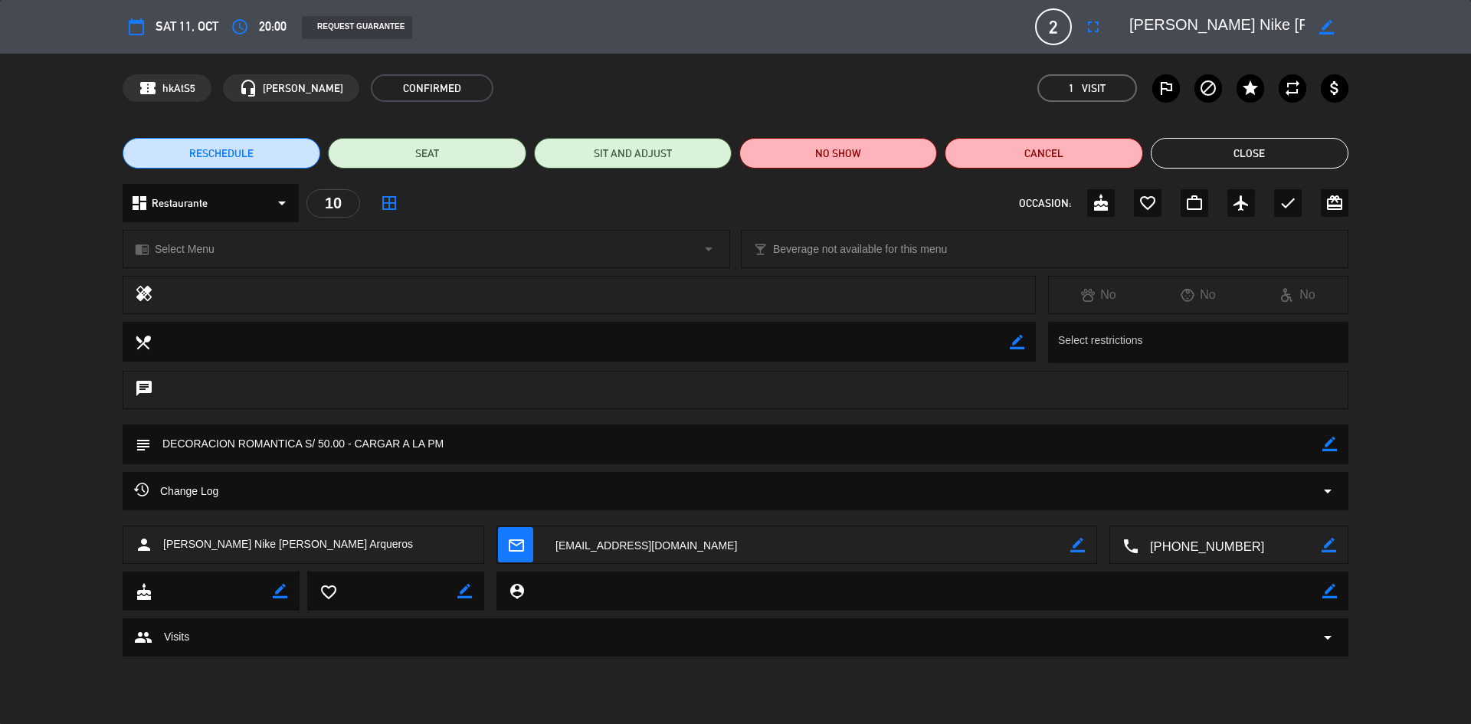
click at [1267, 150] on button "Close" at bounding box center [1250, 153] width 198 height 31
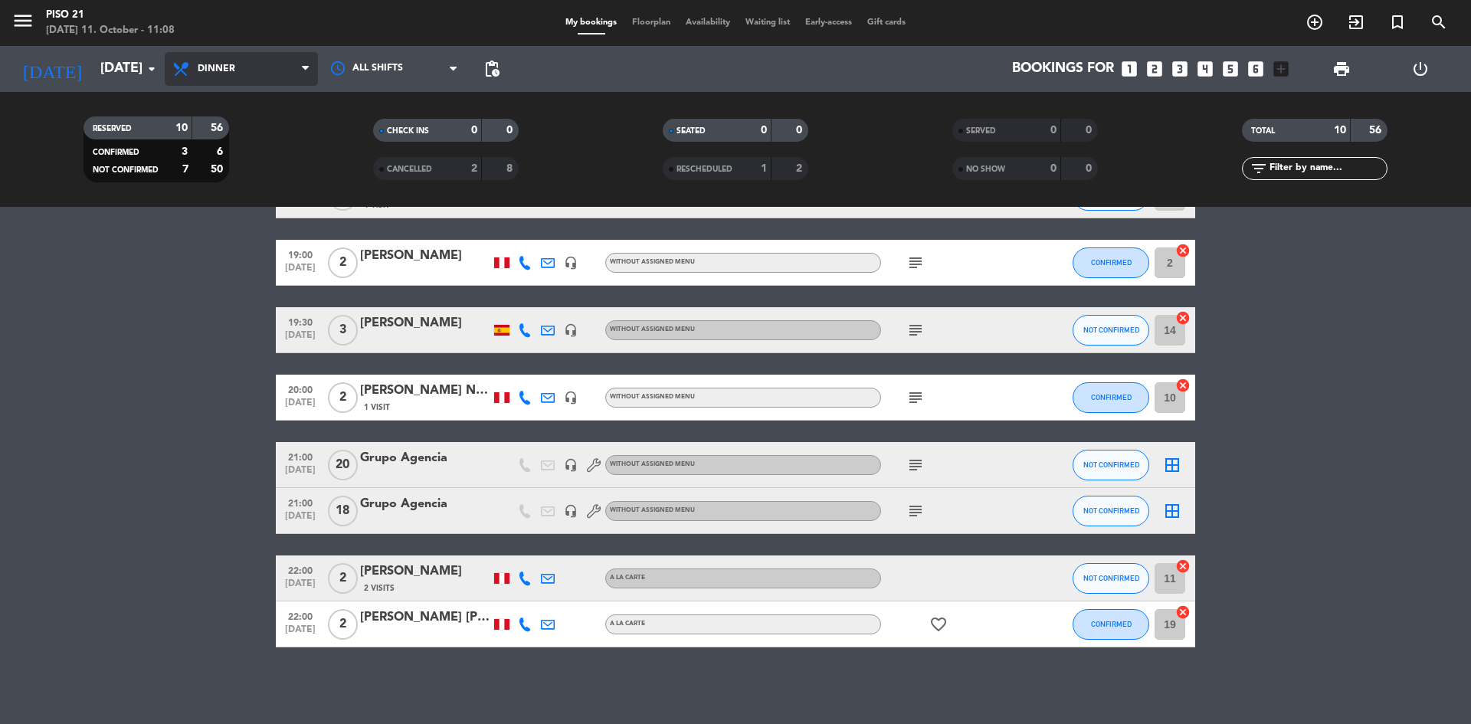
click at [271, 58] on span "Dinner" at bounding box center [241, 69] width 153 height 34
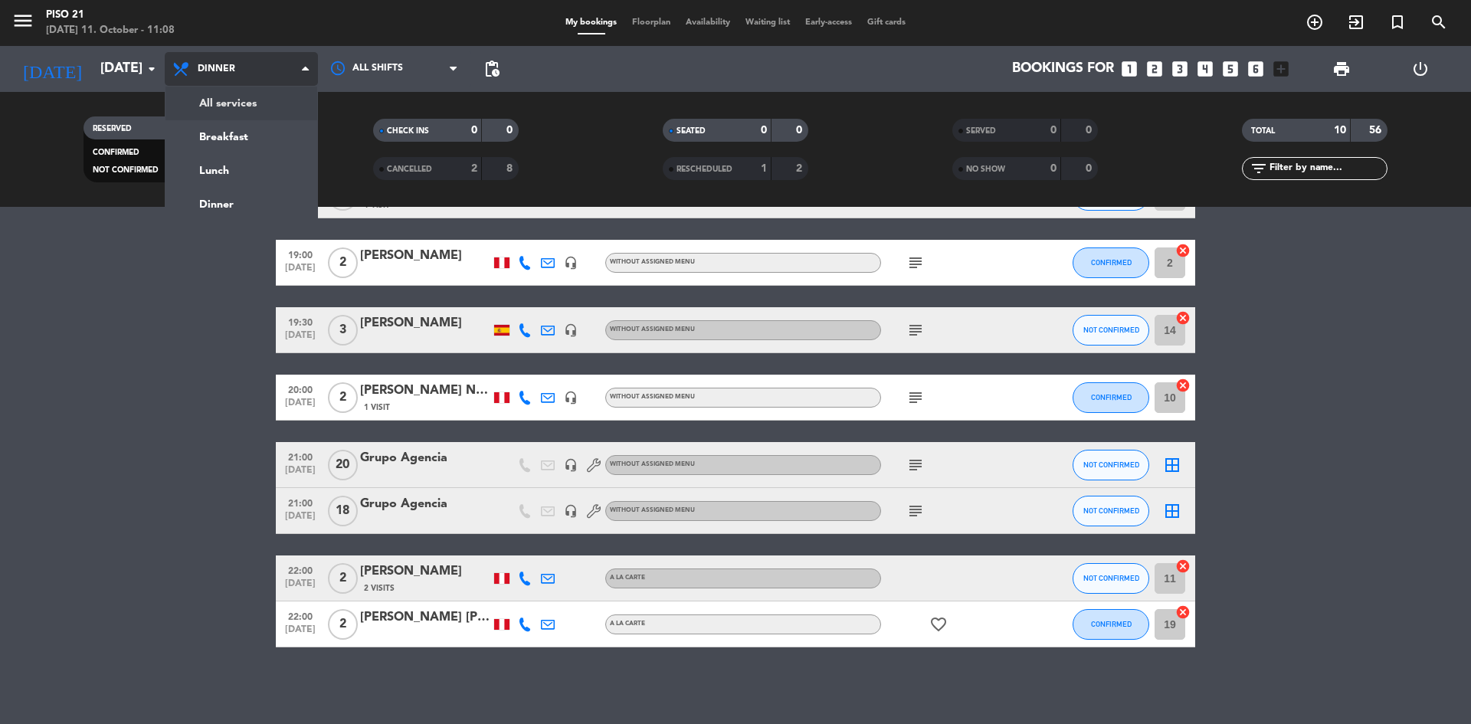
click at [285, 95] on div "menu Piso 21 [DATE] 11. October - 11:08 My bookings Floorplan Availability Wait…" at bounding box center [735, 103] width 1471 height 207
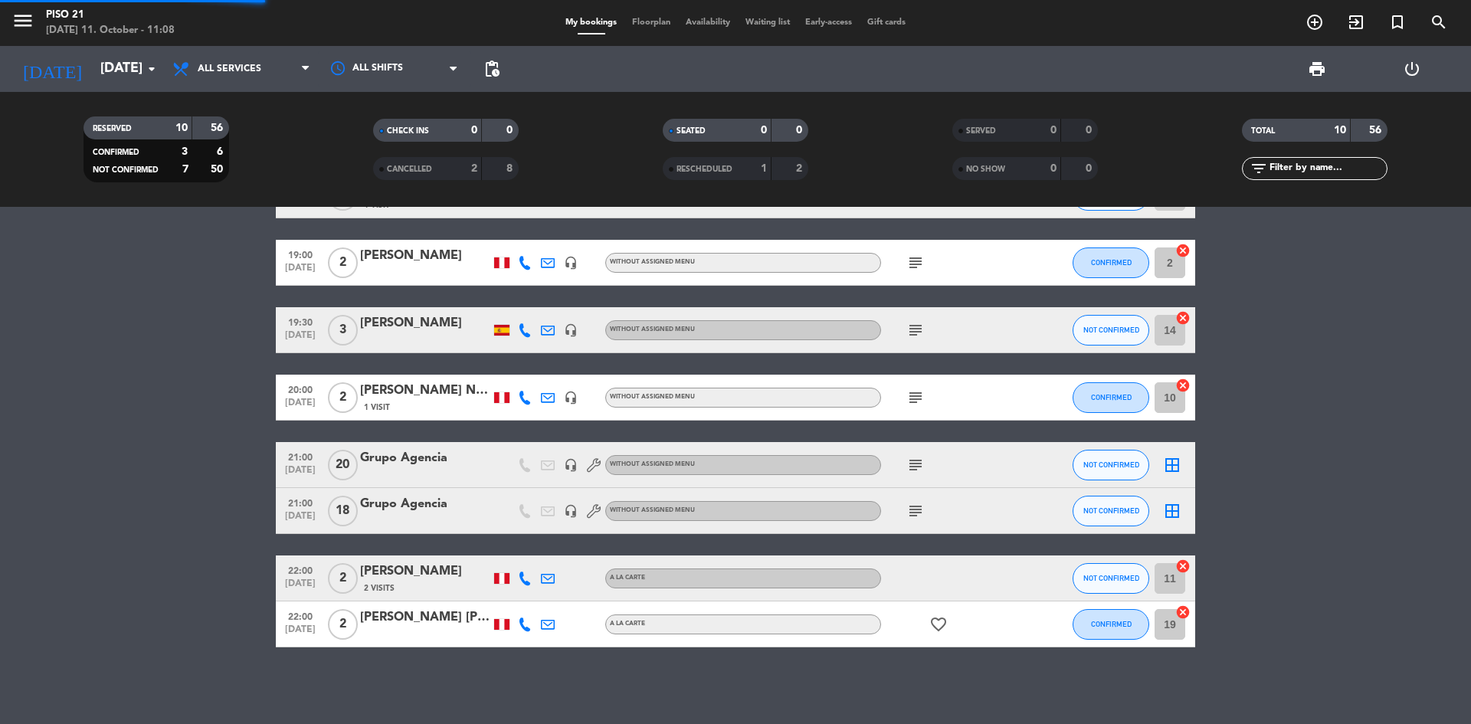
scroll to position [159, 0]
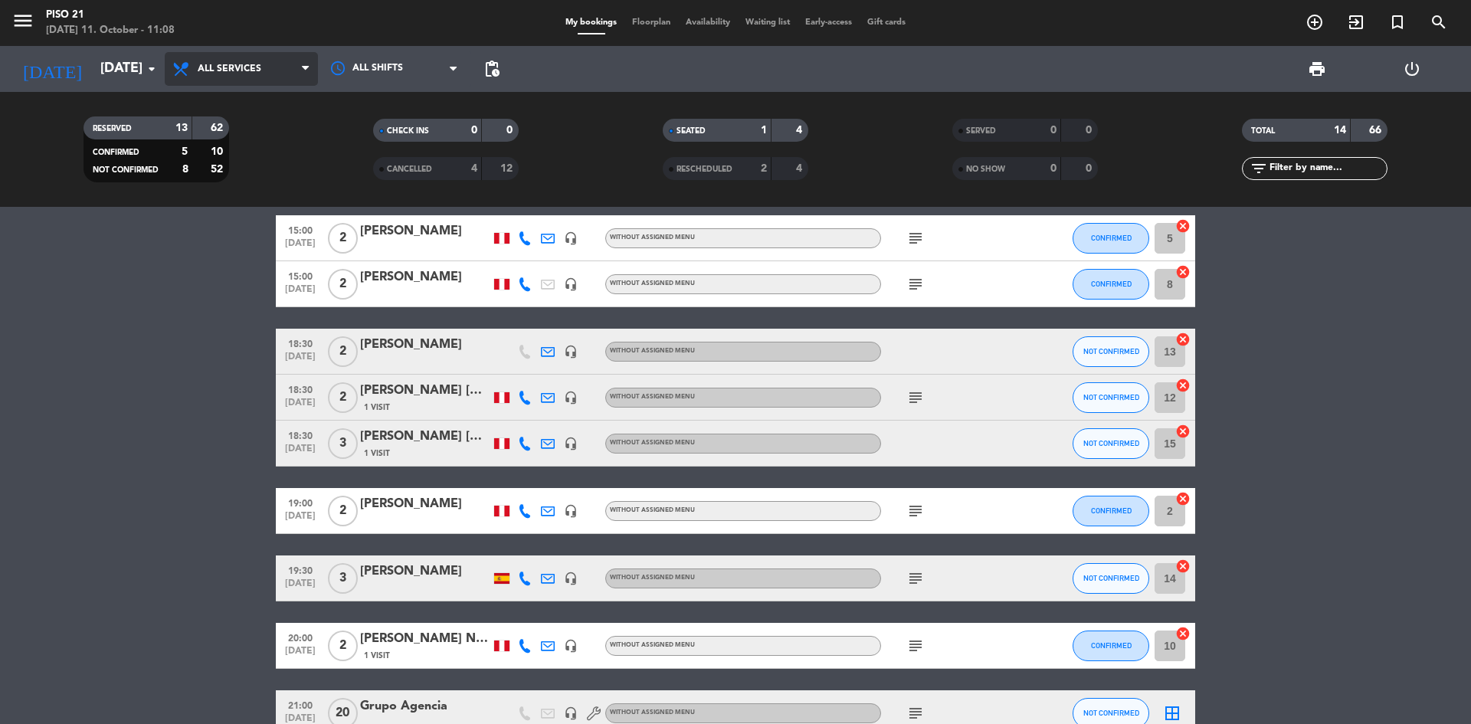
click at [296, 74] on span "All services" at bounding box center [241, 69] width 153 height 34
click at [225, 174] on div "menu Piso 21 [DATE] 11. October - 11:08 My bookings Floorplan Availability Wait…" at bounding box center [735, 103] width 1471 height 207
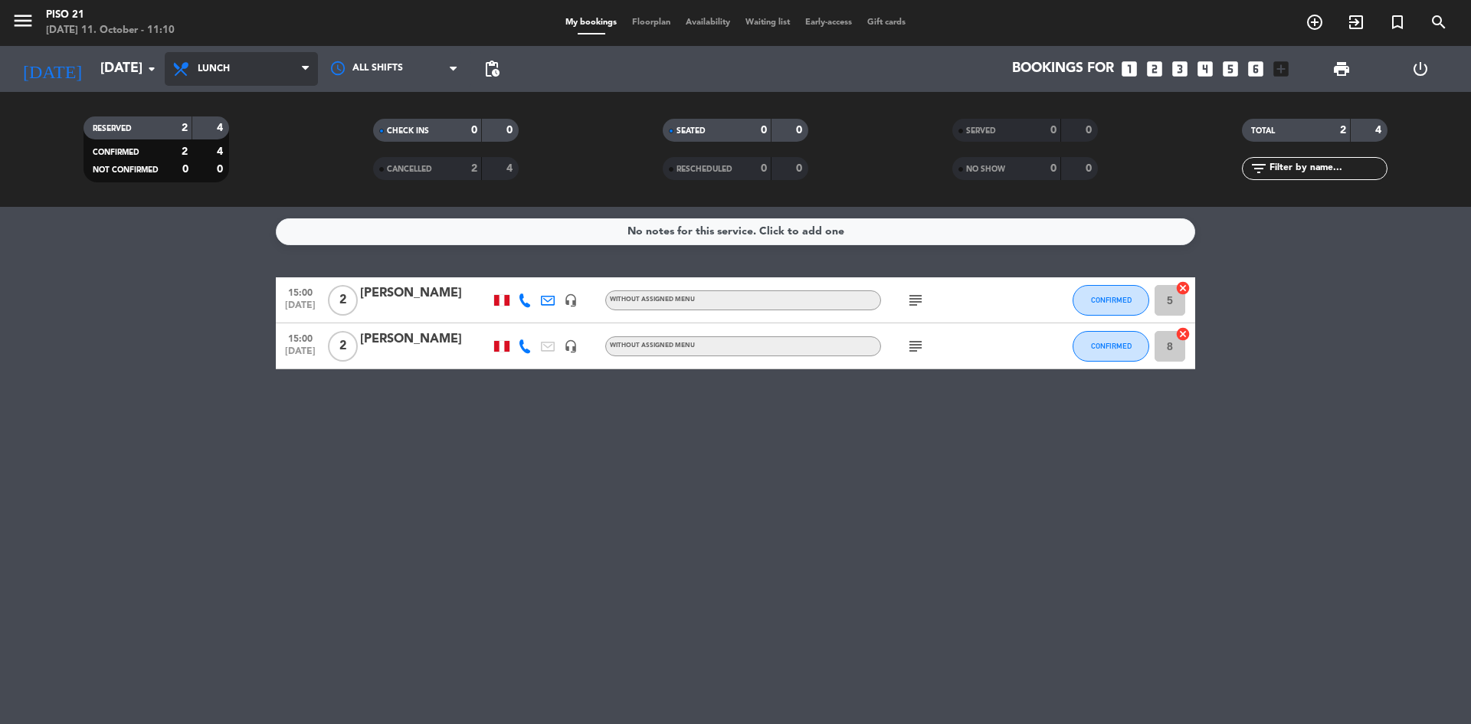
drag, startPoint x: 300, startPoint y: 58, endPoint x: 284, endPoint y: 78, distance: 25.6
click at [298, 58] on span "Lunch" at bounding box center [241, 69] width 153 height 34
click at [250, 199] on div "menu Piso 21 [DATE] 11. October - 11:10 My bookings Floorplan Availability Wait…" at bounding box center [735, 103] width 1471 height 207
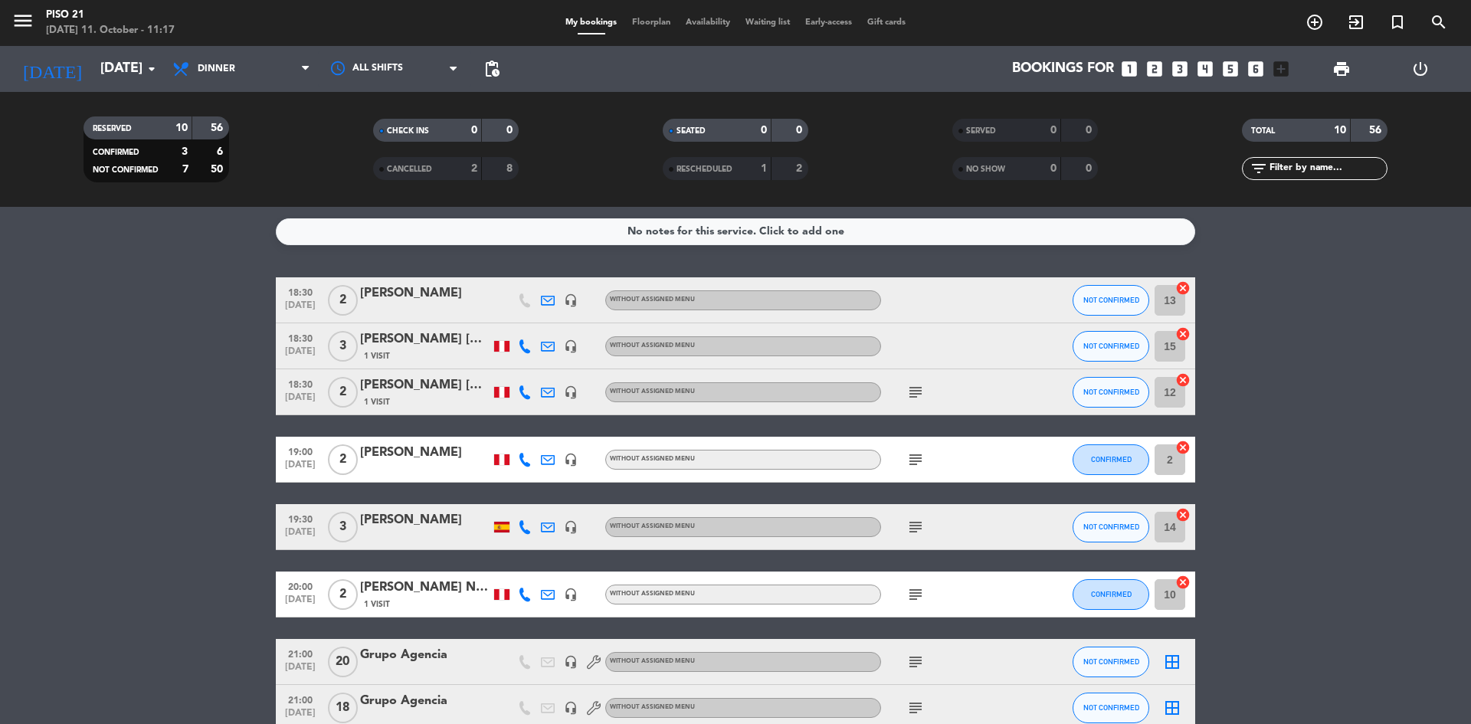
click at [416, 340] on div "[PERSON_NAME] [GEOGRAPHIC_DATA]" at bounding box center [425, 340] width 130 height 20
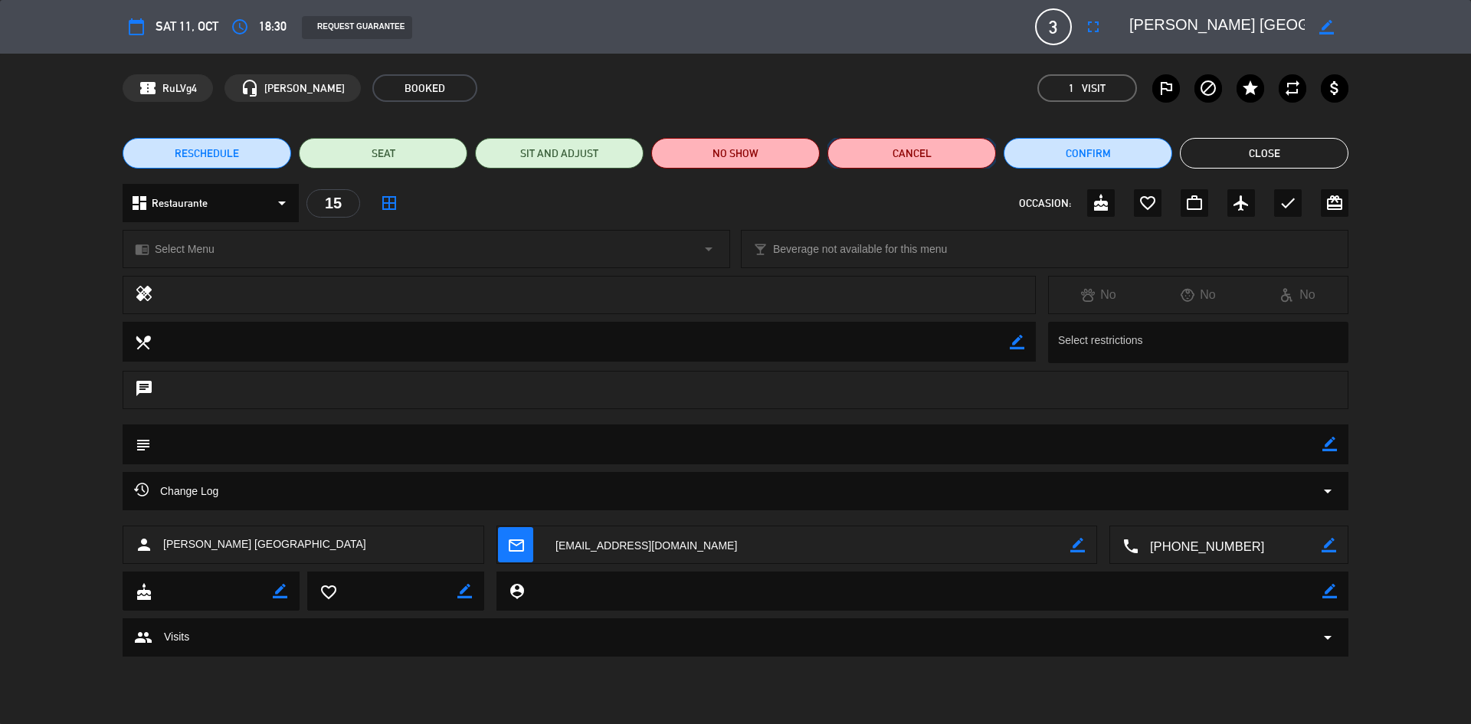
click at [930, 160] on button "Cancel" at bounding box center [912, 153] width 169 height 31
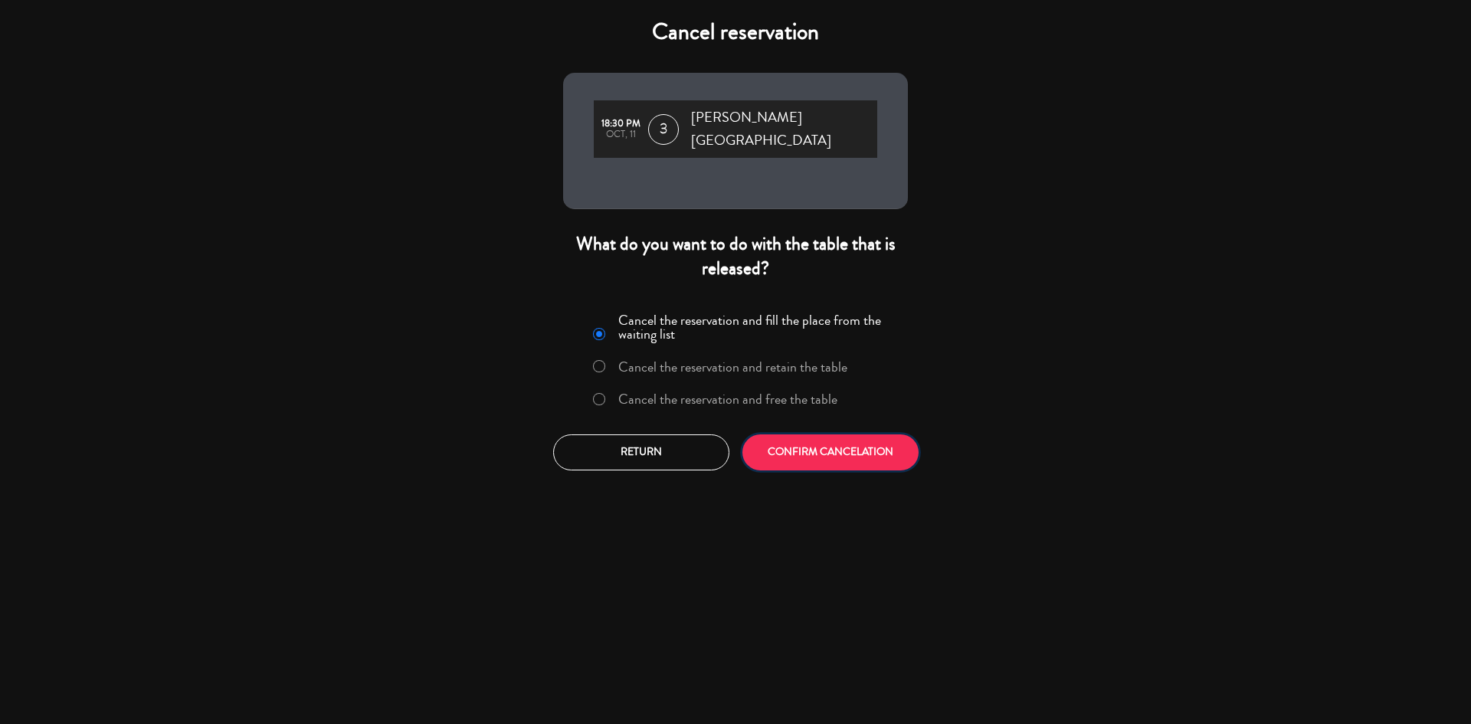
click at [823, 435] on button "CONFIRM CANCELATION" at bounding box center [831, 453] width 176 height 36
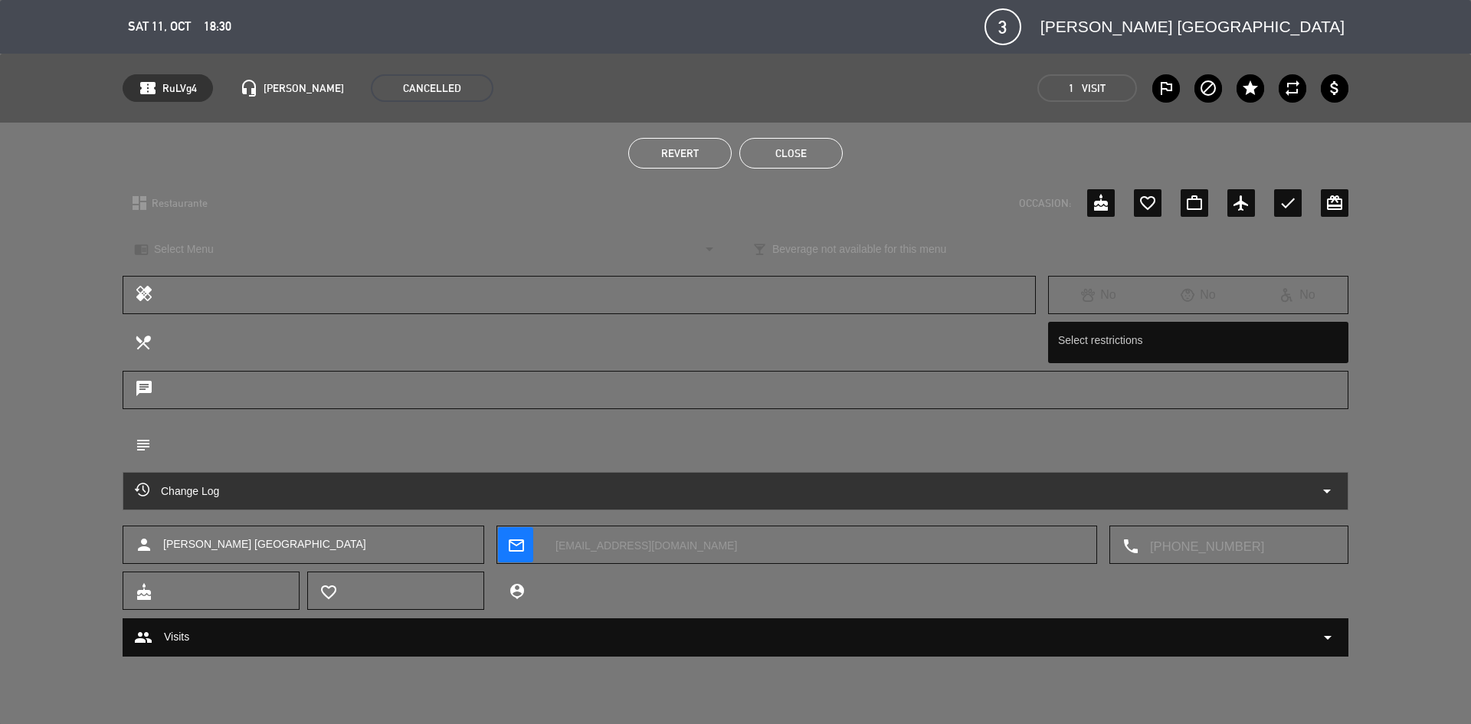
click at [792, 143] on button "Close" at bounding box center [790, 153] width 103 height 31
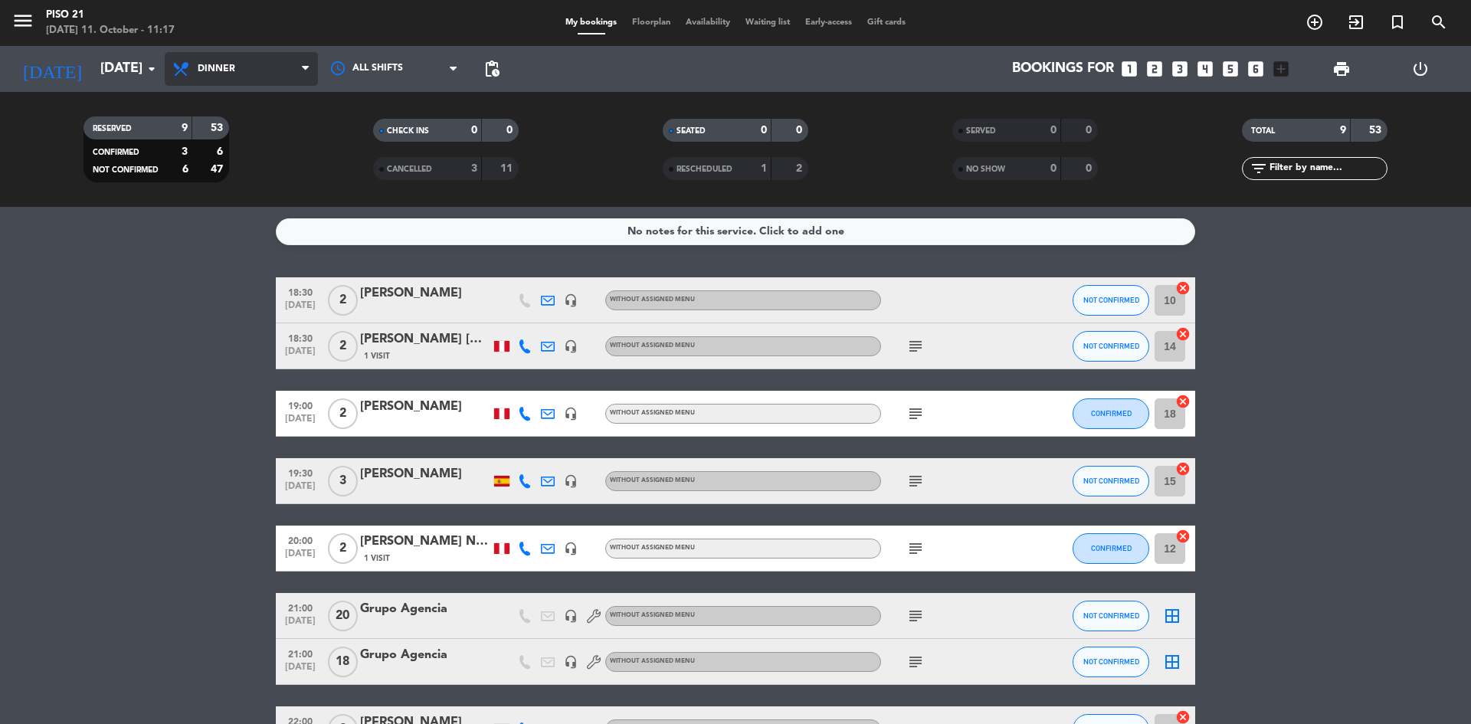
click at [280, 54] on span "Dinner" at bounding box center [241, 69] width 153 height 34
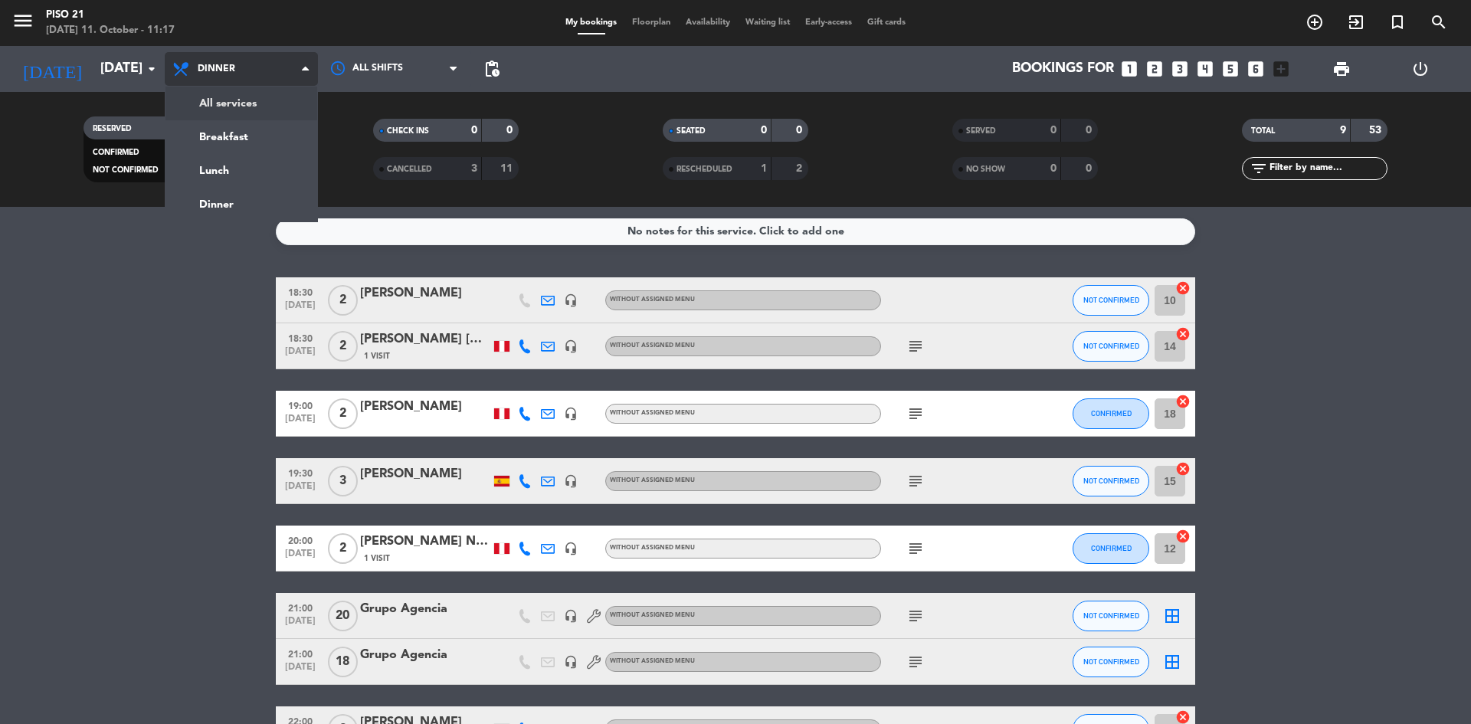
click at [266, 107] on div "menu Piso 21 [DATE] 11. October - 11:17 My bookings Floorplan Availability Wait…" at bounding box center [735, 103] width 1471 height 207
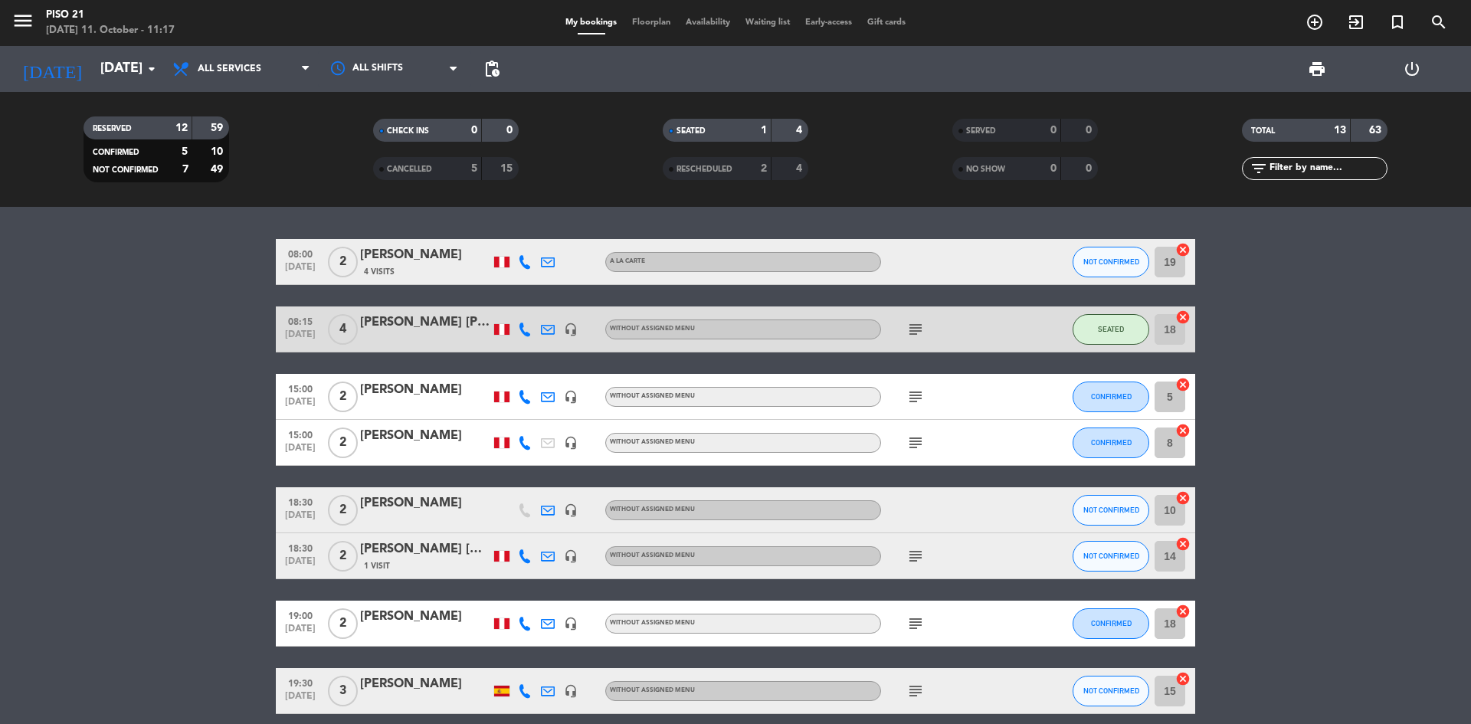
click at [1329, 66] on span "print" at bounding box center [1317, 69] width 31 height 31
click at [1320, 67] on span "print" at bounding box center [1317, 69] width 18 height 18
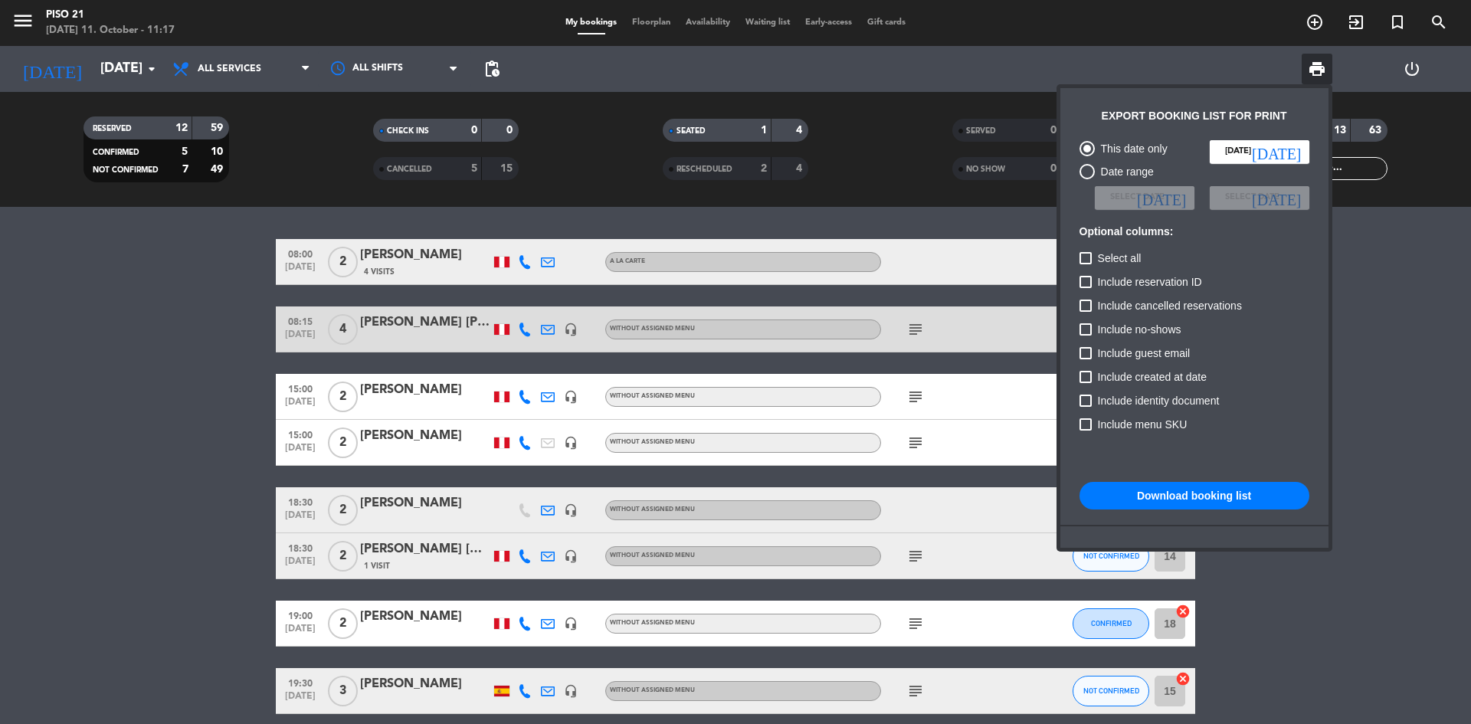
click at [1172, 500] on button "Download booking list" at bounding box center [1195, 496] width 230 height 28
click at [84, 562] on div at bounding box center [735, 362] width 1471 height 724
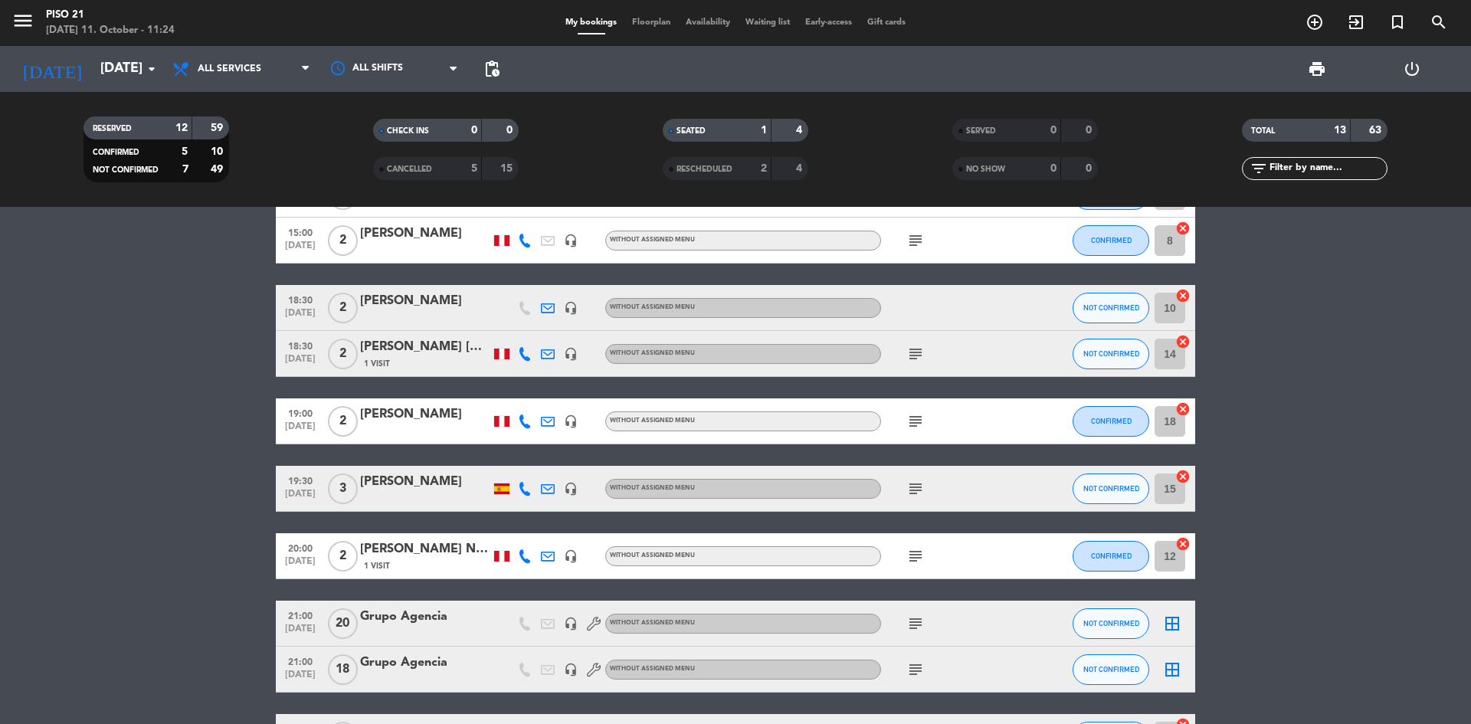
scroll to position [361, 0]
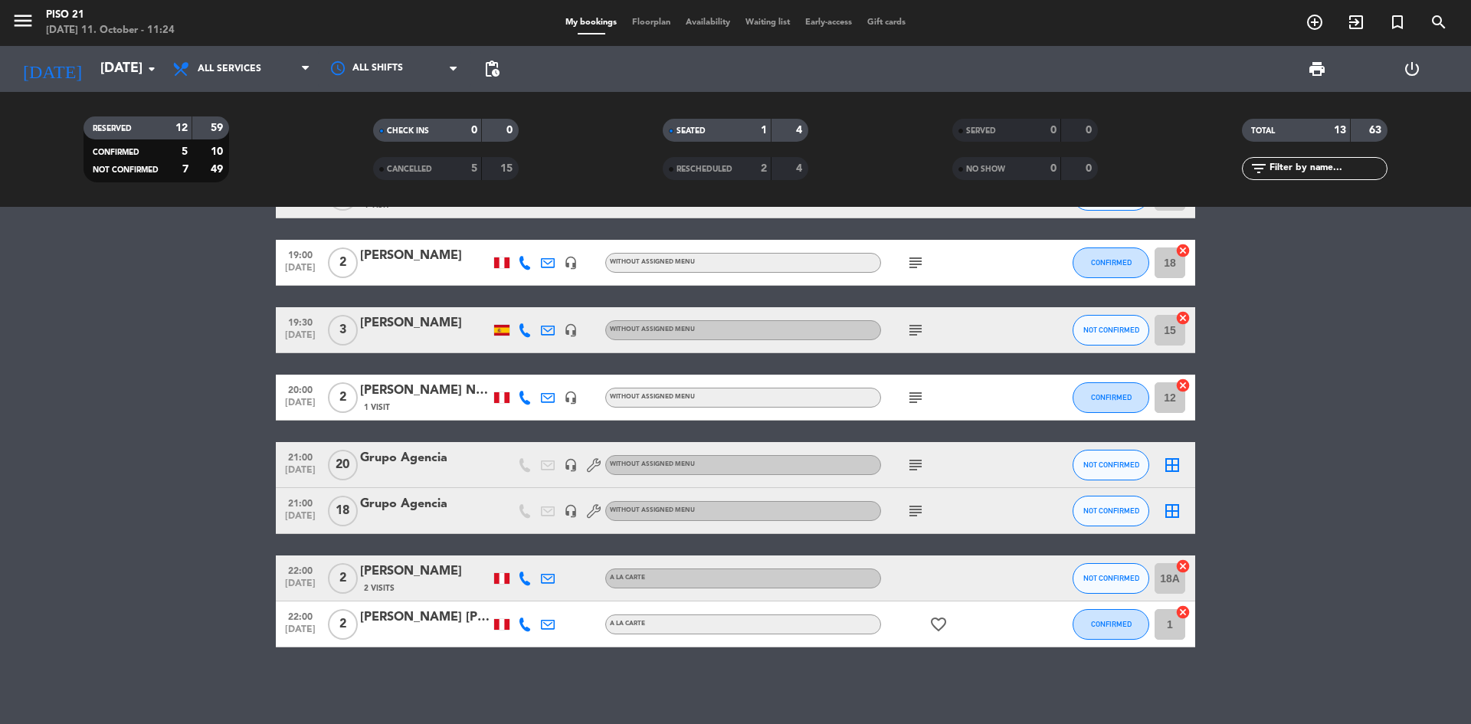
click at [425, 622] on div "[PERSON_NAME] [PERSON_NAME]" at bounding box center [425, 618] width 130 height 20
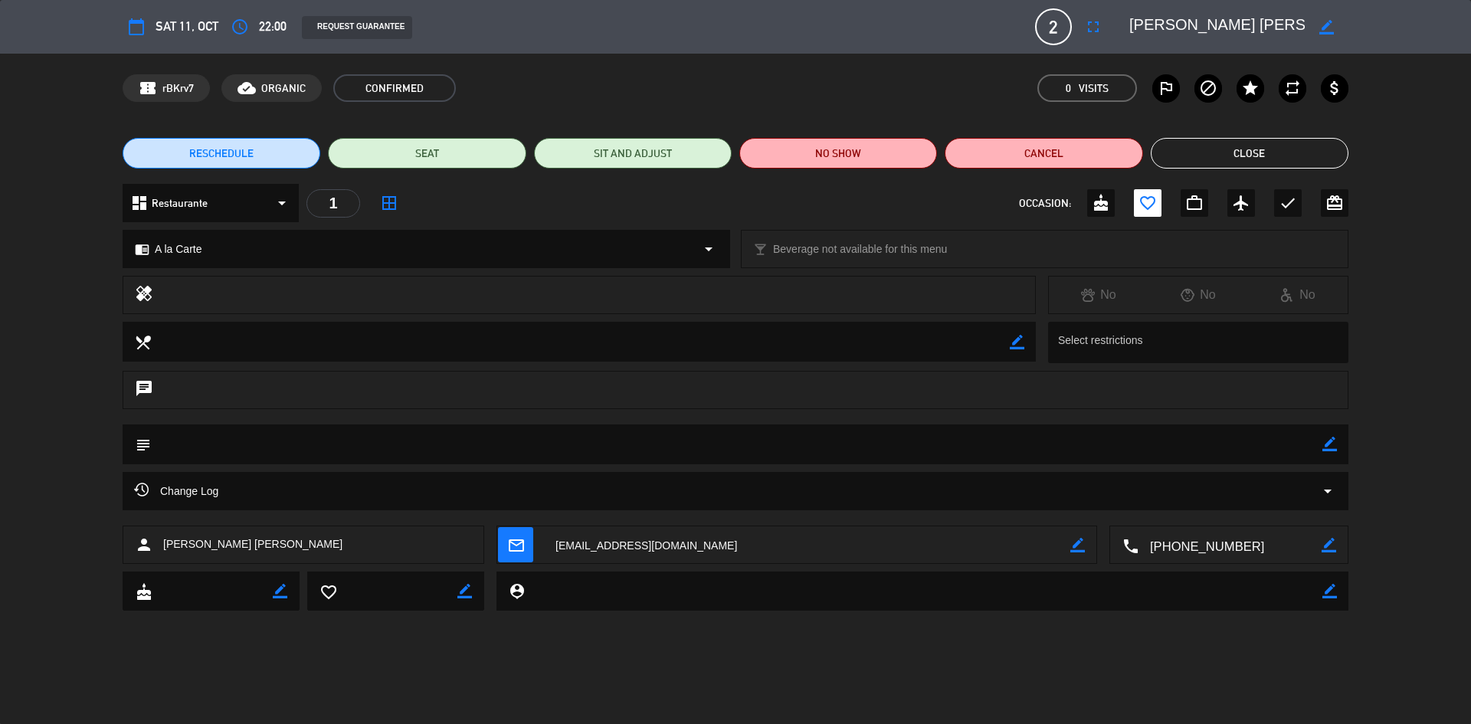
click at [1178, 546] on textarea at bounding box center [1230, 545] width 183 height 38
click at [1228, 154] on button "Close" at bounding box center [1250, 153] width 198 height 31
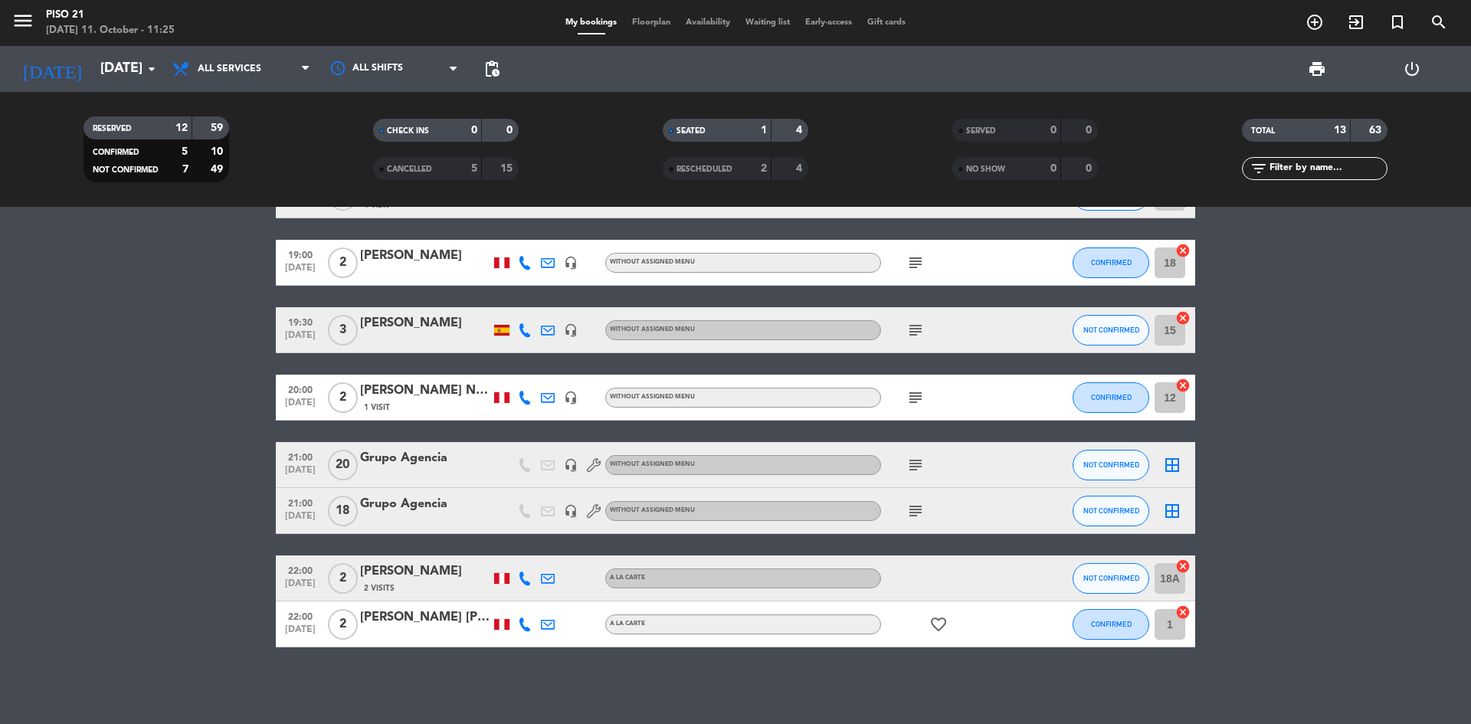
click at [401, 563] on div "[PERSON_NAME]" at bounding box center [425, 572] width 130 height 20
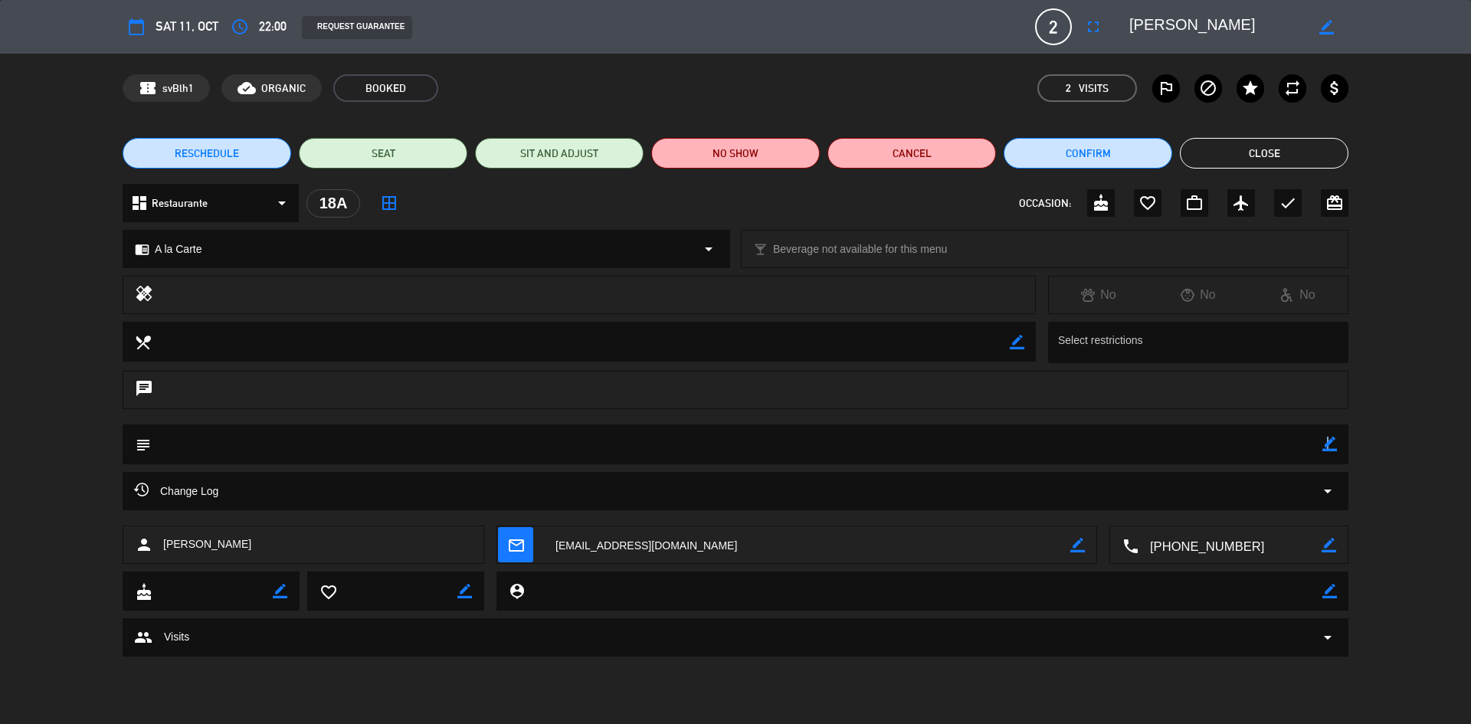
click at [1327, 444] on icon "border_color" at bounding box center [1330, 444] width 15 height 15
click at [303, 450] on textarea at bounding box center [737, 444] width 1172 height 39
type textarea "S"
click at [1330, 441] on icon at bounding box center [1330, 444] width 15 height 15
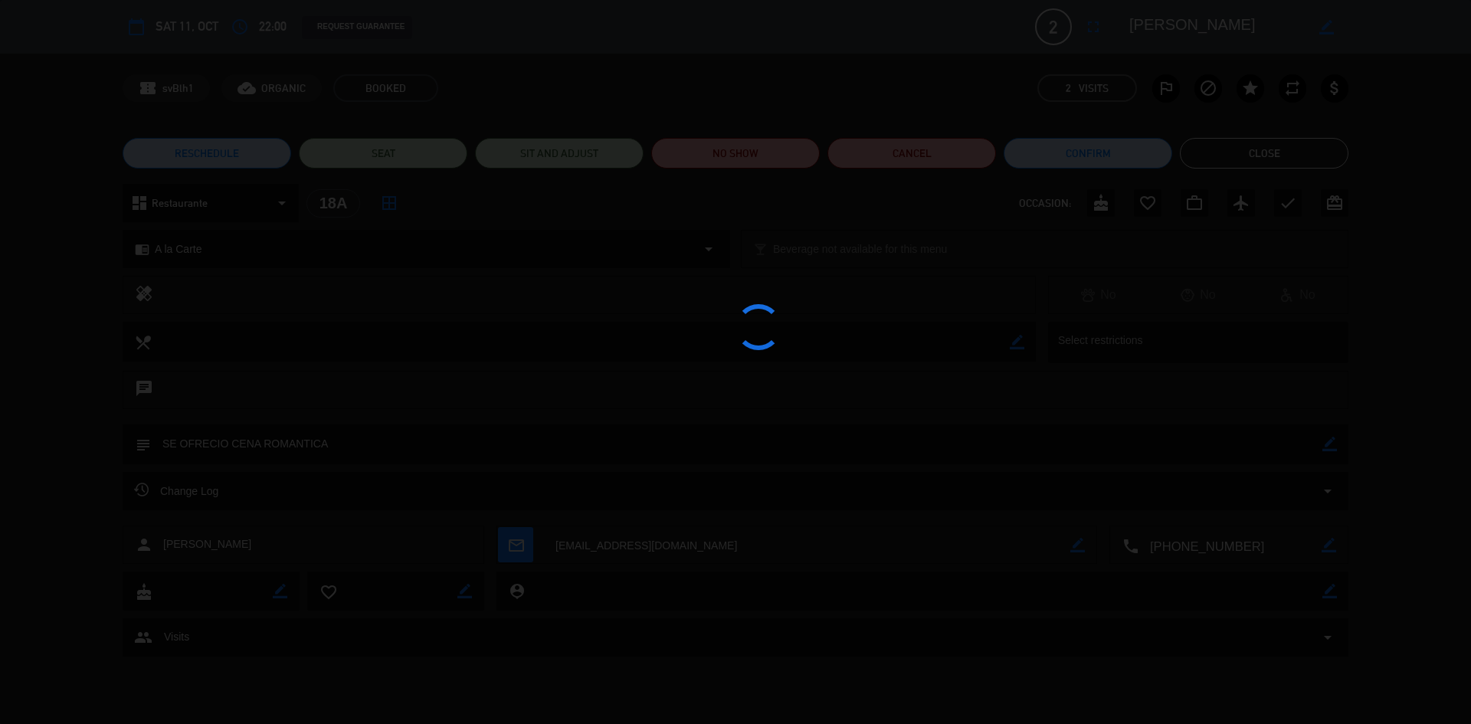
type textarea "SE OFRECIO CENA ROMANTICA"
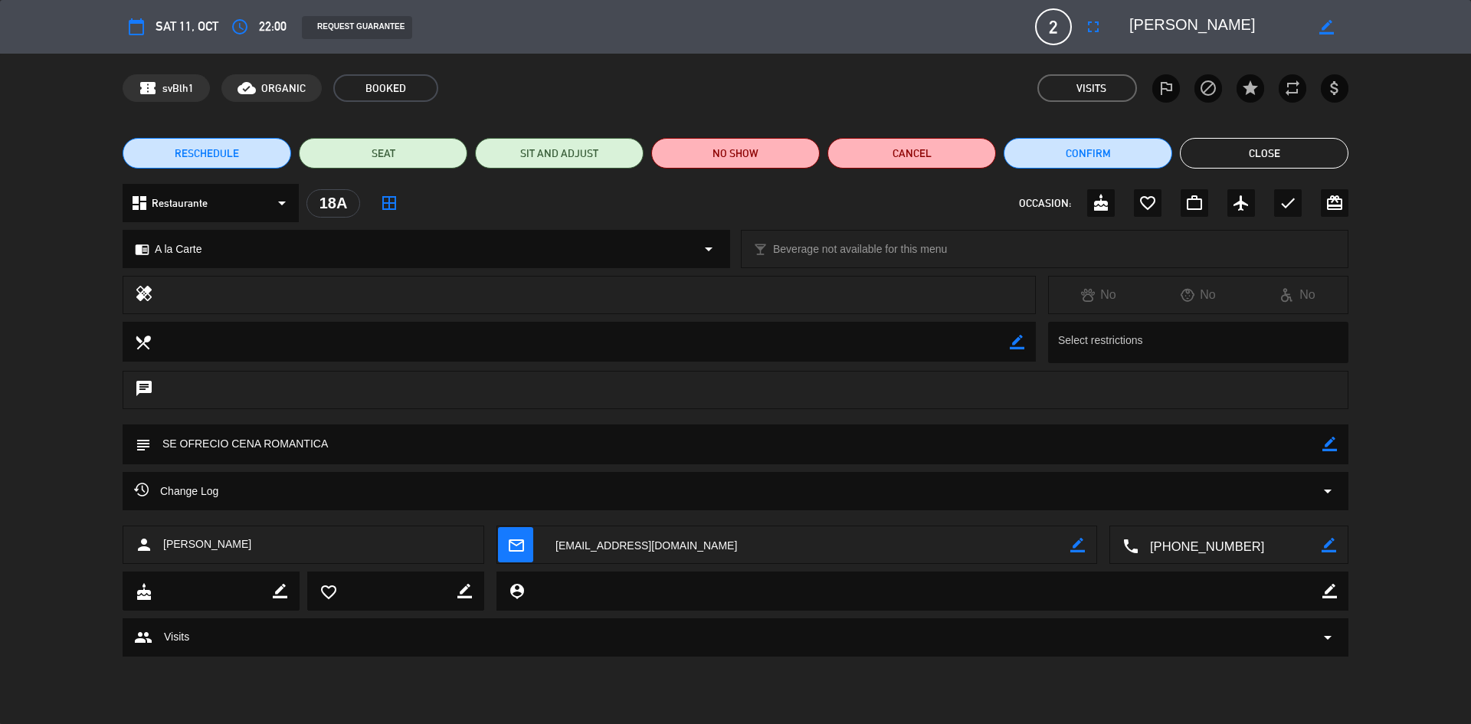
click at [1272, 159] on button "Close" at bounding box center [1264, 153] width 169 height 31
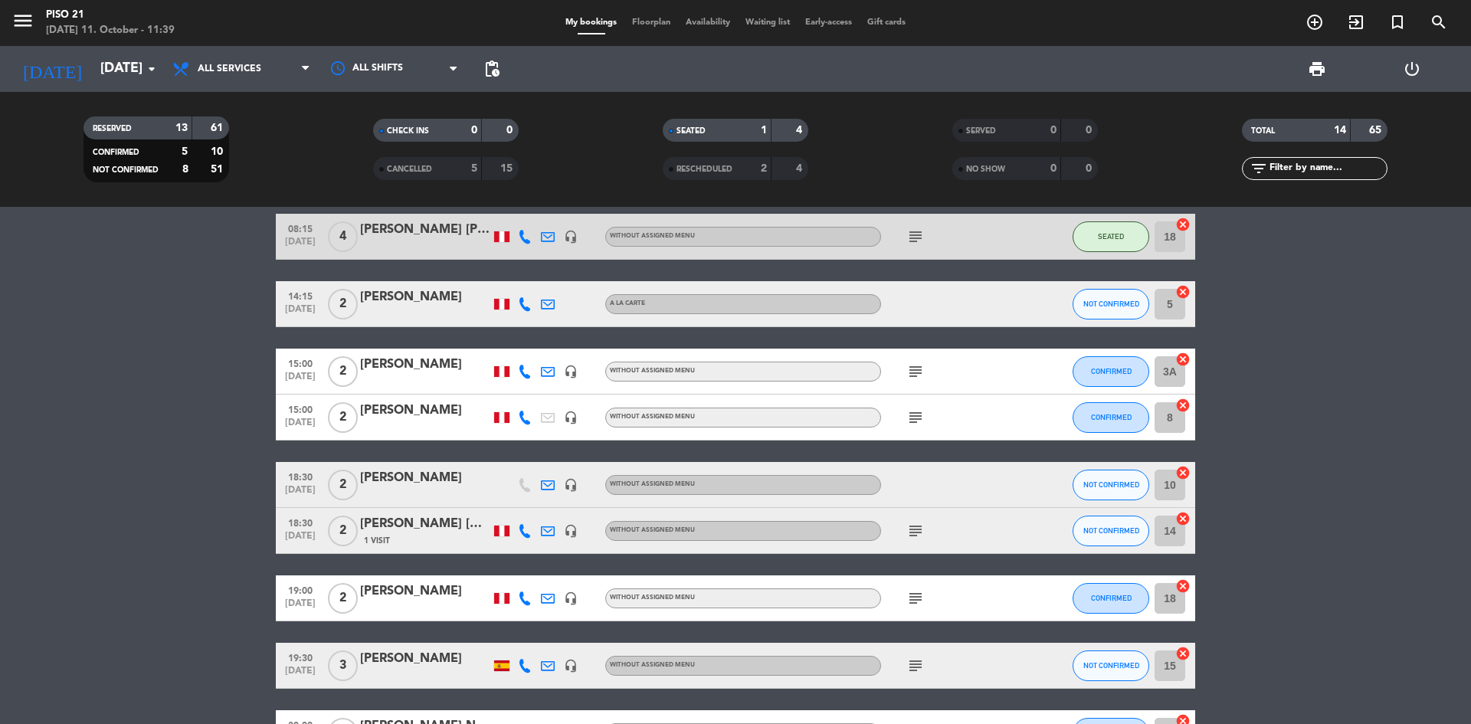
scroll to position [0, 0]
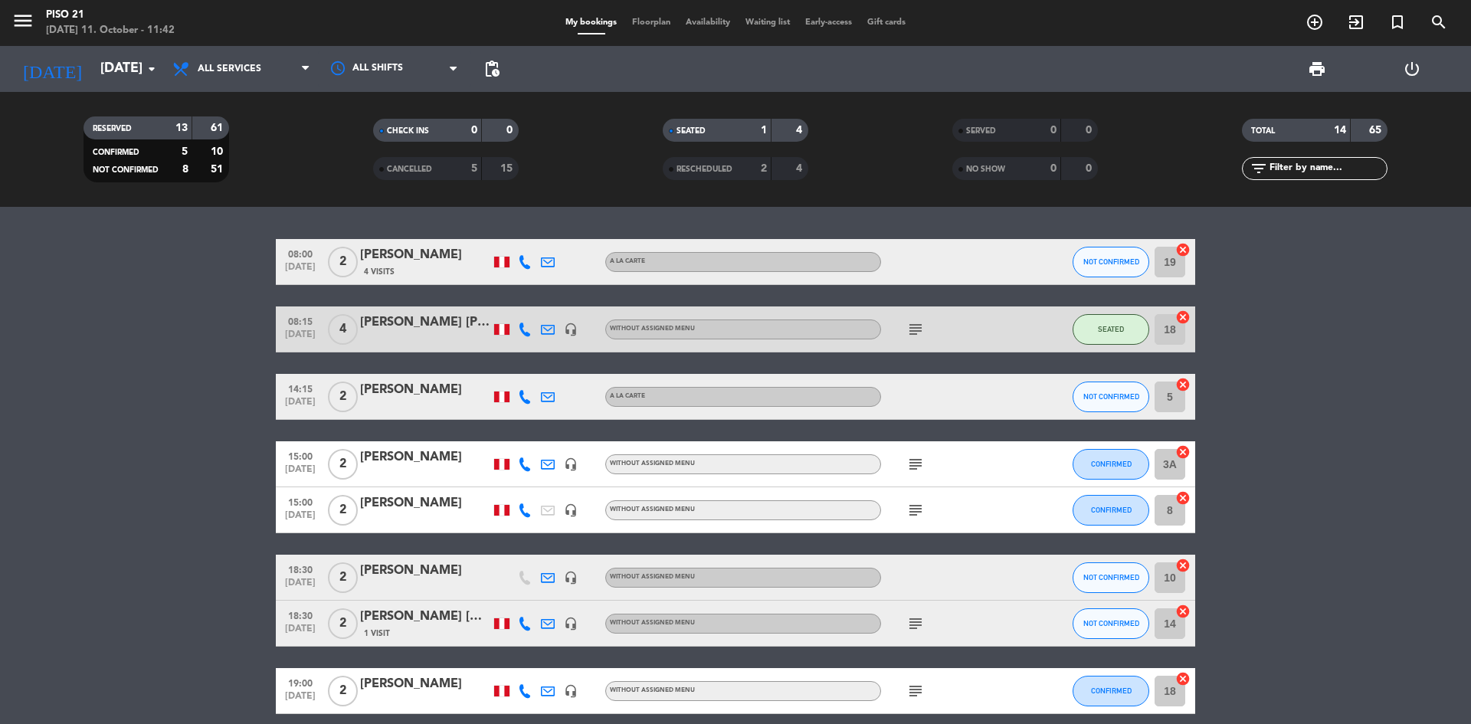
click at [404, 404] on div at bounding box center [425, 407] width 130 height 12
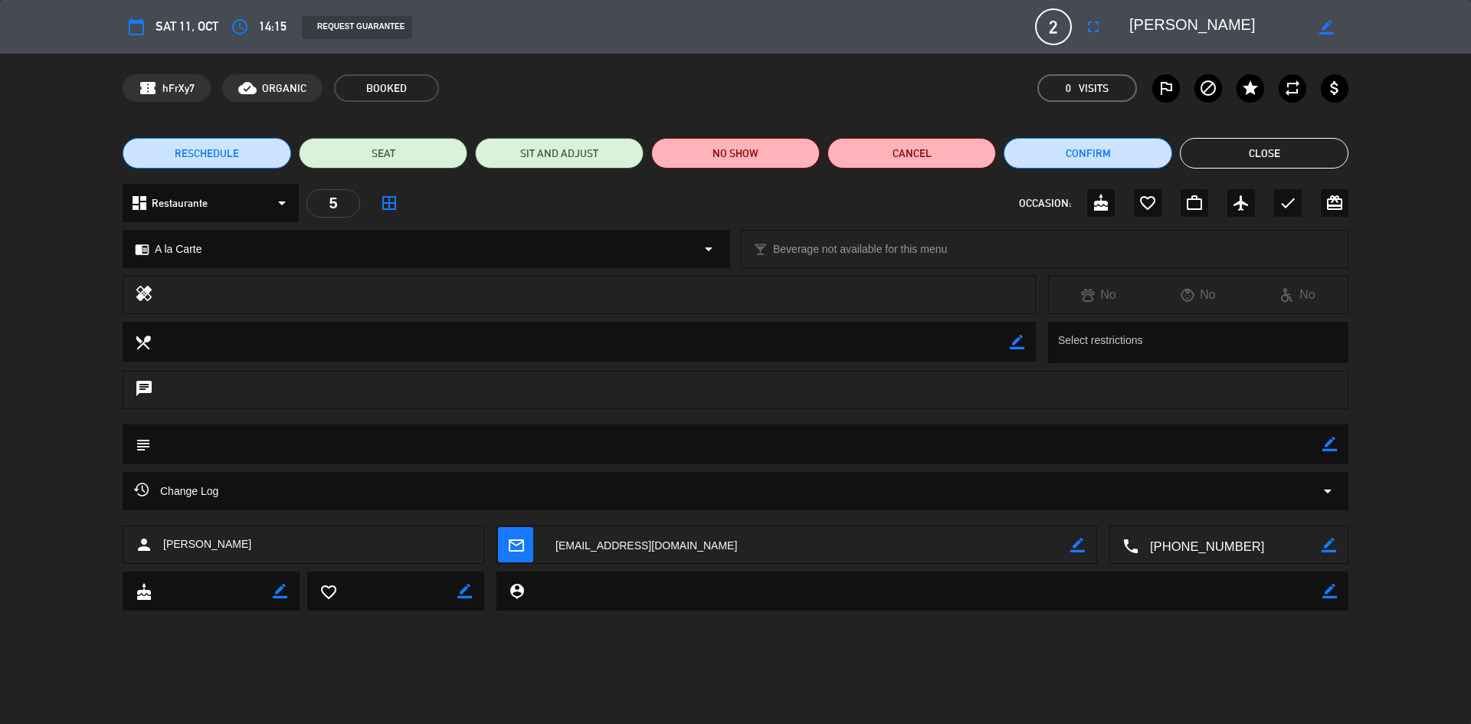
click at [1269, 146] on button "Close" at bounding box center [1264, 153] width 169 height 31
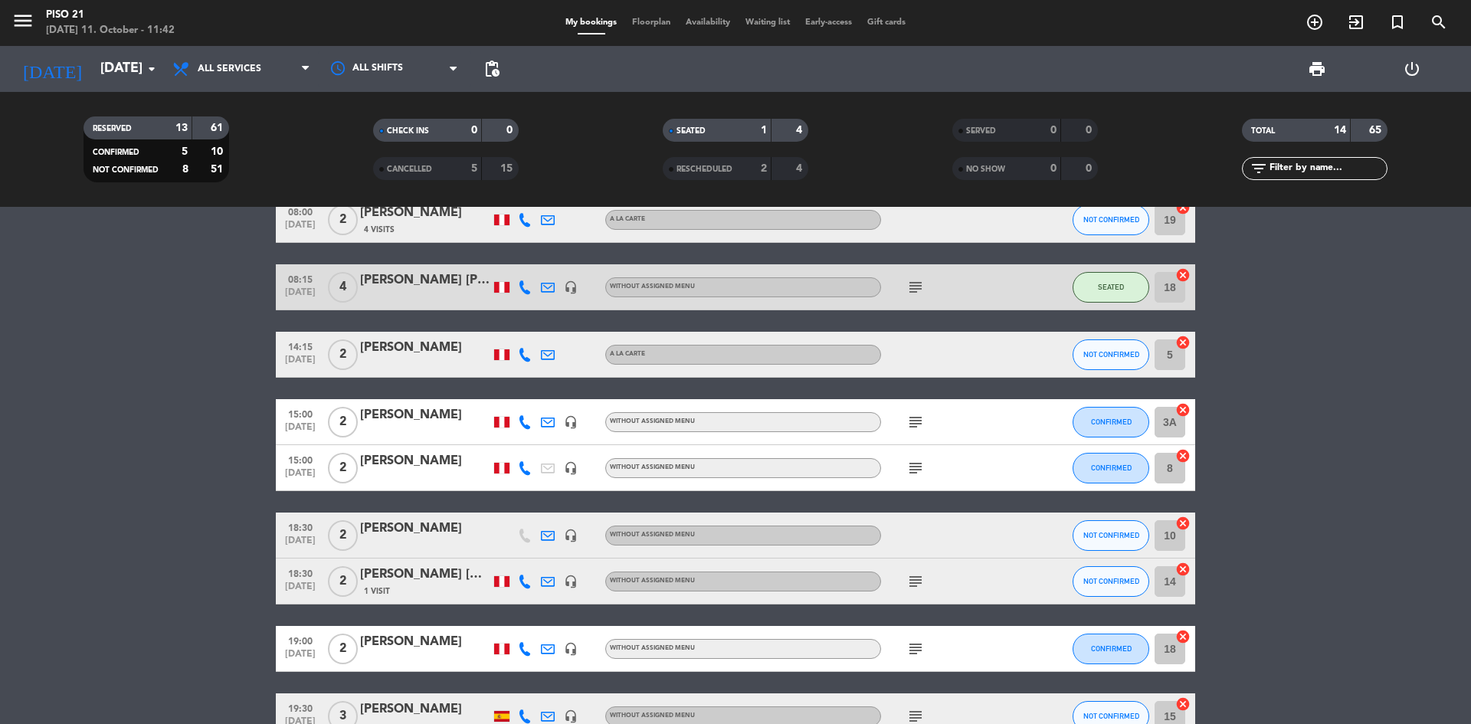
scroll to position [77, 0]
